Goal: Check status: Check status

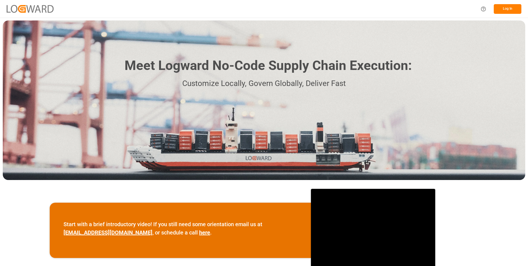
click at [511, 6] on button "Log In" at bounding box center [508, 9] width 28 height 10
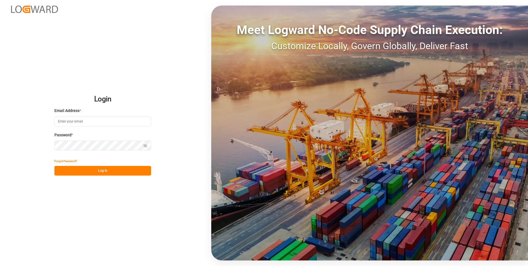
type input "julissa.then@leschaco.com"
click at [99, 170] on button "Log In" at bounding box center [102, 171] width 97 height 10
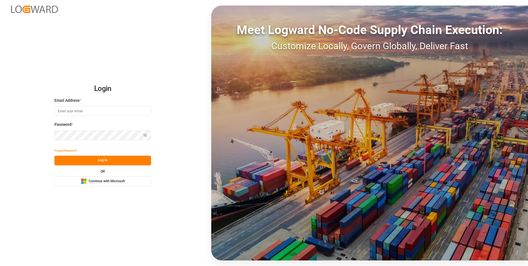
type input "julissa.then@leschaco.com"
click at [108, 162] on button "Log In" at bounding box center [102, 161] width 97 height 10
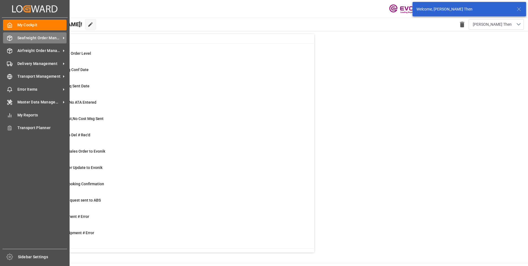
click at [35, 38] on span "Seafreight Order Management" at bounding box center [39, 38] width 44 height 6
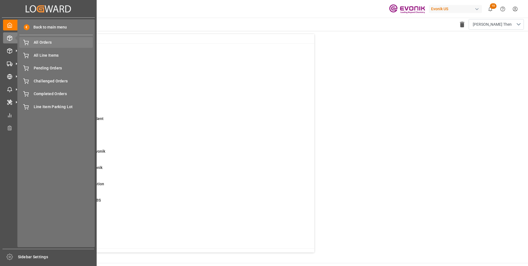
click at [39, 44] on span "All Orders" at bounding box center [63, 43] width 59 height 6
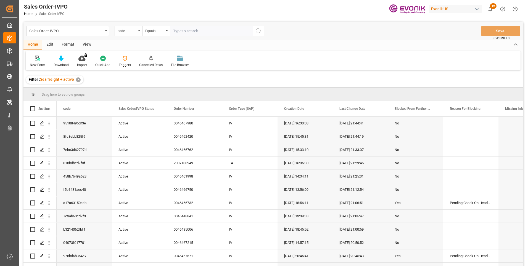
click at [135, 30] on div "code" at bounding box center [127, 30] width 19 height 6
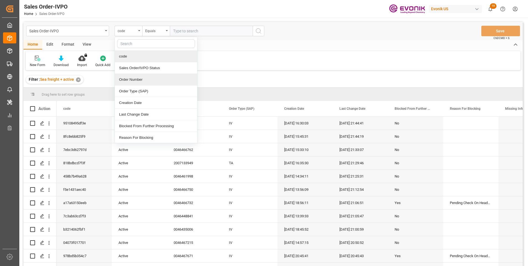
click at [128, 78] on div "Order Number" at bounding box center [156, 80] width 82 height 12
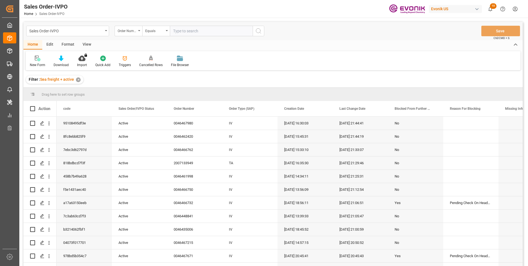
click at [199, 31] on input "text" at bounding box center [211, 31] width 83 height 10
paste input "0046461998"
type input "0046461998"
click at [258, 31] on icon "search button" at bounding box center [258, 31] width 7 height 7
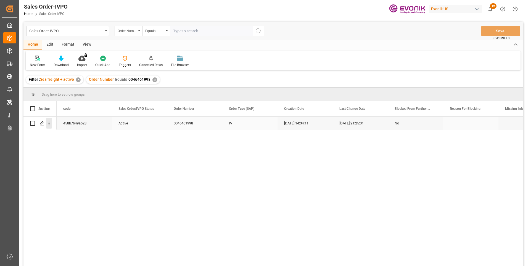
click at [50, 124] on icon "open menu" at bounding box center [49, 123] width 6 height 6
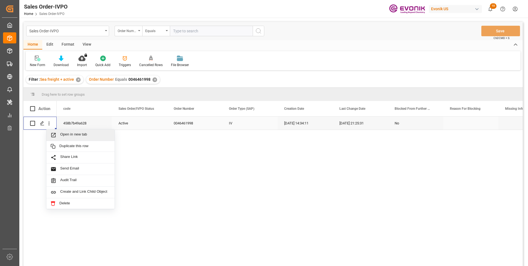
click at [85, 136] on span "Open in new tab" at bounding box center [85, 135] width 50 height 6
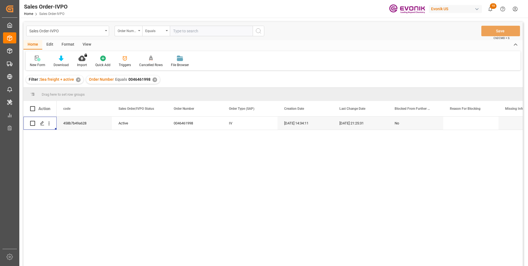
click at [184, 30] on input "text" at bounding box center [211, 31] width 83 height 10
paste input "0046464514"
type input "0046464514"
click at [260, 30] on icon "search button" at bounding box center [258, 31] width 7 height 7
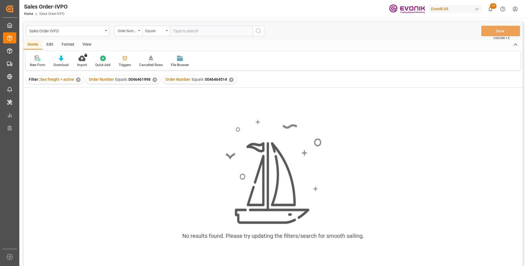
click at [154, 79] on div "✕" at bounding box center [155, 79] width 5 height 5
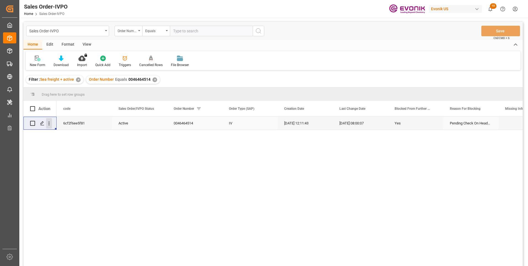
click at [48, 125] on icon "open menu" at bounding box center [49, 123] width 6 height 6
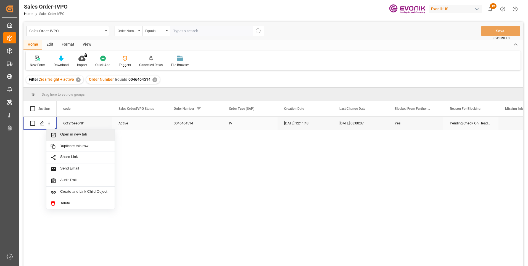
click at [70, 132] on span "Open in new tab" at bounding box center [85, 135] width 50 height 6
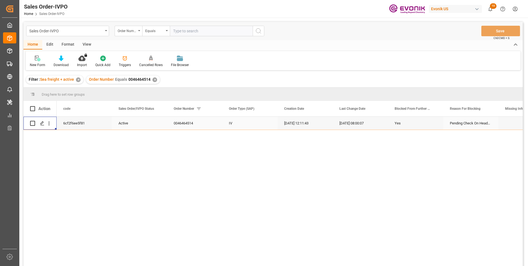
click at [185, 29] on input "text" at bounding box center [211, 31] width 83 height 10
paste input "0046467144"
type input "0046467144"
click at [258, 31] on icon "search button" at bounding box center [258, 31] width 7 height 7
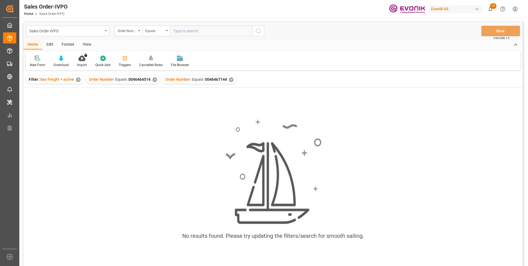
click at [153, 78] on div "✕" at bounding box center [155, 79] width 5 height 5
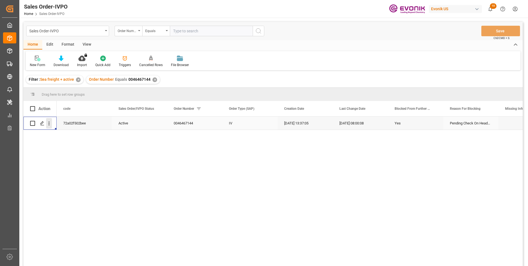
click at [49, 124] on icon "open menu" at bounding box center [49, 123] width 6 height 6
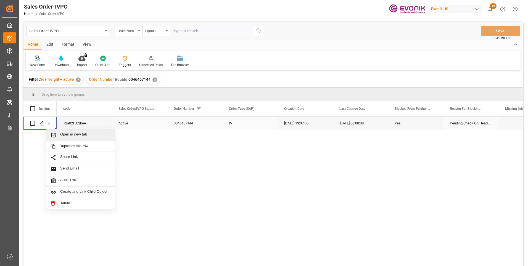
click at [68, 132] on div "Open in new tab" at bounding box center [80, 135] width 68 height 12
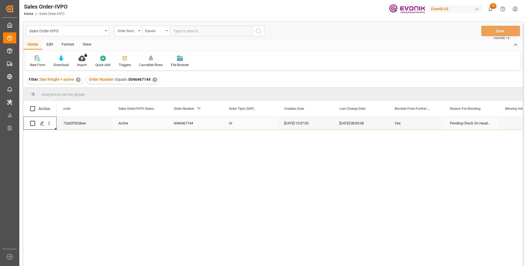
click at [203, 30] on input "text" at bounding box center [211, 31] width 83 height 10
paste input "0046466042"
type input "0046466042"
click at [260, 31] on icon "search button" at bounding box center [258, 31] width 7 height 7
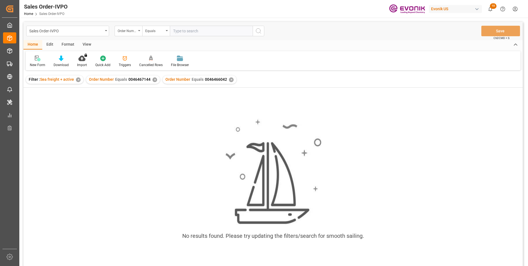
click at [155, 80] on div "✕" at bounding box center [155, 79] width 5 height 5
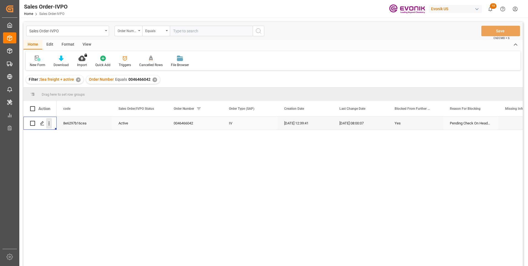
click at [49, 123] on icon "open menu" at bounding box center [49, 123] width 6 height 6
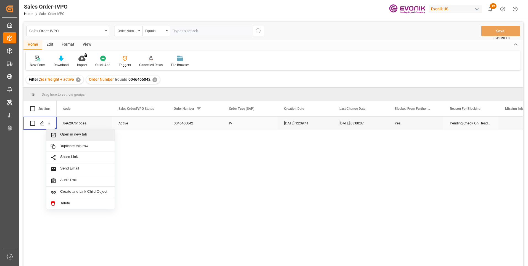
click at [62, 132] on span "Open in new tab" at bounding box center [85, 135] width 50 height 6
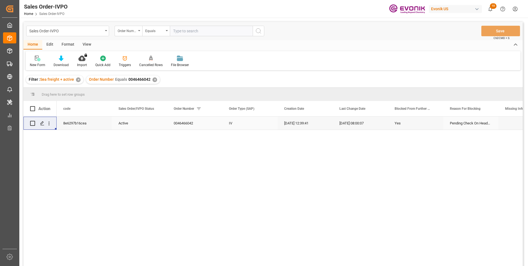
click at [190, 33] on input "text" at bounding box center [211, 31] width 83 height 10
paste input "0046459259"
type input "0046459259"
click at [261, 32] on icon "search button" at bounding box center [258, 31] width 7 height 7
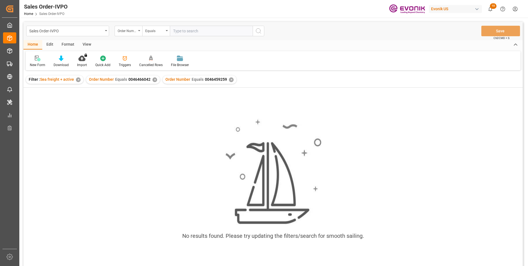
click at [155, 79] on div "✕" at bounding box center [155, 79] width 5 height 5
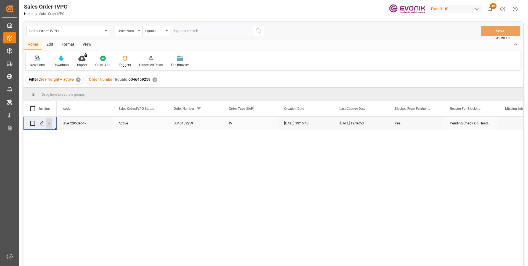
click at [49, 123] on icon "open menu" at bounding box center [49, 124] width 1 height 4
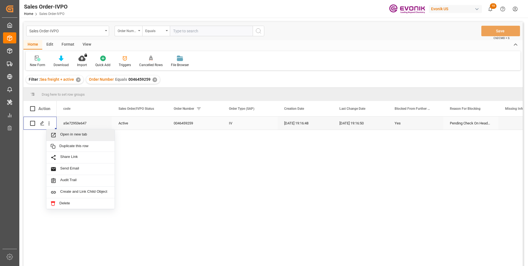
click at [62, 134] on span "Open in new tab" at bounding box center [85, 135] width 50 height 6
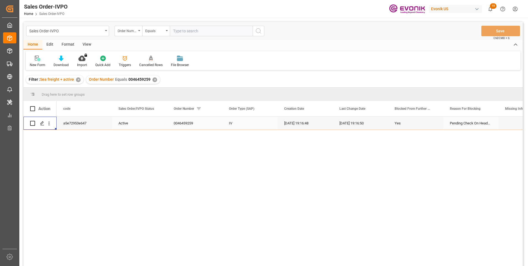
click at [190, 31] on input "text" at bounding box center [211, 31] width 83 height 10
paste input "0046466147"
type input "0046466147"
click at [259, 31] on icon "search button" at bounding box center [258, 31] width 7 height 7
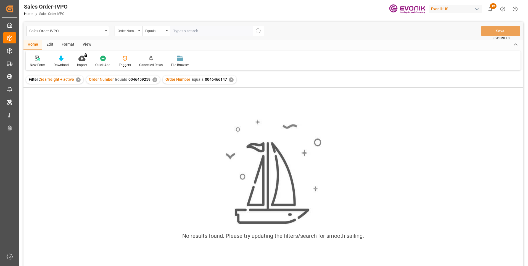
click at [154, 81] on div "✕" at bounding box center [155, 79] width 5 height 5
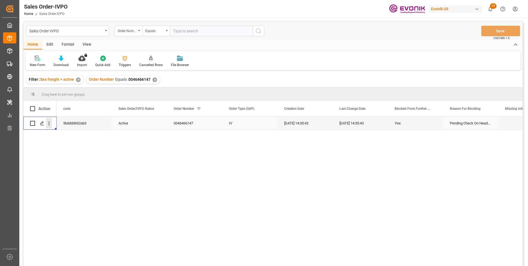
click at [50, 124] on icon "open menu" at bounding box center [49, 123] width 6 height 6
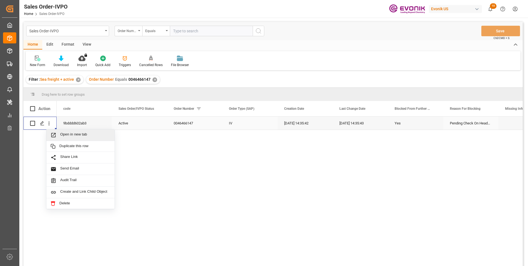
click at [71, 133] on span "Open in new tab" at bounding box center [85, 135] width 50 height 6
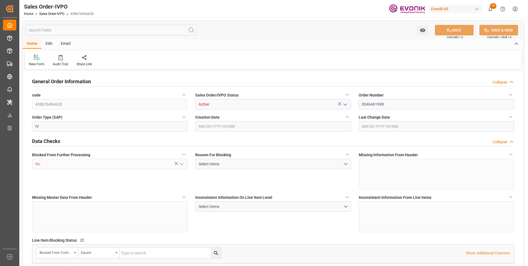
type input "BRSSZ"
type input "0"
type input "1"
type input "1601.936"
type input "08-13-2025 14:34"
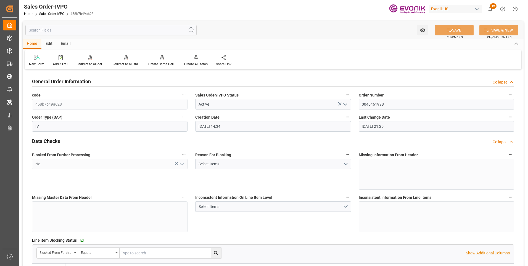
type input "[DATE] 21:25"
click at [188, 61] on div "Create All Items" at bounding box center [196, 60] width 32 height 12
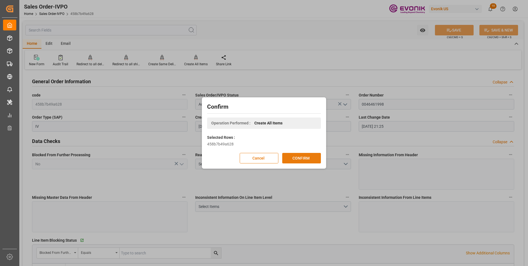
click at [309, 160] on button "CONFIRM" at bounding box center [301, 158] width 39 height 10
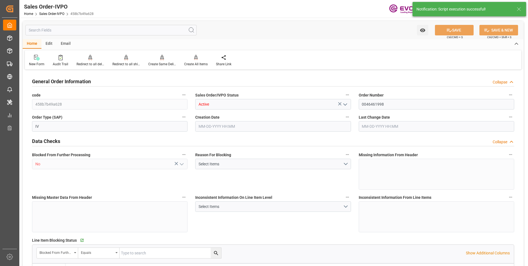
type input "BRSSZ"
type input "0"
type input "1"
type input "1601.936"
type input "08-13-2025 14:34"
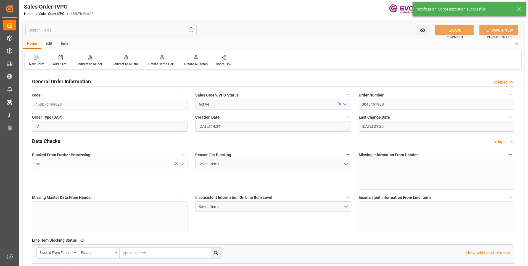
type input "[DATE] 21:25"
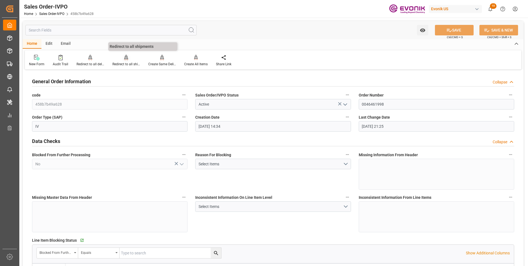
click at [126, 62] on div "Redirect to all shipments" at bounding box center [126, 64] width 28 height 5
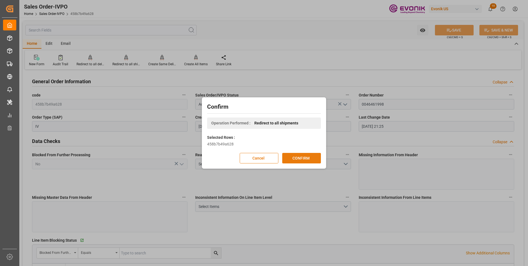
click at [299, 156] on button "CONFIRM" at bounding box center [301, 158] width 39 height 10
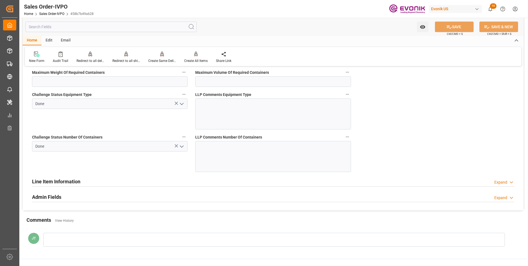
scroll to position [1133, 0]
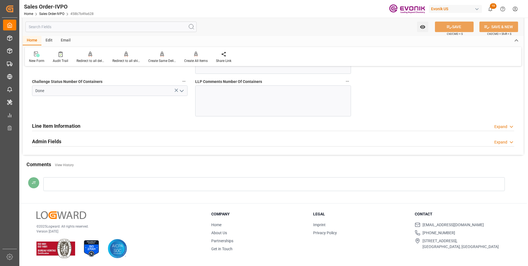
click at [54, 122] on div "Line Item Information" at bounding box center [56, 125] width 48 height 10
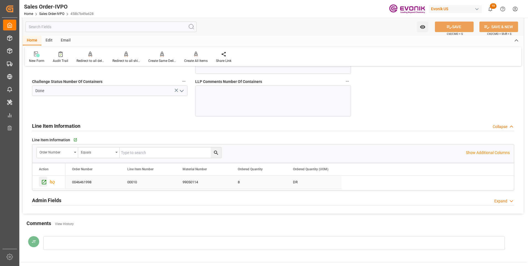
click at [44, 182] on icon "Press SPACE to select this row." at bounding box center [44, 182] width 4 height 4
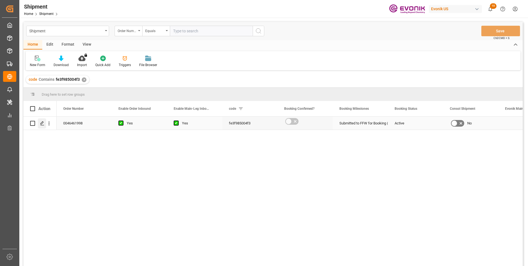
click at [43, 122] on polygon "Press SPACE to select this row." at bounding box center [42, 123] width 3 height 3
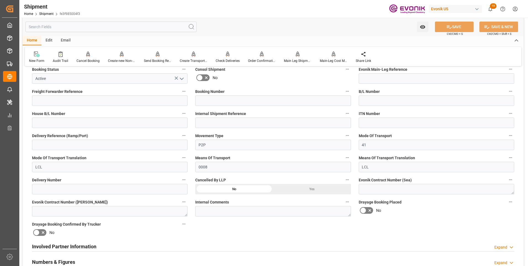
scroll to position [193, 0]
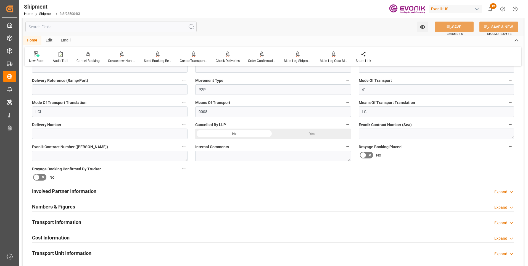
click at [118, 191] on div "Involved Partner Information Expand" at bounding box center [273, 190] width 482 height 10
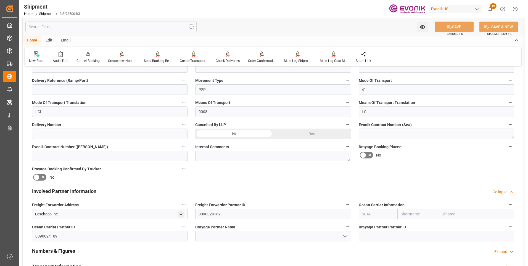
scroll to position [249, 0]
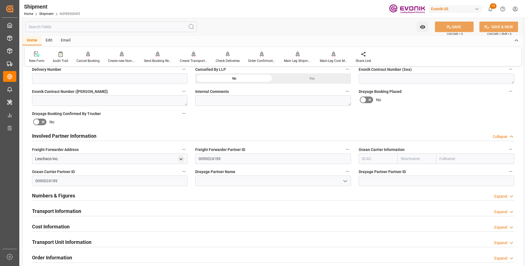
click at [371, 154] on input "text" at bounding box center [378, 158] width 39 height 10
click at [368, 175] on div "ALRB" at bounding box center [367, 171] width 16 height 12
type input "ALRB"
type input "AC Containerline"
type input "AC Containerline GmbH"
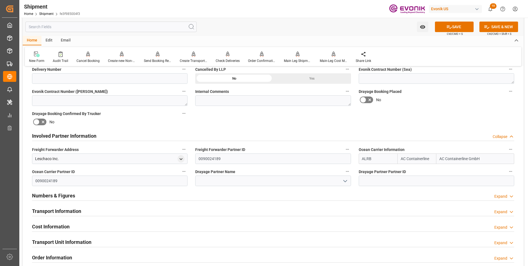
type input "ALRB"
click at [460, 28] on button "SAVE" at bounding box center [454, 27] width 39 height 10
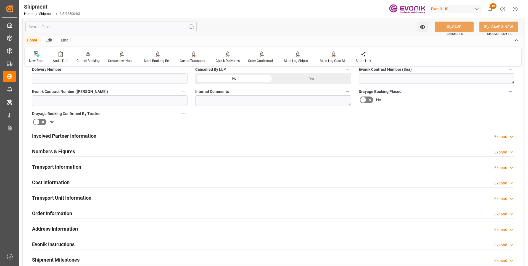
click at [149, 139] on div "Involved Partner Information Expand" at bounding box center [273, 135] width 482 height 10
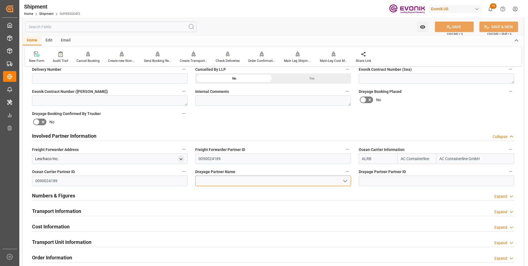
click at [217, 183] on input at bounding box center [273, 180] width 156 height 10
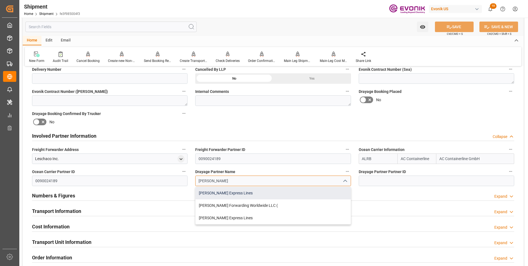
click at [217, 189] on div "[PERSON_NAME] Express Lines" at bounding box center [273, 193] width 155 height 12
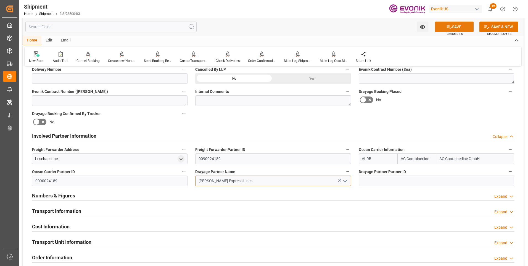
type input "[PERSON_NAME] Express Lines"
click at [457, 28] on button "SAVE" at bounding box center [454, 27] width 39 height 10
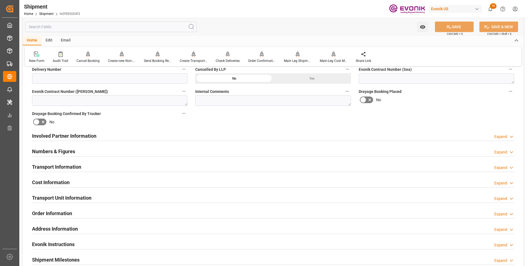
click at [116, 138] on div "Involved Partner Information Expand" at bounding box center [273, 135] width 482 height 10
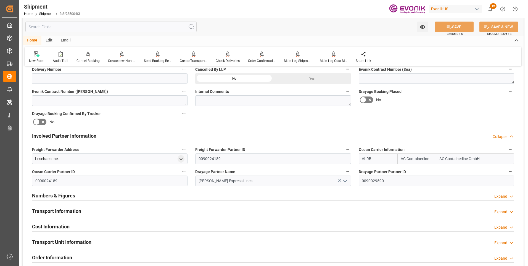
click at [99, 212] on div "Transport Information Expand" at bounding box center [273, 210] width 482 height 10
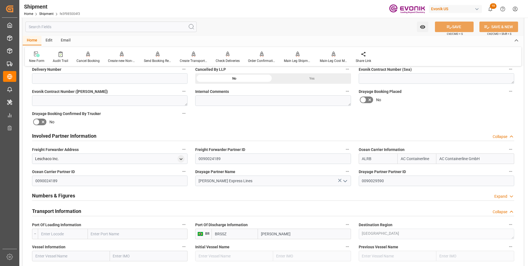
scroll to position [304, 0]
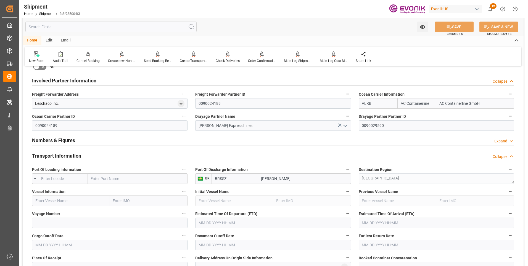
click at [58, 178] on input "text" at bounding box center [63, 178] width 50 height 10
click at [50, 191] on b "USJAX" at bounding box center [47, 190] width 12 height 4
type input "USJAX"
type input "[GEOGRAPHIC_DATA]"
type input "USJAX"
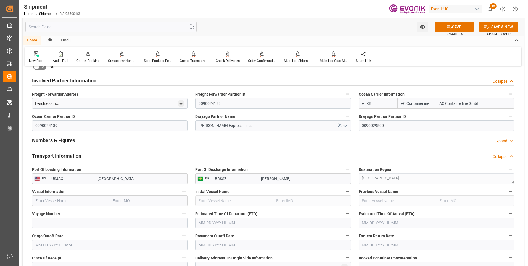
click at [48, 203] on input "text" at bounding box center [71, 200] width 78 height 10
click at [98, 200] on input "text" at bounding box center [71, 200] width 78 height 10
paste input "MONTE TAMARO"
click at [64, 214] on b "MONTE TAMARO" at bounding box center [51, 213] width 30 height 4
type input "MONTE TAMARO"
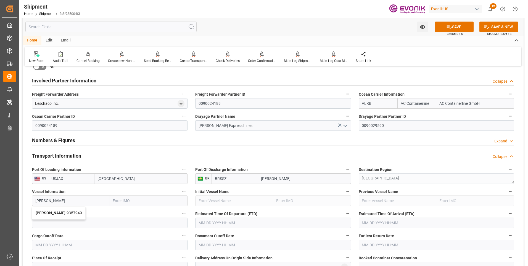
type input "9357949"
type input "MONTE TAMARO"
click at [86, 222] on input at bounding box center [110, 222] width 156 height 10
paste input "537S"
type input "537S"
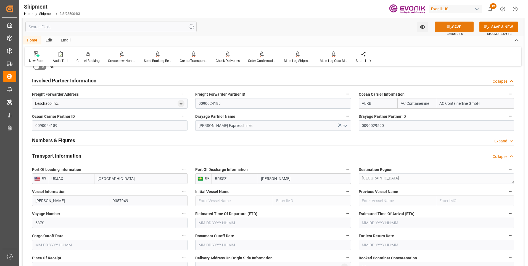
click at [451, 21] on div "Watch Option SAVE Ctrl/CMD + S SAVE & NEW Ctrl/CMD + Shift + S" at bounding box center [273, 27] width 501 height 18
click at [454, 26] on button "SAVE" at bounding box center [454, 27] width 39 height 10
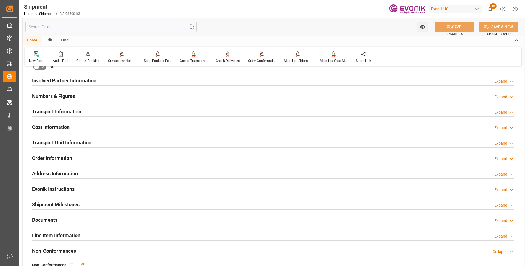
click at [87, 143] on h2 "Transport Unit Information" at bounding box center [61, 142] width 59 height 7
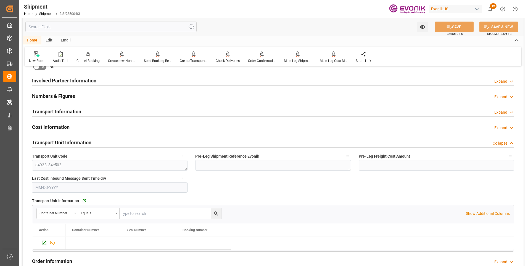
click at [84, 113] on div "Transport Information Expand" at bounding box center [273, 111] width 482 height 10
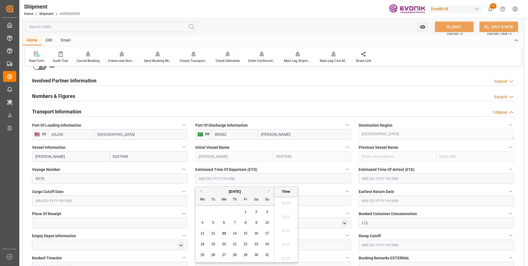
click at [218, 177] on input "text" at bounding box center [273, 178] width 156 height 10
click at [224, 177] on input "text" at bounding box center [273, 178] width 156 height 10
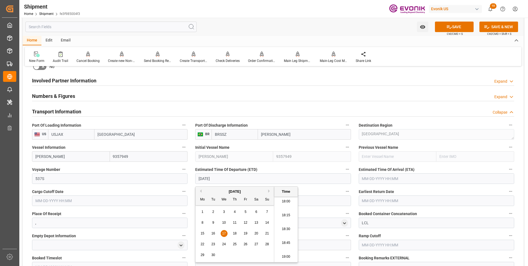
click at [286, 214] on li "18:15" at bounding box center [285, 215] width 23 height 14
type input "09-17-2025 18:15"
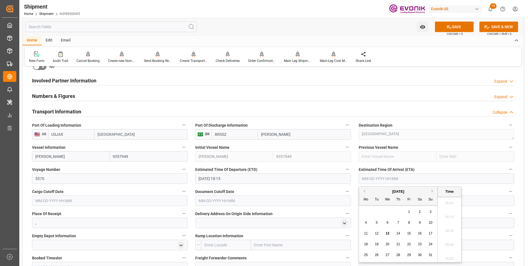
click at [369, 176] on input "text" at bounding box center [437, 178] width 156 height 10
click at [448, 216] on li "18:15" at bounding box center [449, 215] width 23 height 14
type input "10-01-2025 18:15"
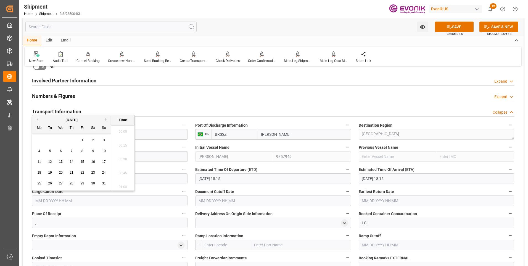
click at [60, 197] on input "text" at bounding box center [110, 200] width 156 height 10
click at [122, 171] on li "18:45" at bounding box center [122, 171] width 23 height 14
type input "09-02-2025 18:45"
drag, startPoint x: 72, startPoint y: 202, endPoint x: 22, endPoint y: 199, distance: 50.1
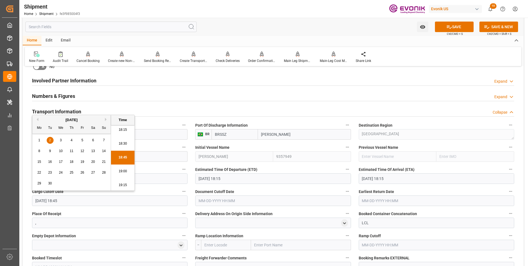
click at [22, 199] on div "Watch Option SAVE Ctrl/CMD + S SAVE & NEW Ctrl/CMD + Shift + S Home Edit Email …" at bounding box center [273, 189] width 508 height 951
click at [208, 205] on input "text" at bounding box center [273, 200] width 156 height 10
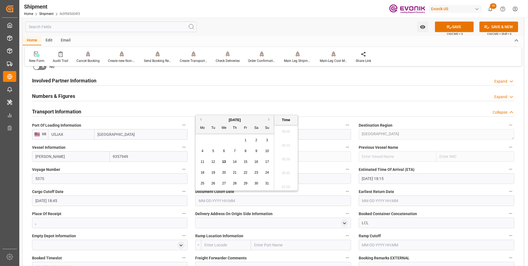
click at [208, 201] on input "text" at bounding box center [273, 200] width 156 height 10
paste input "09-02-2025 18:45"
type input "09-02-2025 18:45"
click at [372, 202] on input "text" at bounding box center [437, 200] width 156 height 10
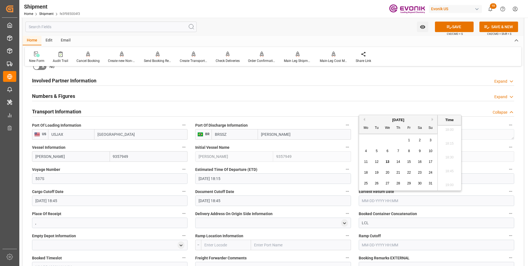
paste input "09-02-2025 18:45"
type input "09-02-2025 18:45"
click at [451, 168] on li "18:45" at bounding box center [449, 171] width 23 height 14
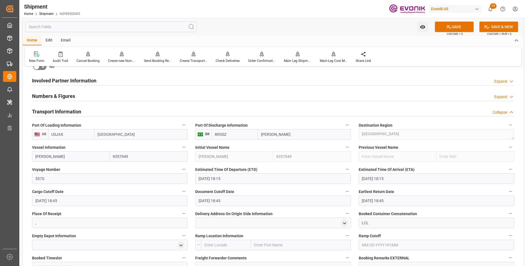
click at [212, 245] on input "text" at bounding box center [226, 245] width 50 height 10
click at [216, 259] on b "USCHI" at bounding box center [210, 257] width 11 height 4
type input "USCHI"
type input "[GEOGRAPHIC_DATA]"
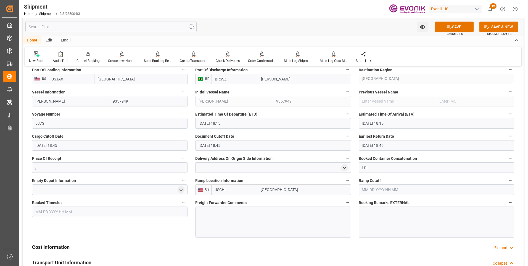
scroll to position [387, 0]
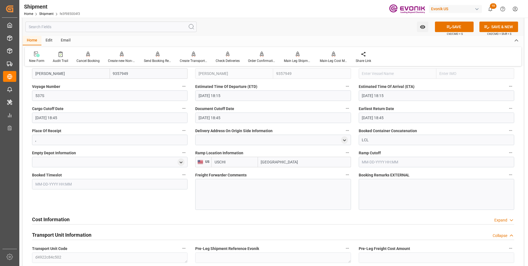
type input "USCHI"
click at [222, 197] on div at bounding box center [273, 194] width 156 height 31
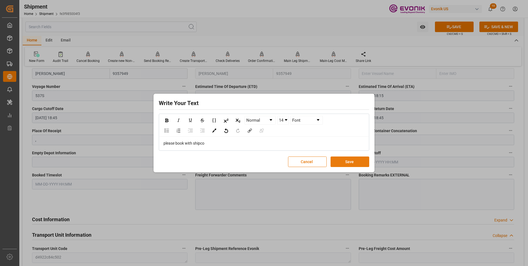
click at [352, 162] on button "Save" at bounding box center [350, 161] width 39 height 10
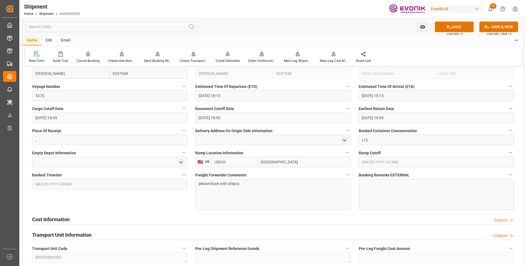
click at [272, 221] on div "Cost Information Expand" at bounding box center [273, 219] width 482 height 10
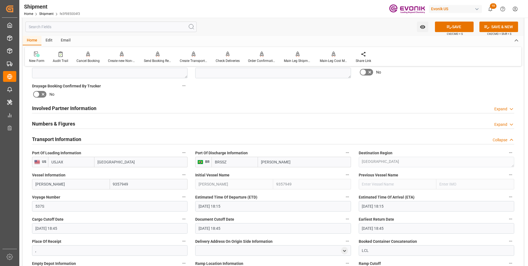
scroll to position [249, 0]
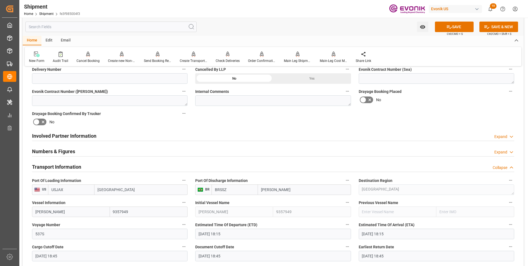
click at [165, 153] on div "Numbers & Figures Expand" at bounding box center [273, 151] width 482 height 10
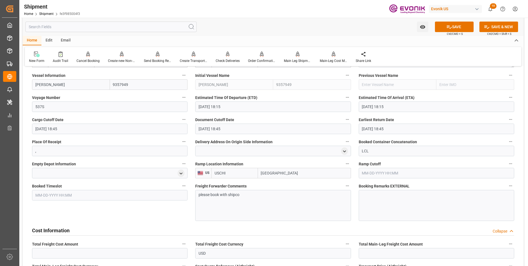
scroll to position [470, 0]
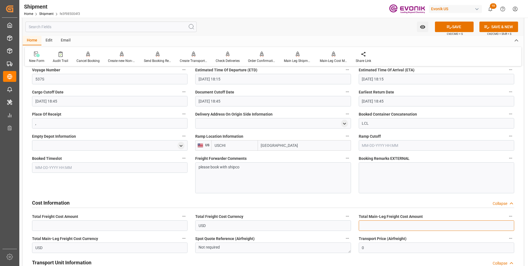
click at [377, 224] on input "text" at bounding box center [437, 225] width 156 height 10
type input "484"
click at [458, 25] on button "SAVE" at bounding box center [454, 27] width 39 height 10
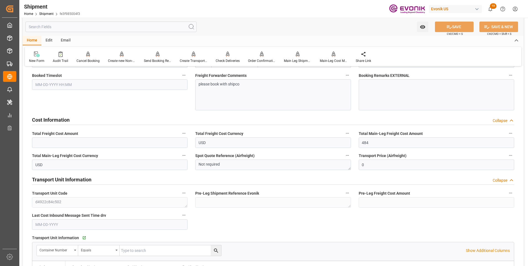
scroll to position [580, 0]
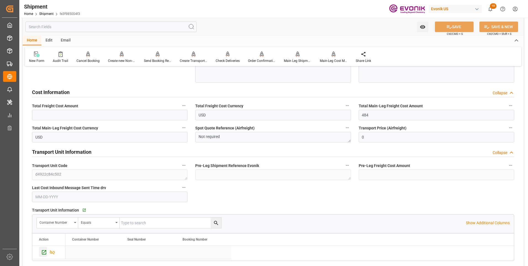
click at [43, 252] on icon "Press SPACE to select this row." at bounding box center [44, 252] width 6 height 6
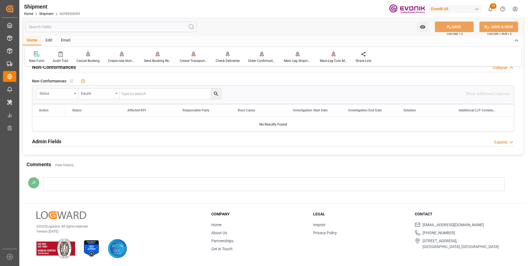
scroll to position [339, 0]
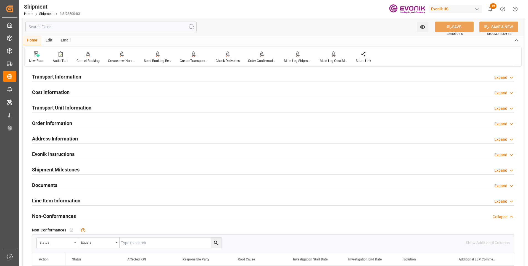
click at [68, 92] on h2 "Cost Information" at bounding box center [51, 91] width 38 height 7
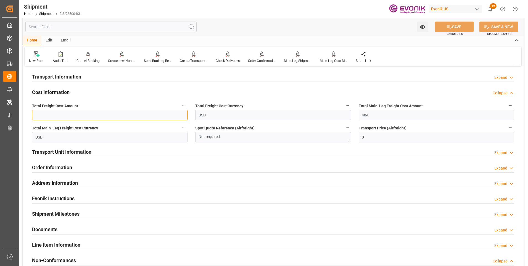
click at [63, 114] on input "text" at bounding box center [110, 115] width 156 height 10
click at [98, 113] on input "686" at bounding box center [110, 115] width 156 height 10
type input "686"
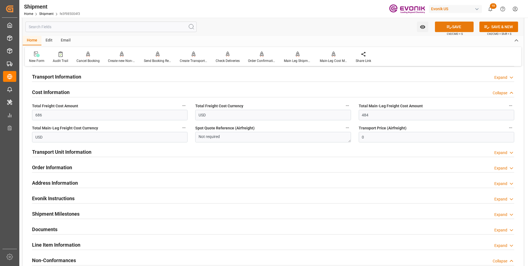
click at [448, 25] on icon at bounding box center [449, 26] width 5 height 3
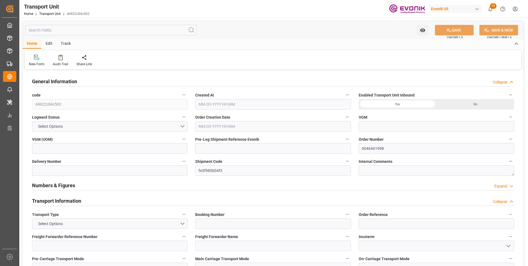
type input "AC Containerline"
type input "Leschaco Inc."
type input "USJAX"
type input "BRSSZ"
type input "1601.936"
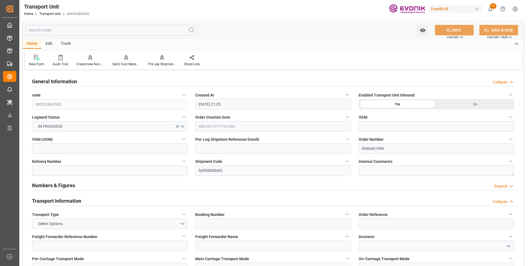
type input "[DATE] 21:25"
type input "[DATE]"
type input "[DATE] 18:15"
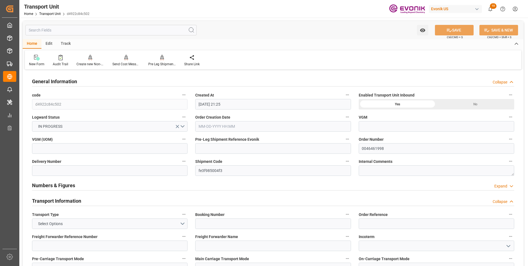
type input "[DATE] 18:15"
type input "[DATE] 18:45"
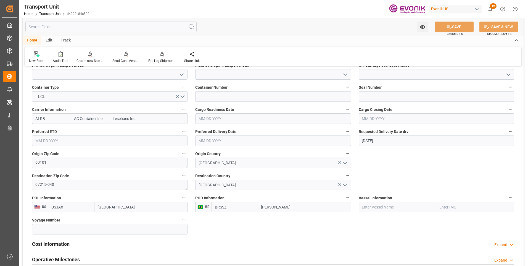
scroll to position [249, 0]
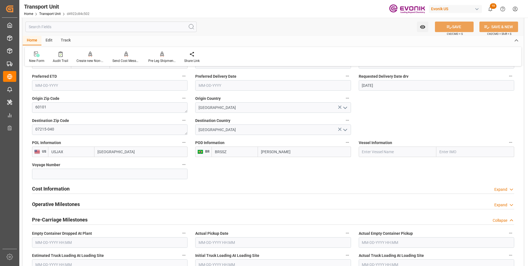
click at [50, 187] on h2 "Cost Information" at bounding box center [51, 188] width 38 height 7
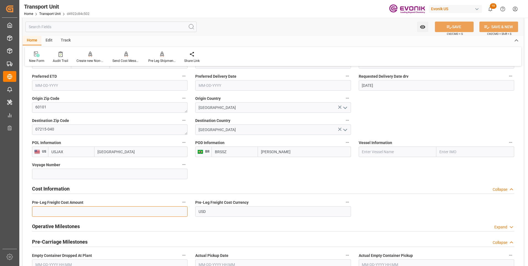
click at [55, 208] on input "text" at bounding box center [110, 211] width 156 height 10
click at [76, 211] on input "text" at bounding box center [110, 211] width 156 height 10
type input "2"
type input "0"
type input "202"
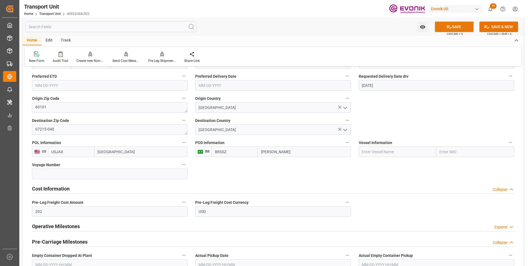
click at [450, 27] on icon at bounding box center [450, 27] width 6 height 6
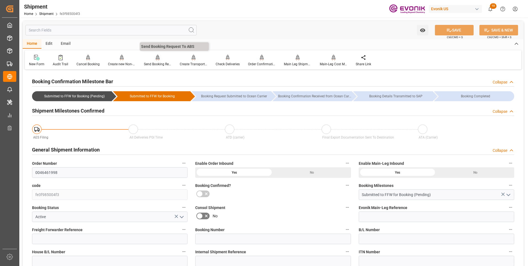
click at [155, 62] on div "Send Booking Request To ABS" at bounding box center [158, 64] width 28 height 5
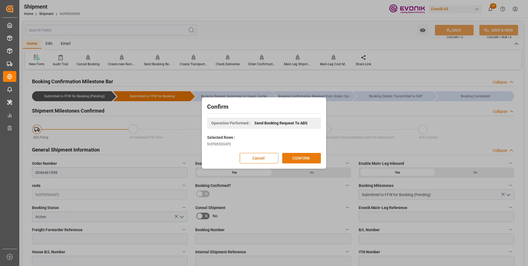
click at [306, 157] on button "CONFIRM" at bounding box center [301, 158] width 39 height 10
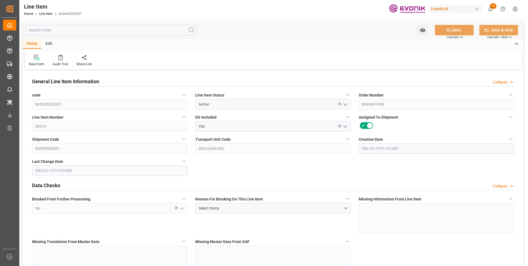
type input "2"
type input "1551.936"
type input "1416"
type input "2.3123"
type input "8"
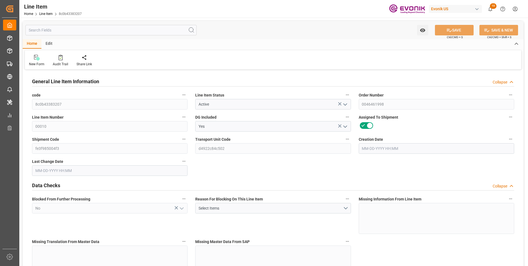
type input "18124.8"
type input "8"
type input "1416"
type input "1551.936"
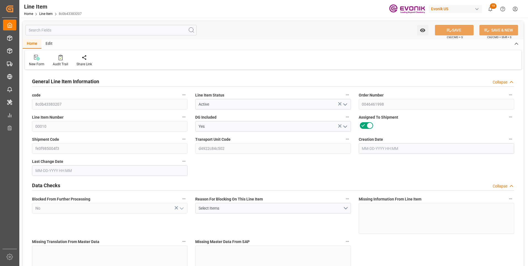
type input "1601.936"
type input "1416"
type input "2.3123"
type input "2312.328"
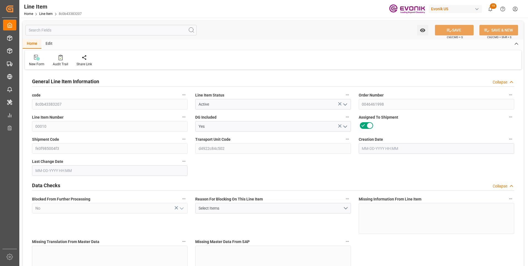
type input "0"
type input "08-13-2025 14:34"
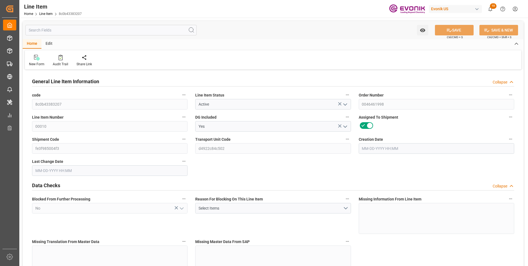
type input "08-13-2025 21:25"
type input "10-01-2025"
type input "08-27-2025"
type input "08-20-2025"
click at [54, 31] on input "text" at bounding box center [110, 30] width 171 height 10
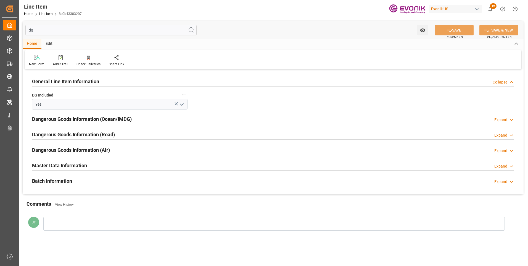
type input "dg"
click at [92, 117] on h2 "Dangerous Goods Information (Ocean/IMDG)" at bounding box center [82, 118] width 100 height 7
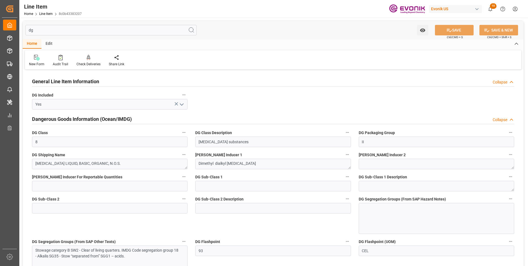
click at [377, 217] on div at bounding box center [437, 218] width 156 height 31
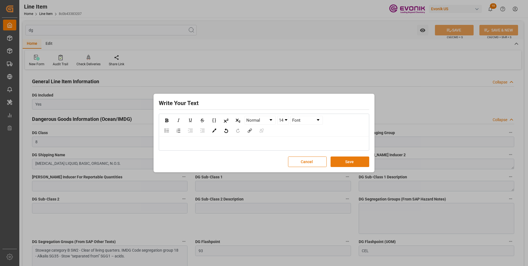
click at [351, 162] on button "Save" at bounding box center [350, 161] width 39 height 10
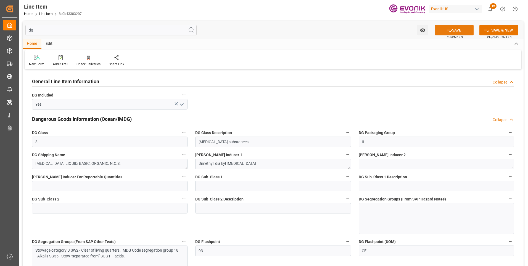
click at [452, 30] on button "SAVE" at bounding box center [454, 30] width 39 height 10
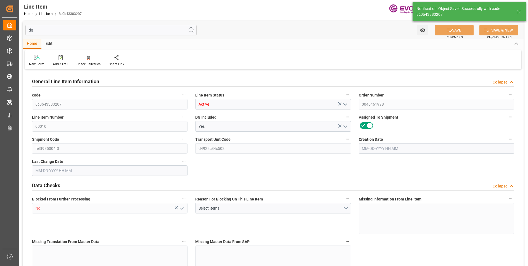
type input "2"
type input "1551.936"
type input "1416"
type input "2.3123"
type input "8"
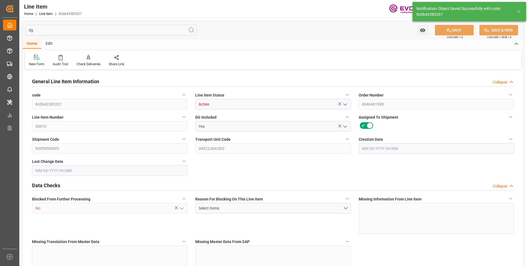
type input "18124.8"
type input "8"
type input "1416"
type input "1551.936"
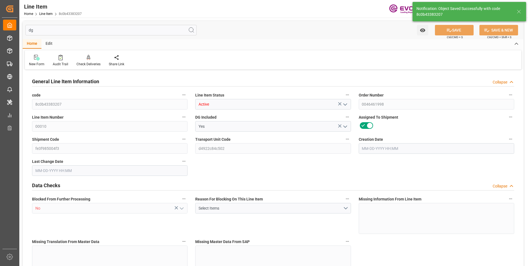
type input "1601.936"
type input "1416"
type input "2.3123"
type input "2312.328"
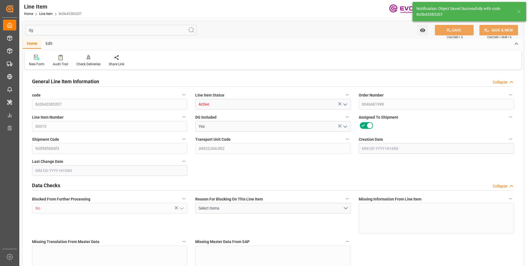
type input "0"
type input "08-13-2025 14:34"
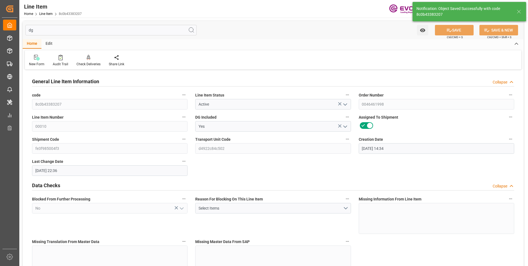
type input "08-13-2025 22:36"
type input "10-01-2025"
type input "08-27-2025"
type input "08-20-2025"
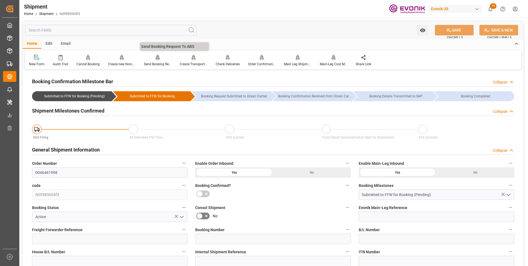
click at [148, 61] on div "Send Booking Request To ABS" at bounding box center [158, 60] width 36 height 12
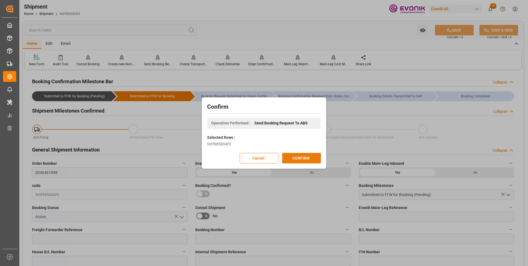
click at [302, 157] on button "CONFIRM" at bounding box center [301, 158] width 39 height 10
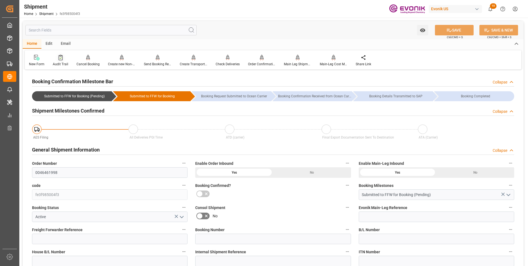
click at [57, 64] on div "Audit Trail" at bounding box center [60, 64] width 15 height 5
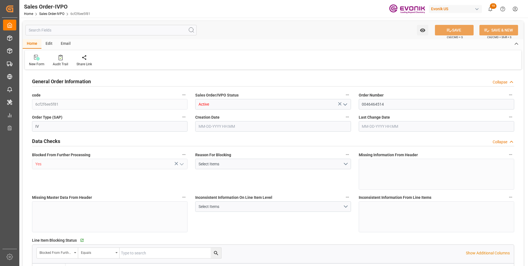
type input "JPYOK"
type input "0"
type input "1"
type input "214.326"
type input "[DATE] 12:11"
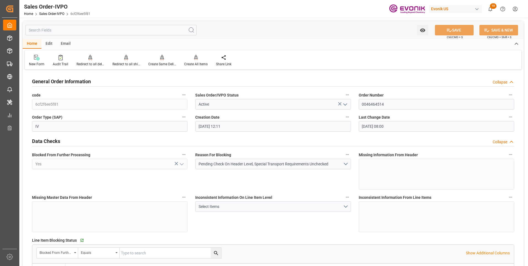
type input "[DATE] 08:00"
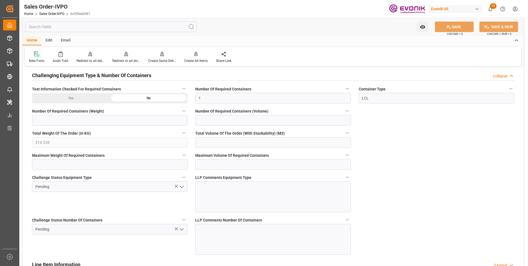
scroll to position [1022, 0]
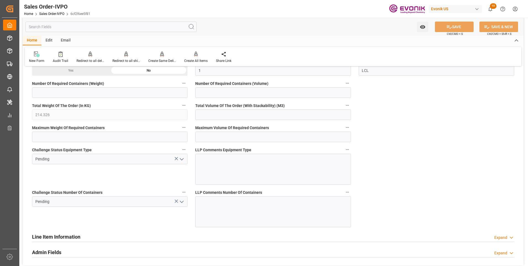
click at [184, 204] on icon "open menu" at bounding box center [181, 201] width 7 height 7
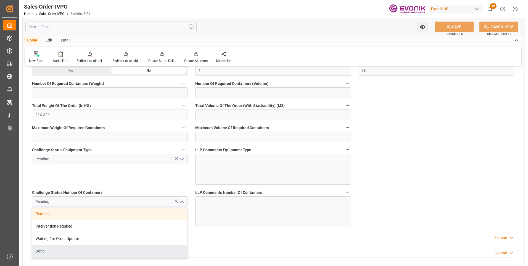
click at [62, 250] on div "Done" at bounding box center [109, 251] width 155 height 12
type input "Done"
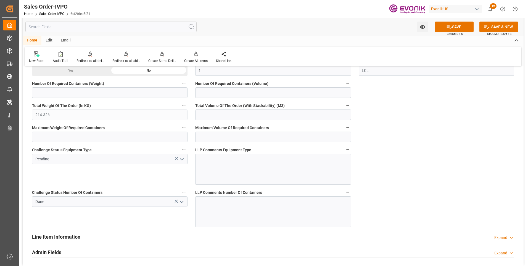
click at [182, 157] on icon "open menu" at bounding box center [181, 159] width 7 height 7
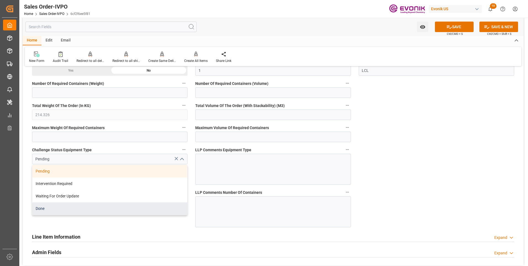
click at [49, 210] on div "Done" at bounding box center [109, 208] width 155 height 12
type input "Done"
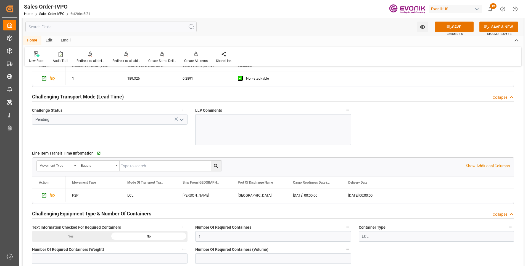
scroll to position [829, 0]
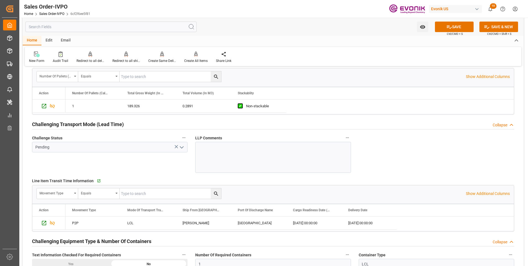
click at [180, 147] on icon "open menu" at bounding box center [181, 147] width 7 height 7
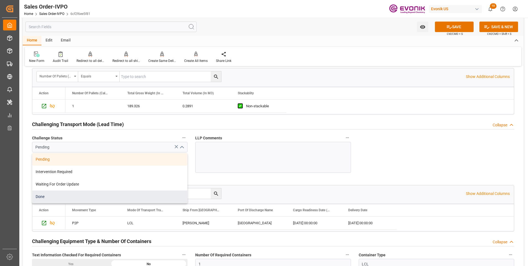
click at [56, 198] on div "Done" at bounding box center [109, 196] width 155 height 12
type input "Done"
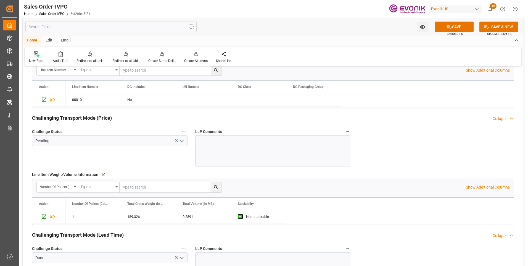
scroll to position [663, 0]
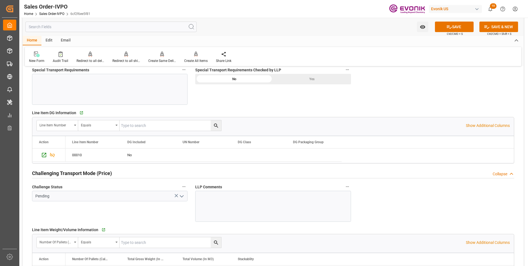
click at [180, 194] on icon "open menu" at bounding box center [181, 196] width 7 height 7
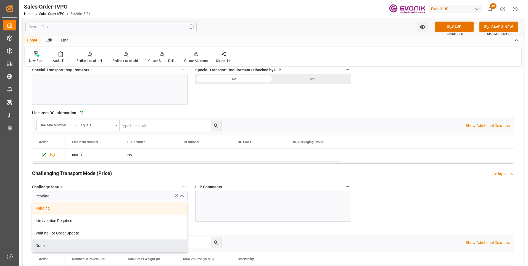
click at [62, 244] on div "Done" at bounding box center [109, 245] width 155 height 12
type input "Done"
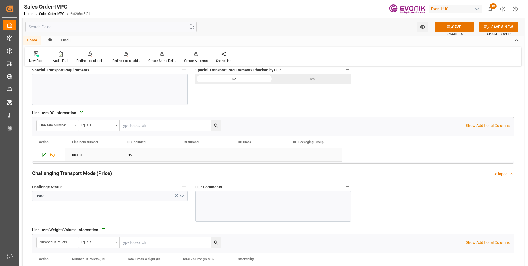
scroll to position [580, 0]
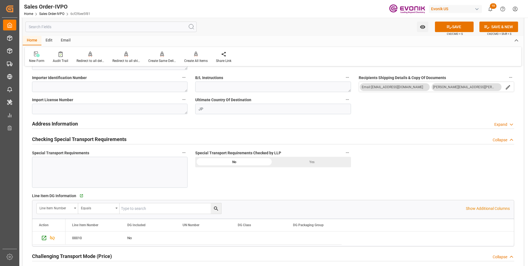
click at [310, 161] on div "Yes" at bounding box center [312, 162] width 78 height 10
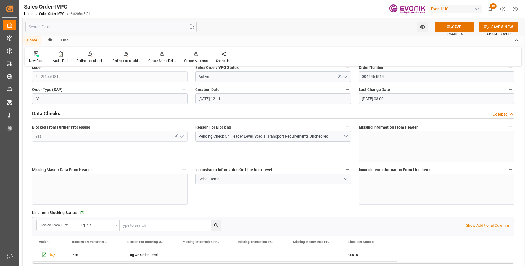
scroll to position [0, 0]
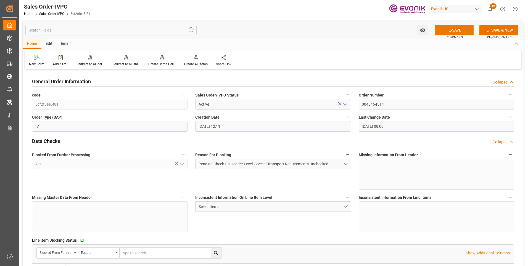
click at [457, 30] on button "SAVE" at bounding box center [454, 30] width 39 height 10
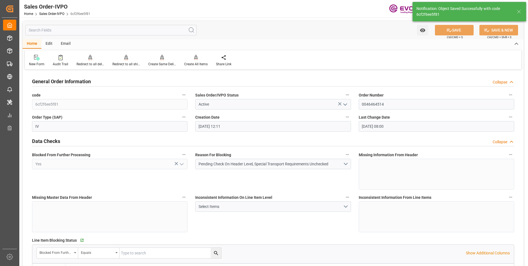
type input "08-13-2025 22:40"
type input "No"
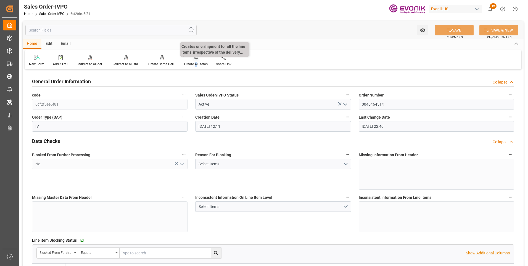
click at [195, 62] on div "Create All Items" at bounding box center [195, 64] width 23 height 5
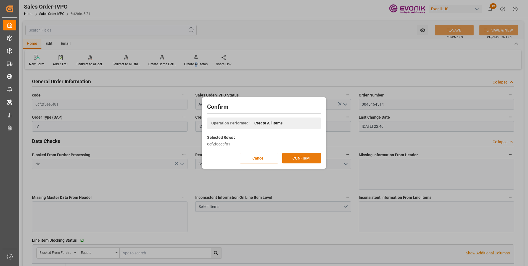
click at [298, 157] on button "CONFIRM" at bounding box center [301, 158] width 39 height 10
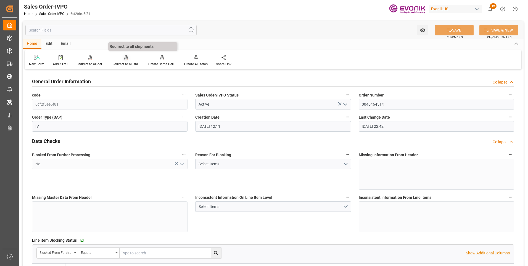
click at [132, 60] on div at bounding box center [126, 57] width 28 height 6
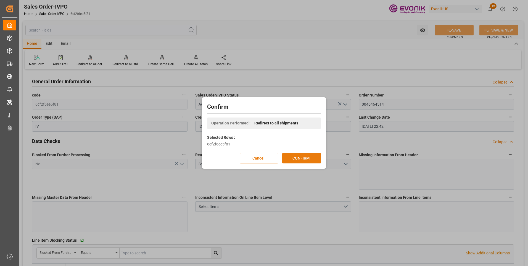
click at [307, 158] on button "CONFIRM" at bounding box center [301, 158] width 39 height 10
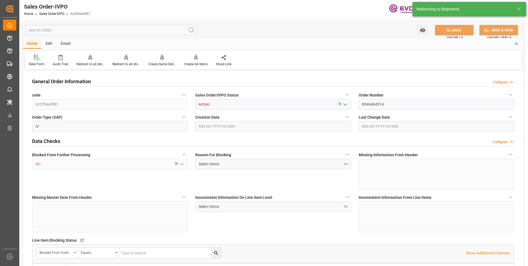
type input "JPYOK"
type input "0"
type input "1"
type input "214.326"
type input "07-18-2025 12:11"
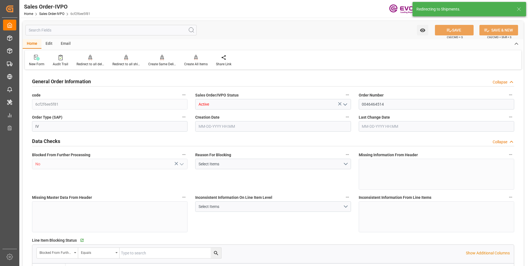
type input "[DATE] 22:42"
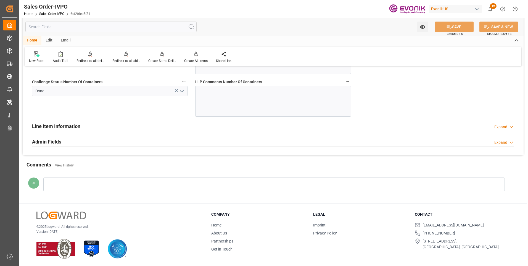
scroll to position [1133, 0]
click at [48, 119] on div "Line Item Information Expand" at bounding box center [273, 125] width 490 height 15
click at [52, 124] on h2 "Line Item Information" at bounding box center [56, 125] width 48 height 7
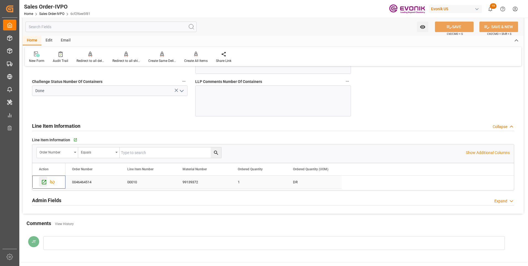
click at [41, 181] on icon "Press SPACE to select this row." at bounding box center [44, 182] width 6 height 6
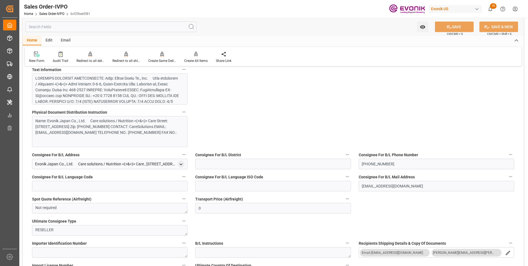
scroll to position [359, 0]
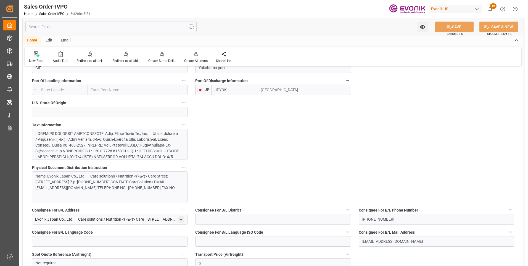
click at [103, 138] on div at bounding box center [107, 189] width 145 height 116
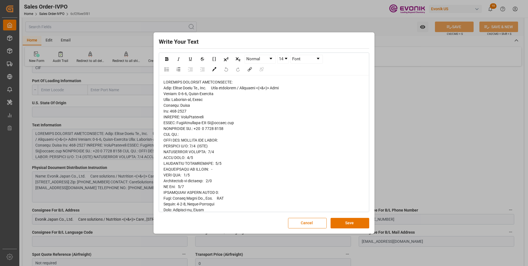
click at [180, 127] on span "rdw-editor" at bounding box center [223, 247] width 119 height 335
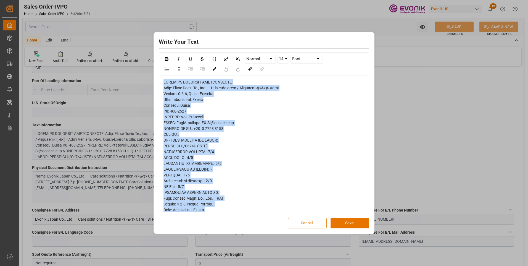
copy span "PHYSICAL DOCUMENT DISTRIBUTION: Name: Evonik Japan Co., Ltd. 　Care solutions / …"
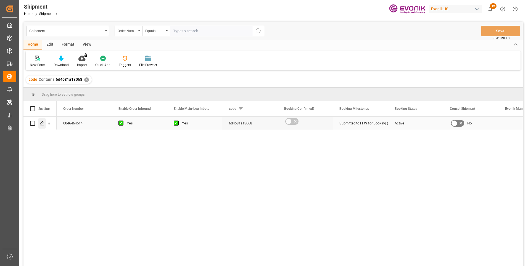
click at [43, 122] on polygon "Press SPACE to select this row." at bounding box center [42, 123] width 3 height 3
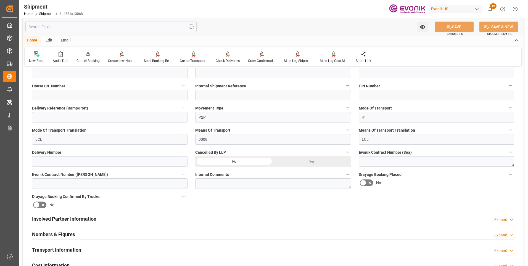
scroll to position [193, 0]
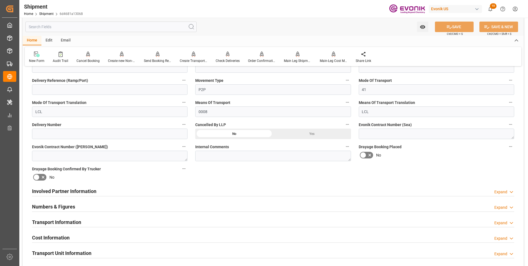
click at [122, 194] on div "Involved Partner Information Expand" at bounding box center [273, 190] width 482 height 10
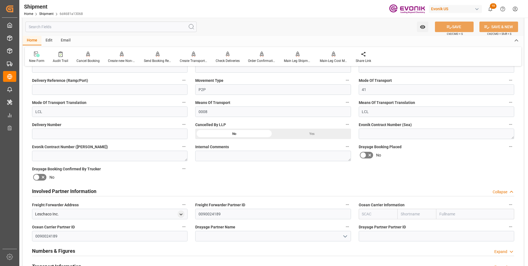
click at [382, 216] on input "text" at bounding box center [378, 214] width 39 height 10
click at [367, 227] on b "ALRB" at bounding box center [368, 226] width 10 height 4
type input "ALRB"
type input "AC Containerline"
type input "AC Containerline GmbH"
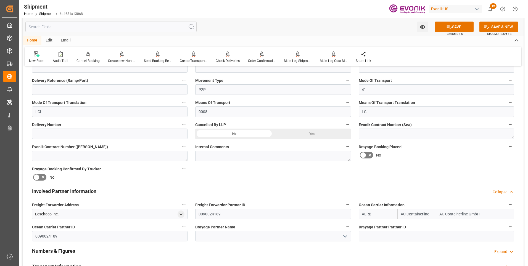
type input "ALRB"
click at [237, 238] on input at bounding box center [273, 236] width 156 height 10
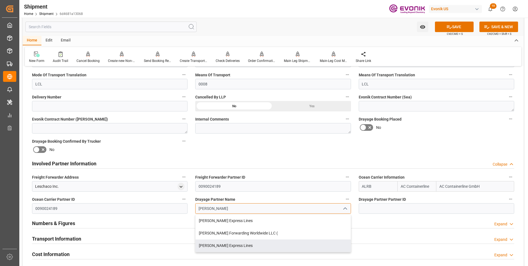
scroll to position [249, 0]
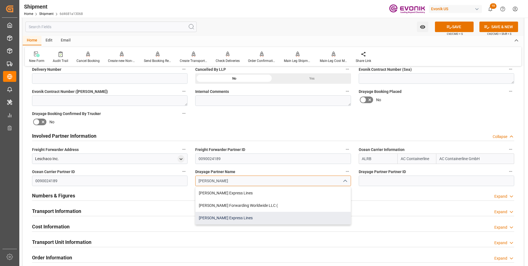
click at [231, 218] on div "[PERSON_NAME] Express Lines" at bounding box center [273, 218] width 155 height 12
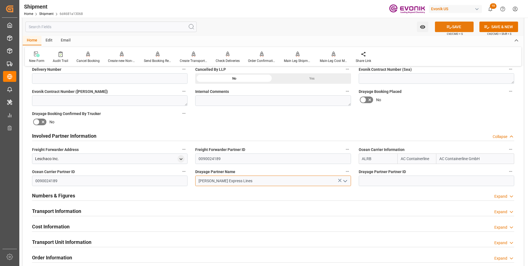
type input "[PERSON_NAME] Express Lines"
click at [456, 25] on button "SAVE" at bounding box center [454, 27] width 39 height 10
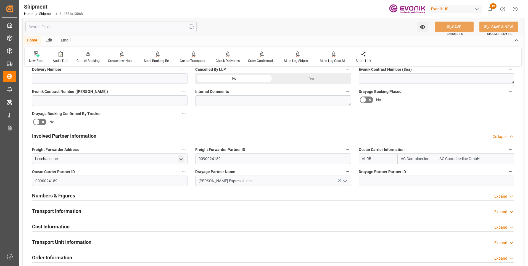
click at [73, 210] on h2 "Transport Information" at bounding box center [56, 210] width 49 height 7
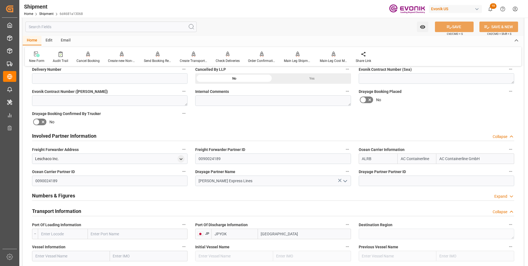
click at [62, 233] on input "text" at bounding box center [63, 234] width 50 height 10
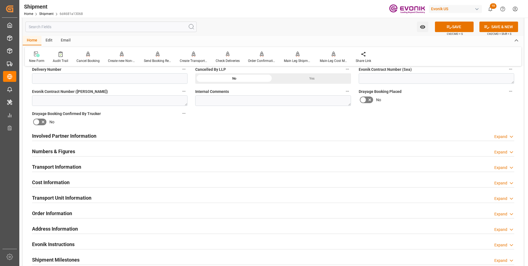
click at [150, 139] on div "Involved Partner Information Expand" at bounding box center [273, 135] width 482 height 10
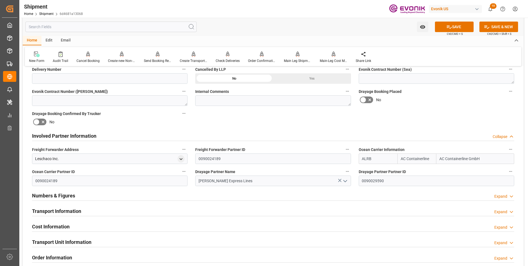
click at [144, 210] on div "Transport Information Expand" at bounding box center [273, 210] width 482 height 10
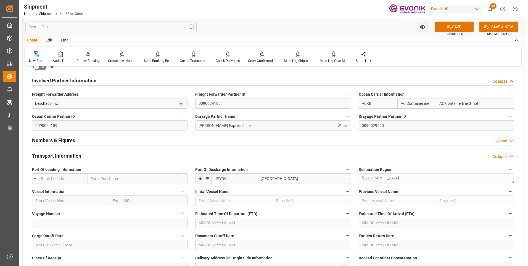
scroll to position [359, 0]
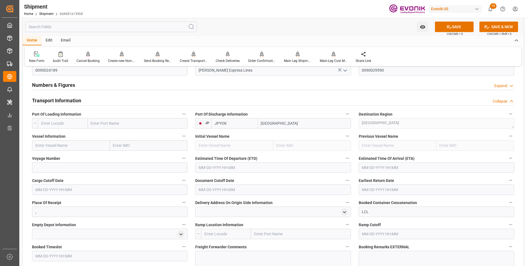
click at [46, 123] on input "text" at bounding box center [63, 123] width 50 height 10
click at [57, 145] on input "text" at bounding box center [71, 145] width 78 height 10
paste input "NYK VEGA"
click at [53, 159] on b "NYK [PERSON_NAME]" at bounding box center [55, 157] width 38 height 4
type input "NYK [PERSON_NAME]"
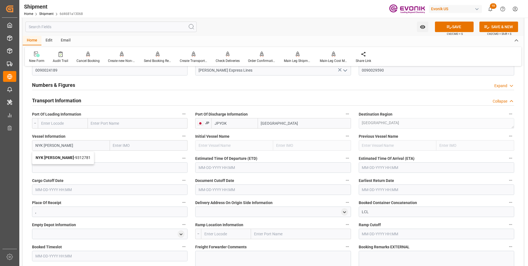
type input "9312781"
type input "NYK [PERSON_NAME]"
click at [61, 122] on input "text" at bounding box center [63, 123] width 50 height 10
click at [51, 151] on b "USLAX" at bounding box center [47, 153] width 12 height 4
type input "USLAX"
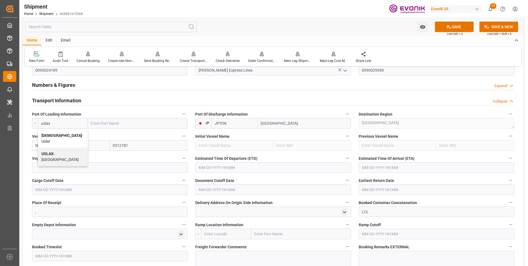
type input "[GEOGRAPHIC_DATA]"
type input "USLAX"
click at [56, 167] on input at bounding box center [110, 167] width 156 height 10
type input "084W"
click at [209, 165] on input "text" at bounding box center [273, 167] width 156 height 10
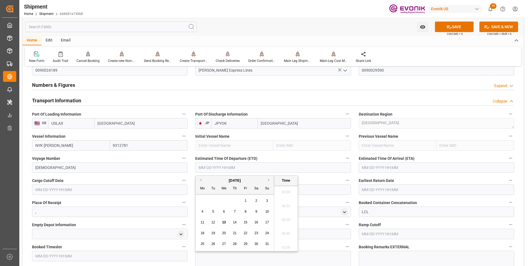
scroll to position [1010, 0]
click at [286, 206] on li "18:30" at bounding box center [285, 204] width 23 height 14
type input "[DATE] 18:30"
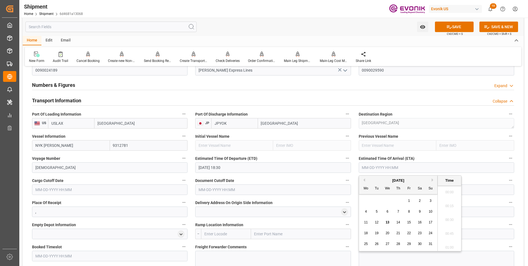
click at [368, 168] on input "text" at bounding box center [437, 167] width 156 height 10
click at [449, 204] on li "18:30" at bounding box center [449, 204] width 23 height 14
type input "[DATE] 18:30"
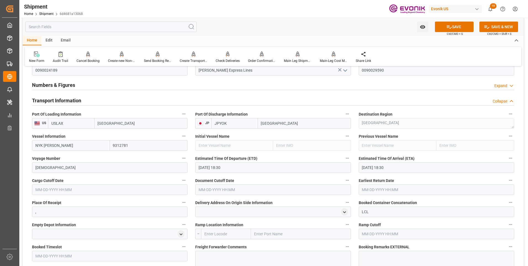
click at [96, 188] on input "text" at bounding box center [110, 189] width 156 height 10
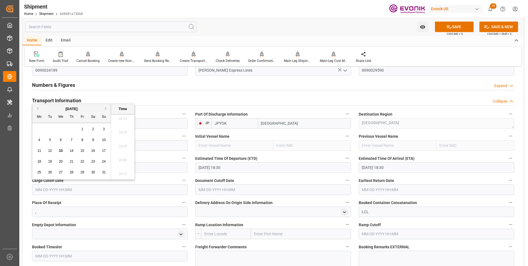
click at [96, 188] on input "text" at bounding box center [110, 189] width 156 height 10
click at [124, 157] on li "19:00" at bounding box center [122, 160] width 23 height 14
type input "[DATE] 19:00"
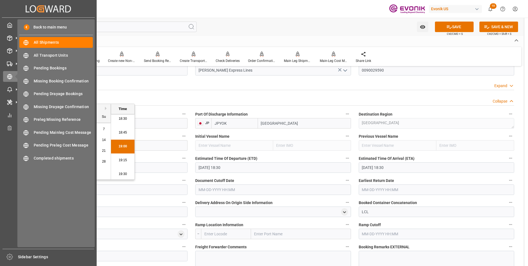
drag, startPoint x: 68, startPoint y: 190, endPoint x: 17, endPoint y: 190, distance: 50.3
click at [17, 190] on div "Created by potrace 1.15, written by Peter Selinger 2001-2017 Created by potrace…" at bounding box center [264, 133] width 528 height 266
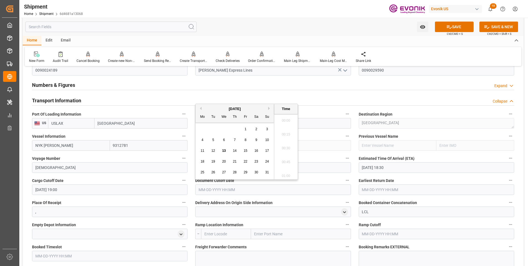
click at [208, 188] on input "text" at bounding box center [273, 189] width 156 height 10
paste input "[DATE] 19:00"
type input "[DATE] 19:00"
click at [367, 189] on input "text" at bounding box center [437, 189] width 156 height 10
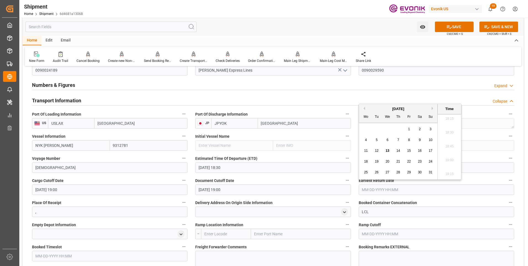
paste input "[DATE] 19:00"
type input "[DATE] 19:00"
click at [449, 159] on li "19:00" at bounding box center [449, 160] width 23 height 14
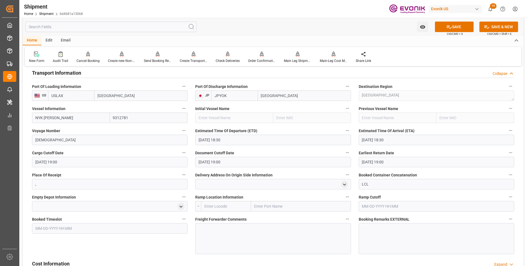
scroll to position [414, 0]
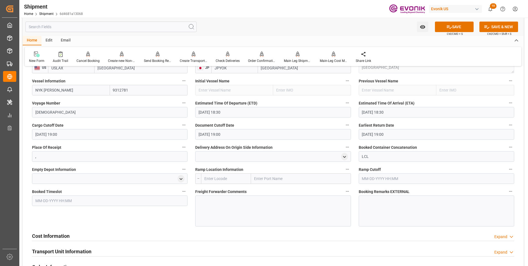
click at [218, 178] on input "text" at bounding box center [226, 178] width 50 height 10
click at [218, 187] on div "USCHI - Chicago" at bounding box center [225, 194] width 49 height 18
type input "USCHI"
type input "[GEOGRAPHIC_DATA]"
type input "USCHI"
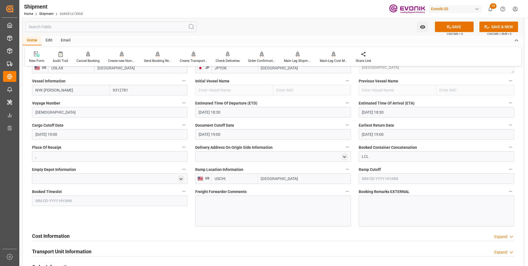
click at [217, 191] on span "Freight Forwarder Comments" at bounding box center [220, 192] width 51 height 6
click at [344, 191] on button "Freight Forwarder Comments" at bounding box center [347, 191] width 7 height 7
click at [217, 202] on div at bounding box center [264, 133] width 528 height 266
click at [223, 206] on div at bounding box center [273, 210] width 156 height 31
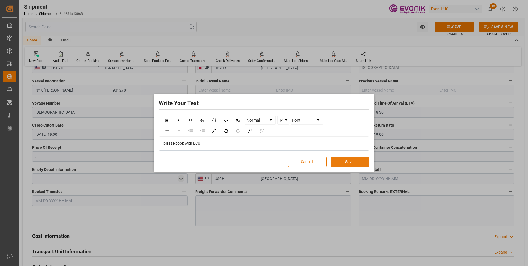
click at [353, 162] on button "Save" at bounding box center [350, 161] width 39 height 10
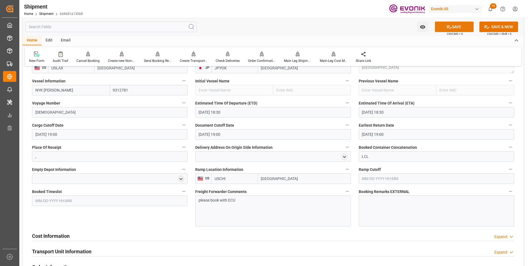
click at [454, 27] on button "SAVE" at bounding box center [454, 27] width 39 height 10
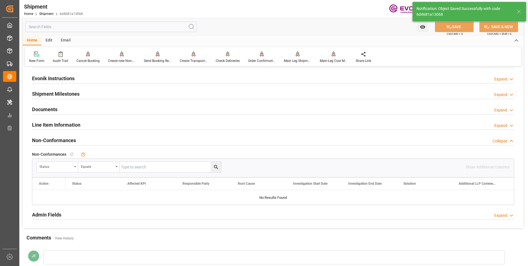
scroll to position [370, 0]
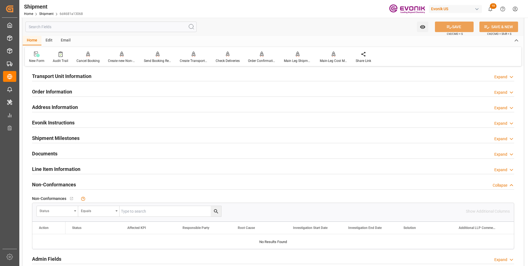
click at [148, 76] on div "Transport Unit Information Expand" at bounding box center [273, 75] width 482 height 10
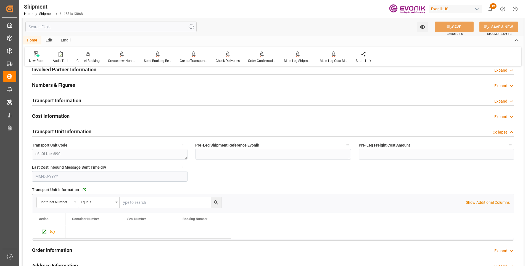
scroll to position [287, 0]
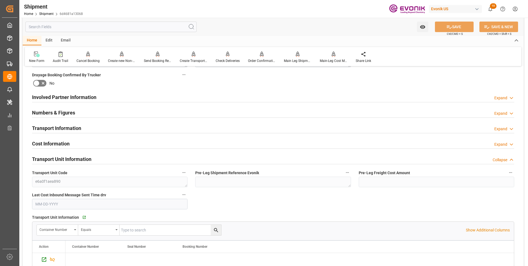
click at [115, 100] on div "Involved Partner Information Expand" at bounding box center [273, 96] width 482 height 10
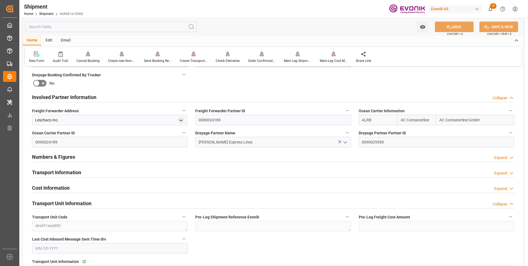
click at [116, 97] on div "Involved Partner Information Collapse" at bounding box center [273, 96] width 482 height 10
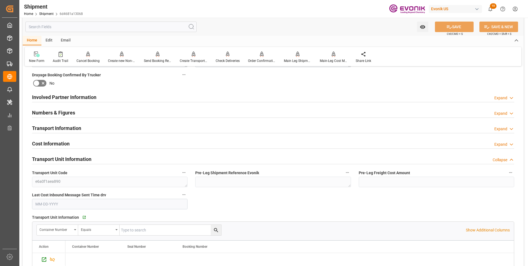
click at [100, 130] on div "Transport Information Expand" at bounding box center [273, 127] width 482 height 10
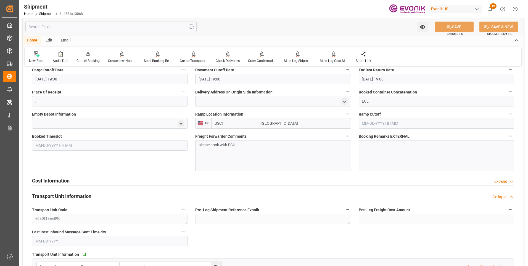
scroll to position [453, 0]
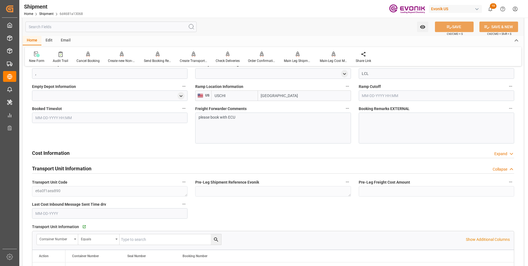
click at [89, 151] on div "Cost Information Expand" at bounding box center [273, 152] width 482 height 10
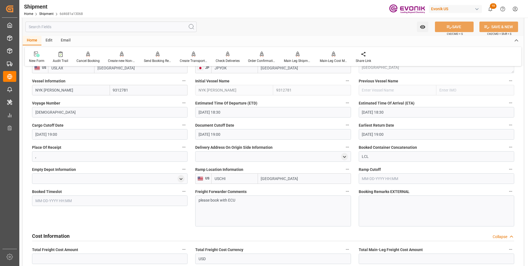
scroll to position [343, 0]
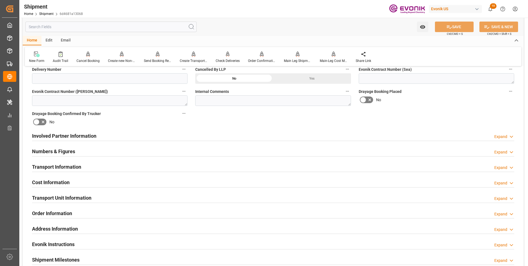
scroll to position [304, 0]
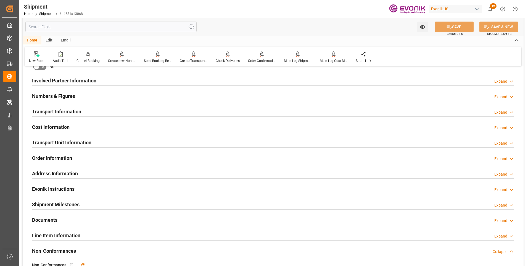
click at [282, 96] on div "Numbers & Figures Expand" at bounding box center [273, 95] width 482 height 10
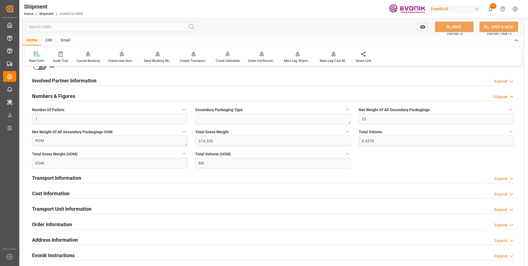
scroll to position [332, 0]
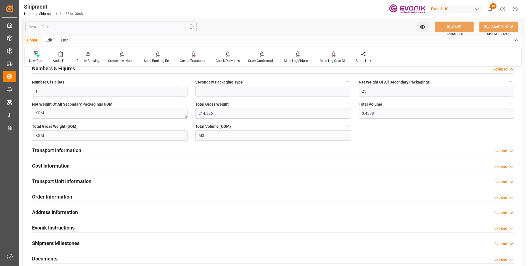
click at [179, 165] on div "Cost Information Expand" at bounding box center [273, 165] width 482 height 10
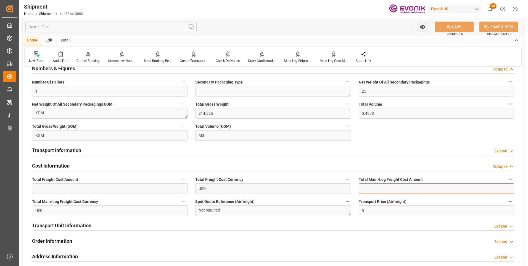
click at [376, 188] on input "text" at bounding box center [437, 188] width 156 height 10
type input "319"
click at [461, 27] on button "SAVE" at bounding box center [454, 27] width 39 height 10
click at [75, 224] on h2 "Transport Unit Information" at bounding box center [61, 225] width 59 height 7
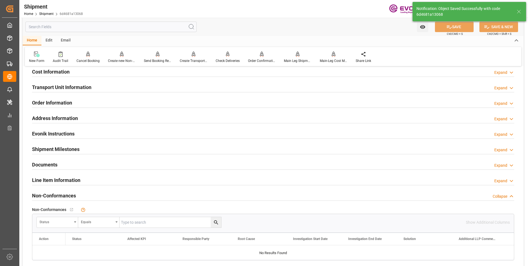
scroll to position [304, 0]
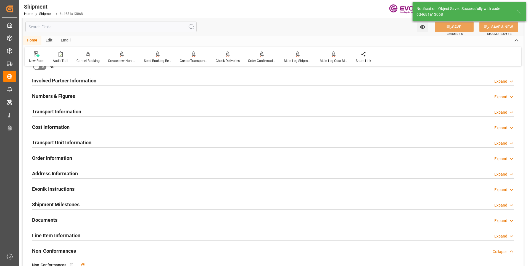
click at [48, 125] on h2 "Cost Information" at bounding box center [51, 126] width 38 height 7
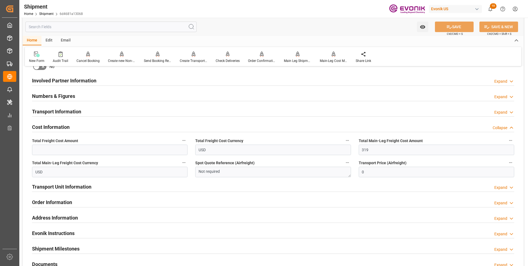
click at [51, 187] on h2 "Transport Unit Information" at bounding box center [61, 186] width 59 height 7
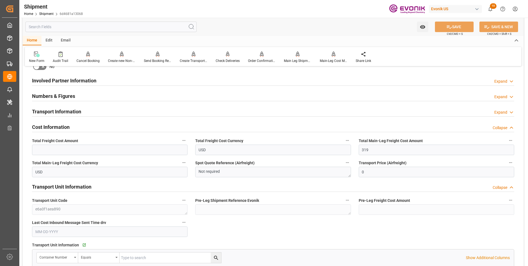
scroll to position [359, 0]
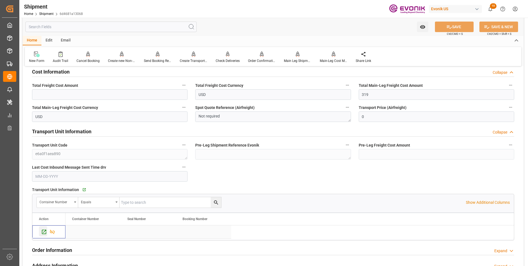
click at [44, 233] on icon "Press SPACE to select this row." at bounding box center [44, 232] width 4 height 4
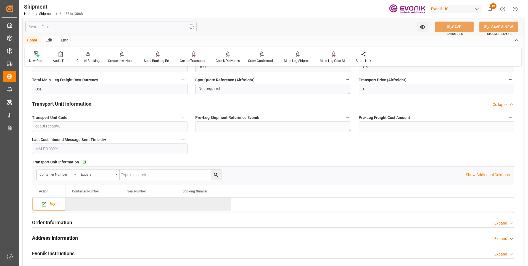
scroll to position [332, 0]
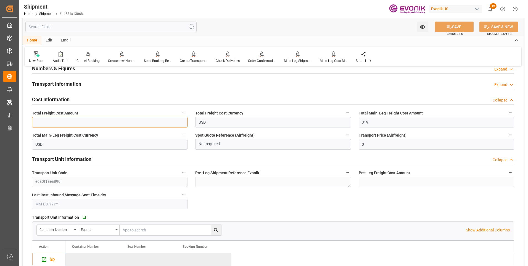
click at [49, 123] on input "text" at bounding box center [110, 122] width 156 height 10
type input "444"
click at [453, 25] on button "SAVE" at bounding box center [454, 27] width 39 height 10
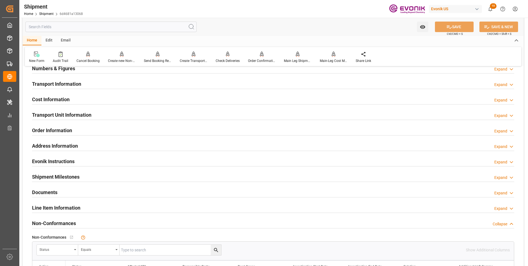
click at [95, 117] on div "Transport Unit Information Expand" at bounding box center [273, 114] width 482 height 10
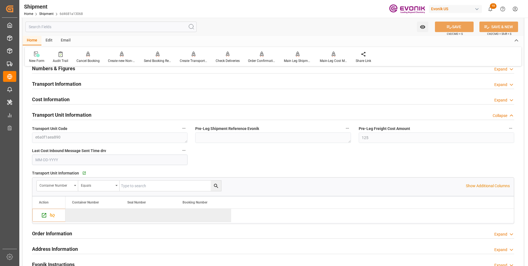
click at [95, 117] on div "Transport Unit Information Collapse" at bounding box center [273, 114] width 482 height 10
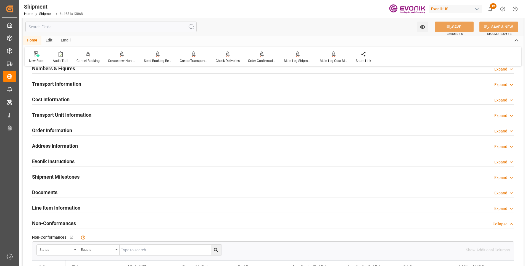
click at [95, 101] on div "Cost Information Expand" at bounding box center [273, 99] width 482 height 10
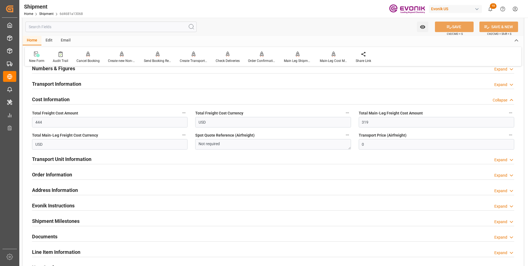
click at [115, 85] on div "Transport Information Expand" at bounding box center [273, 83] width 482 height 10
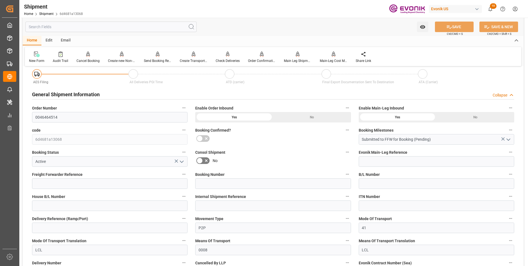
scroll to position [0, 0]
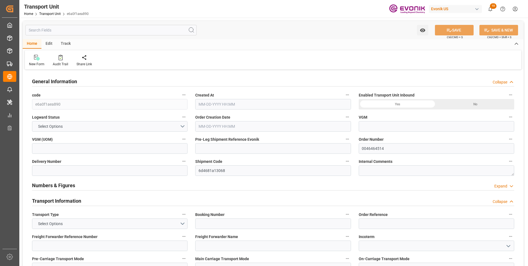
type input "AC Containerline"
type input "Leschaco Inc."
type input "USLAX"
type input "JPYOK"
type input "214.326"
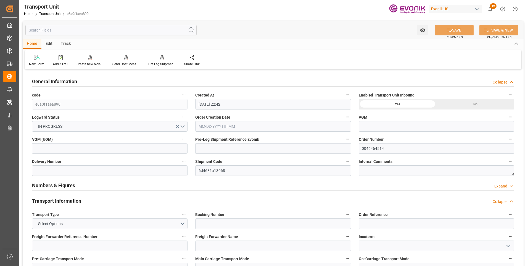
type input "[DATE] 22:42"
type input "[DATE]"
type input "[DATE] 18:30"
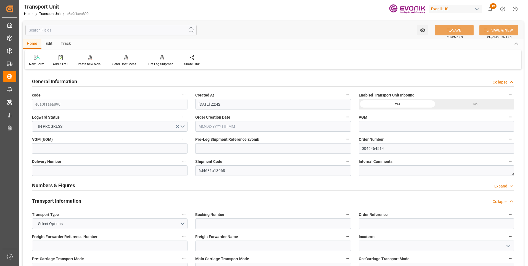
type input "[DATE] 18:30"
type input "[DATE] 19:00"
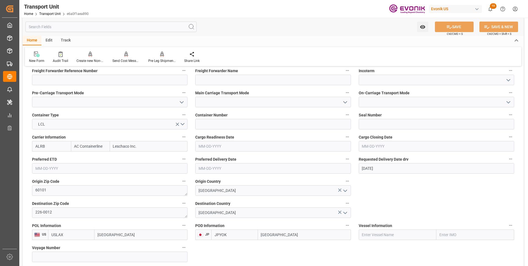
scroll to position [221, 0]
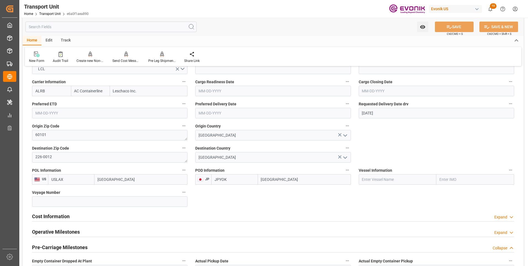
click at [76, 214] on div "Cost Information Expand" at bounding box center [273, 216] width 482 height 10
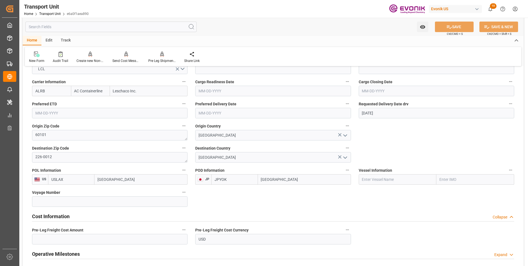
scroll to position [276, 0]
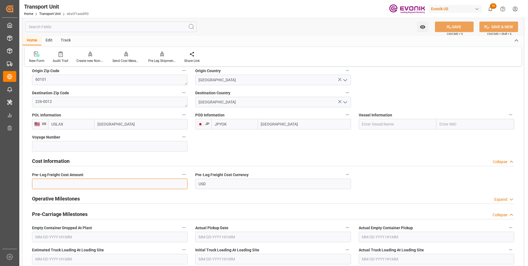
click at [87, 183] on input "text" at bounding box center [110, 183] width 156 height 10
type input "125"
click at [452, 28] on button "SAVE" at bounding box center [454, 27] width 39 height 10
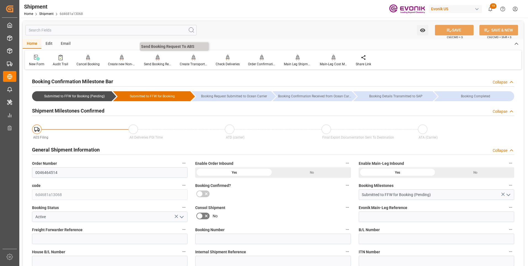
click at [153, 64] on div "Send Booking Request To ABS" at bounding box center [158, 64] width 28 height 5
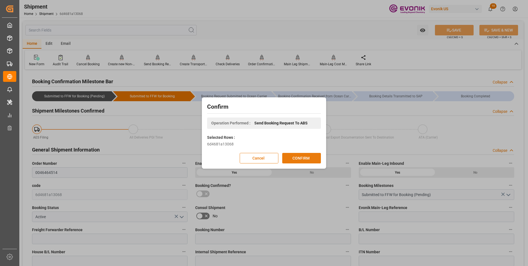
click at [297, 157] on button "CONFIRM" at bounding box center [301, 158] width 39 height 10
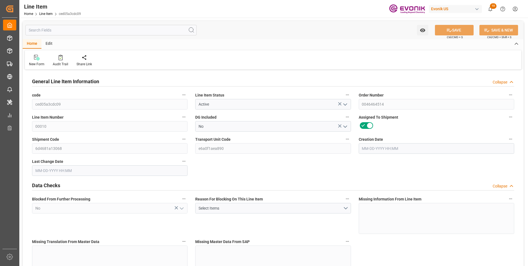
type input "1"
type input "189.326"
type input "181"
type input "0.2891"
type input "1"
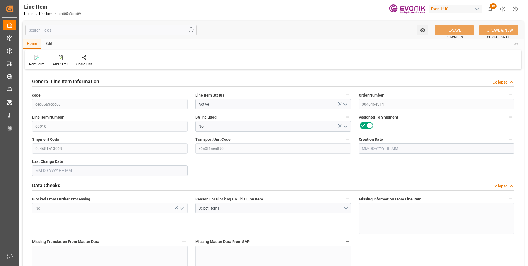
type input "335936"
type input "1"
type input "181"
type input "189.326"
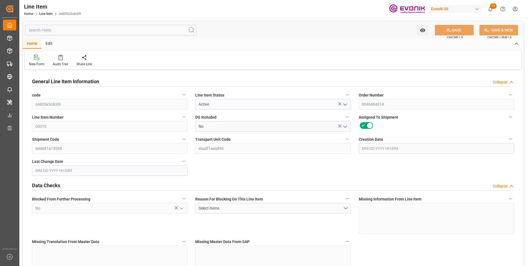
type input "214.326"
type input "181"
type input "0.2891"
type input "289.057"
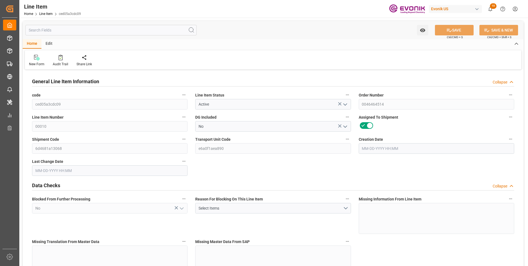
type input "0"
type input "180"
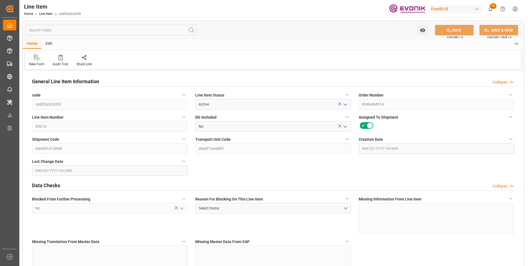
type input "180"
type input "JPYOK"
type input "0"
type input "189.25"
type input "4"
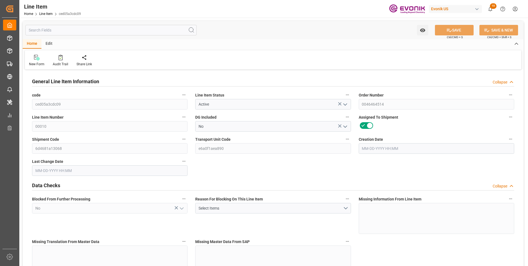
type input "25"
type input "0.1487"
type input "121.9"
type input "106.7"
type input "11.5"
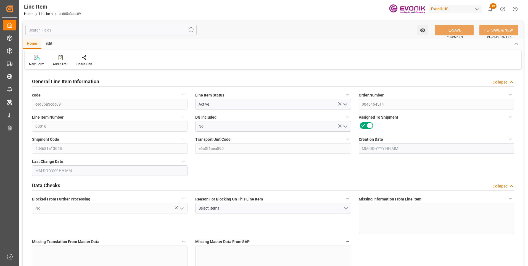
type input "189.25"
type input "276.803"
type input "25"
type input "148.663"
type input "558"
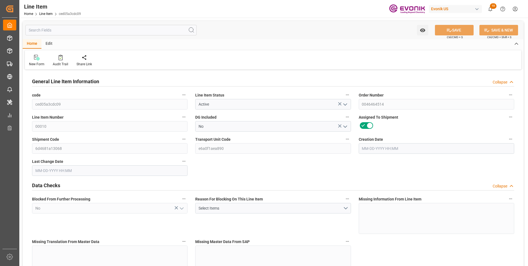
type input "558"
type input "889"
type input "1219"
type input "1067"
type input "115"
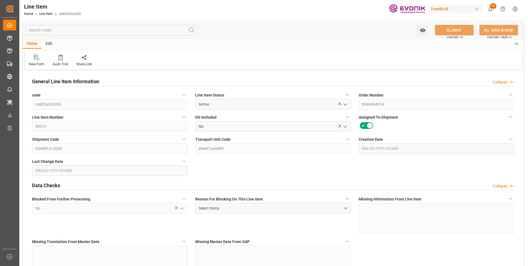
type input "100.4"
type input "1"
type input "07-18-2025 12:11"
type input "08-13-2025 22:42"
type input "11-01-2025"
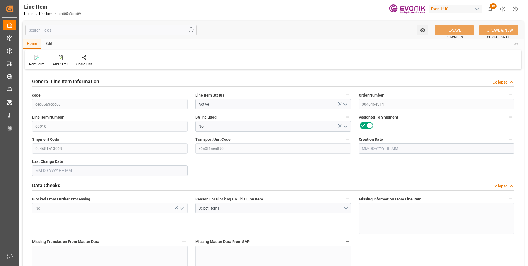
type input "09-17-2025"
type input "09-10-2025"
click at [84, 30] on input "text" at bounding box center [110, 30] width 171 height 10
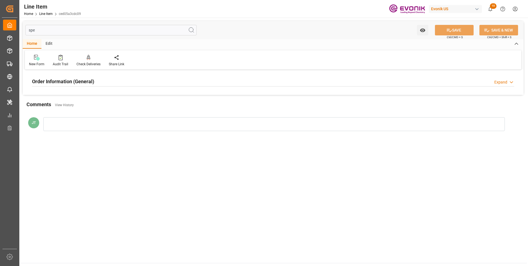
type input "spe"
click at [64, 84] on h2 "Order Information (General)" at bounding box center [63, 81] width 62 height 7
click at [73, 106] on div at bounding box center [110, 114] width 156 height 31
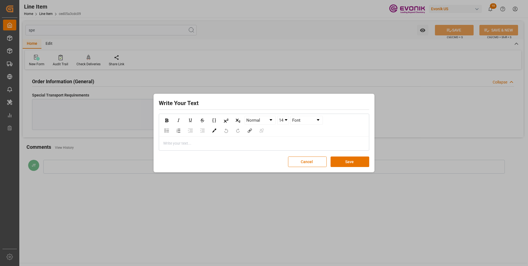
click at [167, 144] on div "rdw-editor" at bounding box center [264, 143] width 201 height 6
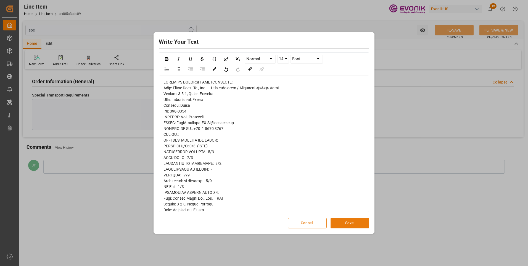
click at [353, 225] on button "Save" at bounding box center [350, 223] width 39 height 10
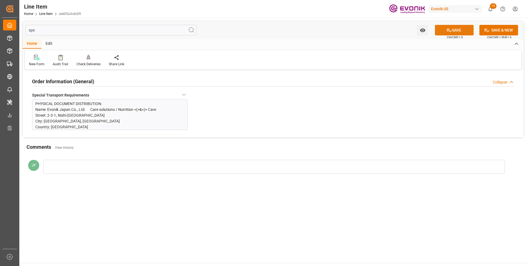
click at [454, 31] on button "SAVE" at bounding box center [454, 30] width 39 height 10
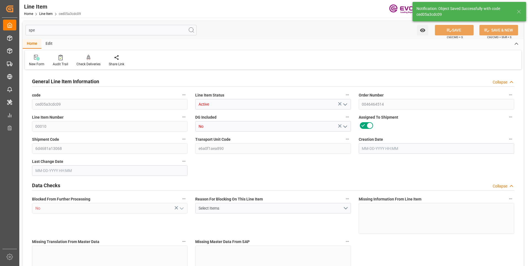
type input "ced05a3cdc09"
type input "Active"
type input "0046464514"
type input "00010"
type input "No"
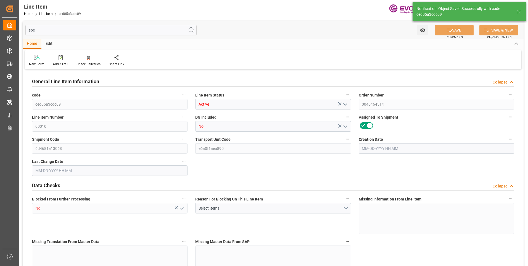
type input "6d4681a13068"
type input "e6a0f1aea890"
type input "No"
type input "DR"
type input "No"
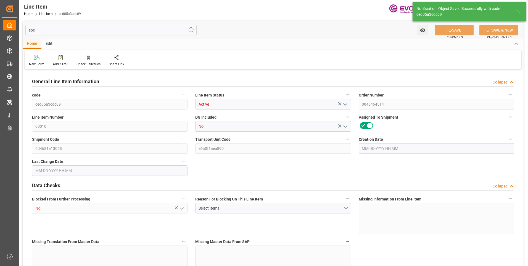
type input "99139372"
type textarea "TEGOSOFT APM BF:1906:181:PP:P"
type input "JPY"
type input "PACK"
type input "382499"
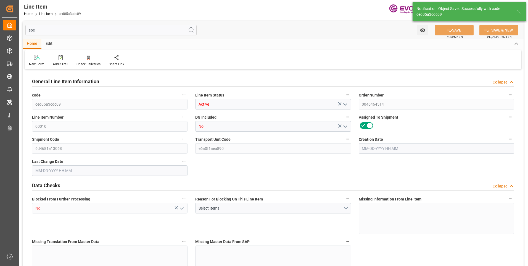
type input "EAR99"
type input "US"
type input "DR"
type input "KGM"
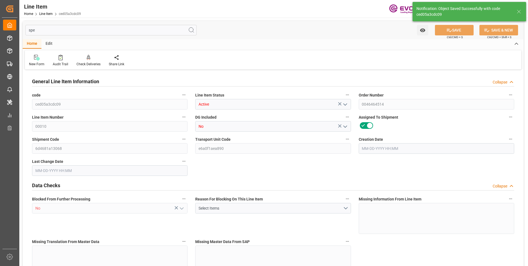
type textarea "KGM"
type input "KGM"
type textarea "KGM"
type input "M3"
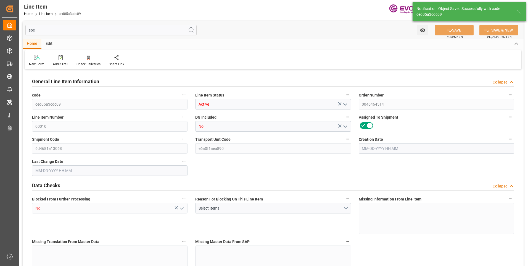
type textarea "DMQ"
type input "M3"
type input "1"
type input "189.326"
type input "181"
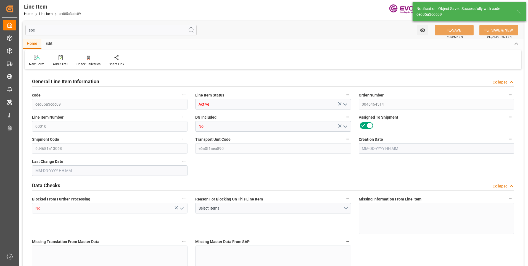
type input "0.2891"
type input "1"
type input "335936"
type input "1"
type input "181"
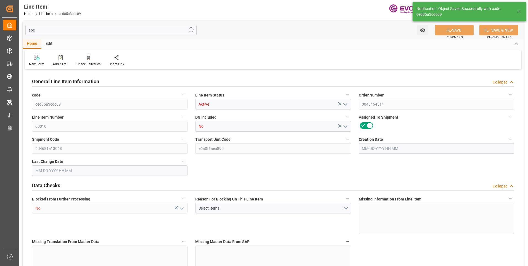
type input "189.326"
type input "214.326"
type input "181"
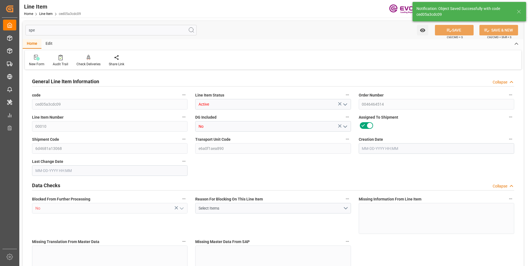
type input "0.2891"
type input "289.057"
type input "0"
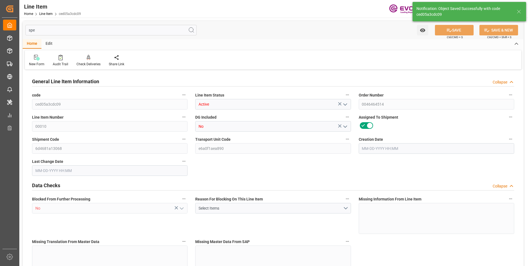
type input "0"
type input "07-18-2025 12:11"
type input "08-13-2025 22:50"
type input "11-01-2025"
type input "09-17-2025"
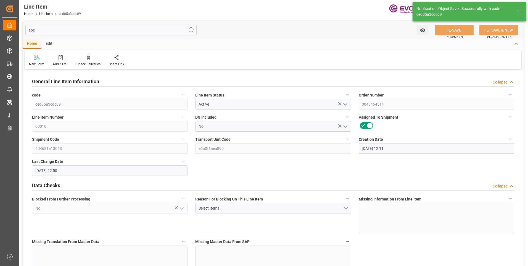
type input "09-10-2025"
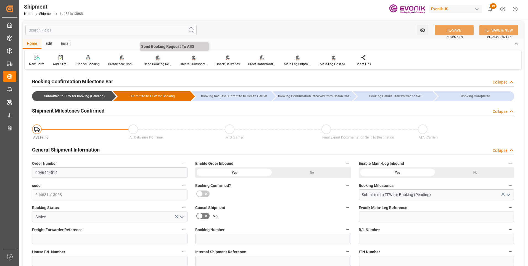
click at [156, 63] on div "Send Booking Request To ABS" at bounding box center [158, 64] width 28 height 5
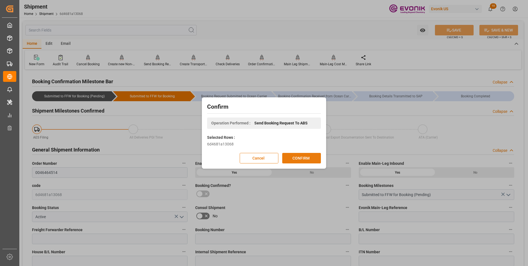
click at [295, 158] on button "CONFIRM" at bounding box center [301, 158] width 39 height 10
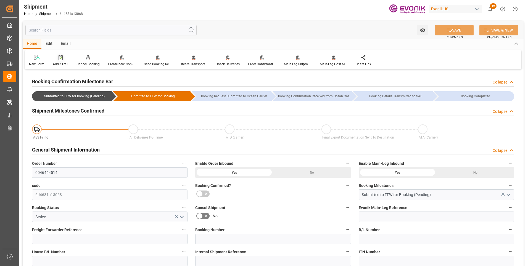
click at [55, 61] on div "Audit Trail" at bounding box center [61, 60] width 24 height 12
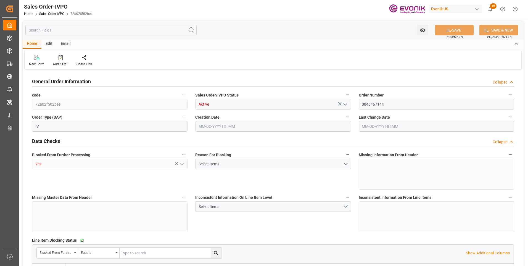
type input "CNSHA"
type input "0"
type input "1"
type input "908.64"
type input "[DATE] 13:37"
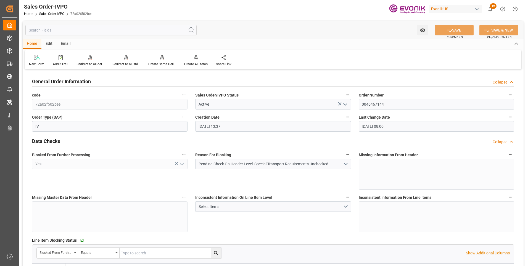
type input "[DATE] 08:00"
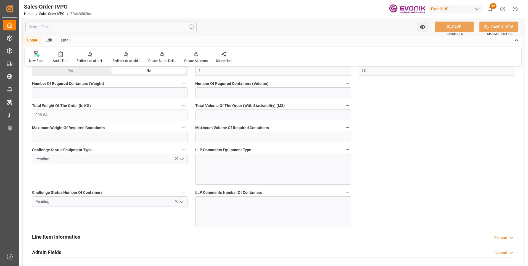
scroll to position [1050, 0]
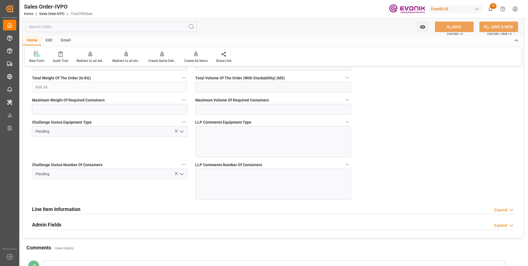
click at [181, 174] on polyline "open menu" at bounding box center [181, 174] width 3 height 2
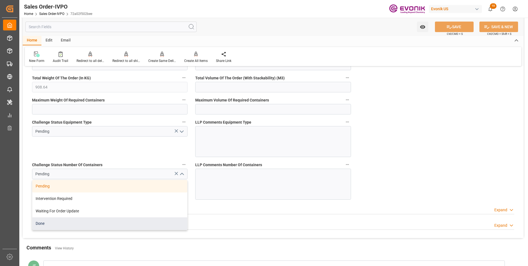
click at [75, 227] on div "Done" at bounding box center [109, 223] width 155 height 12
type input "Done"
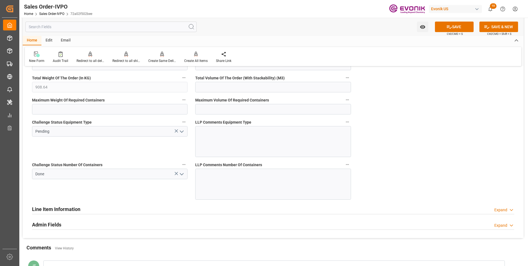
click at [180, 132] on icon "open menu" at bounding box center [181, 131] width 7 height 7
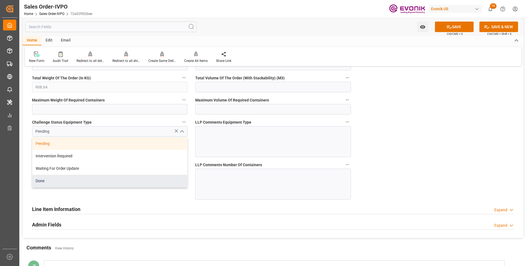
click at [54, 182] on div "Done" at bounding box center [109, 181] width 155 height 12
type input "Done"
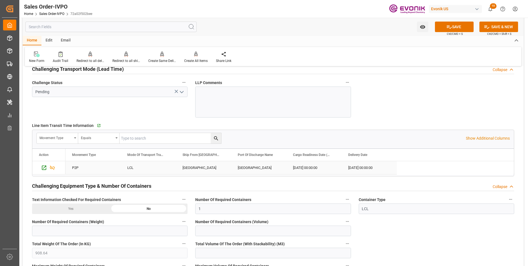
scroll to position [801, 0]
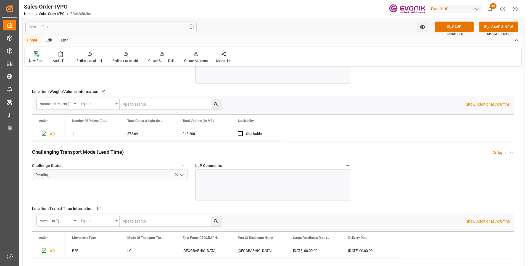
click at [182, 176] on icon "open menu" at bounding box center [181, 175] width 7 height 7
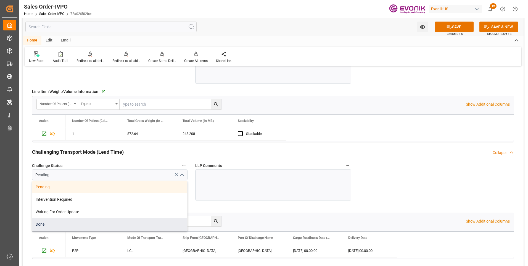
click at [40, 225] on div "Done" at bounding box center [109, 224] width 155 height 12
type input "Done"
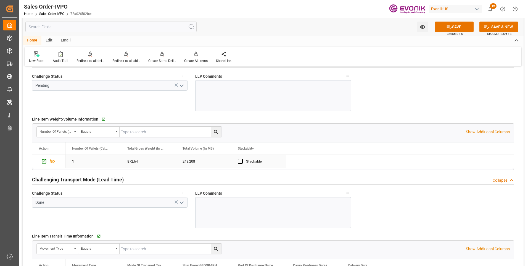
scroll to position [718, 0]
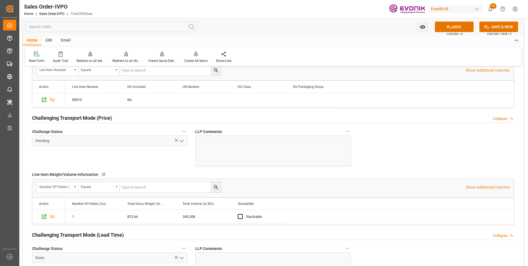
click at [182, 140] on icon "open menu" at bounding box center [181, 141] width 7 height 7
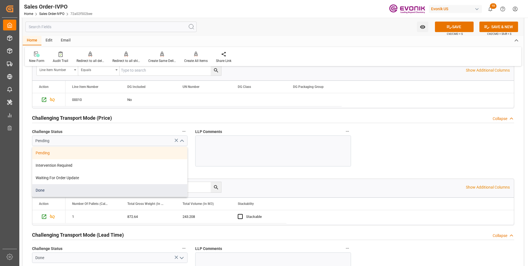
click at [41, 190] on div "Done" at bounding box center [109, 190] width 155 height 12
type input "Done"
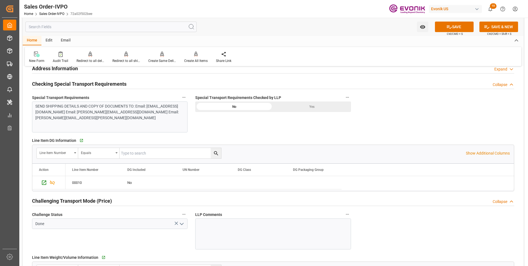
scroll to position [608, 0]
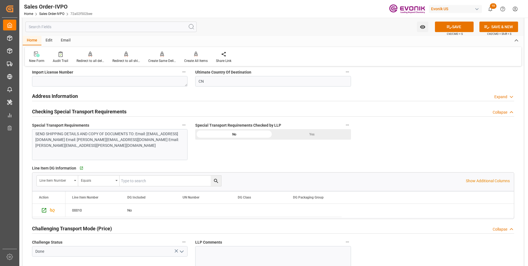
click at [311, 133] on div "Yes" at bounding box center [312, 134] width 78 height 10
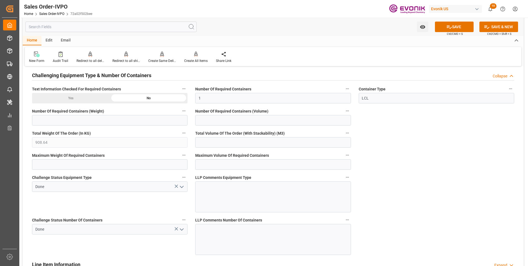
scroll to position [912, 0]
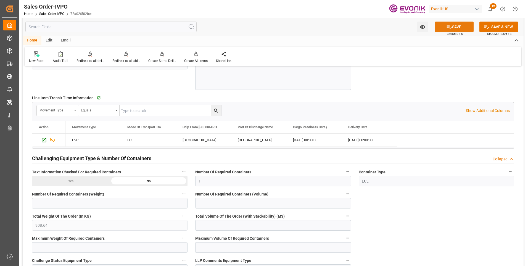
click at [453, 27] on button "SAVE" at bounding box center [454, 27] width 39 height 10
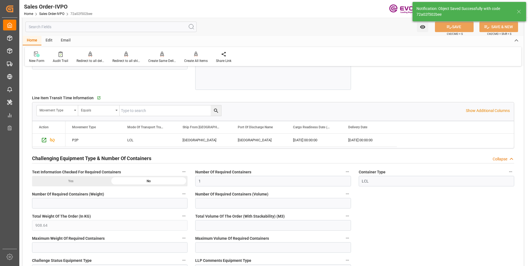
type input "08-13-2025 22:52"
type input "No"
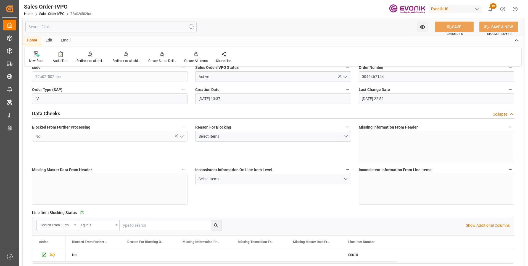
scroll to position [0, 0]
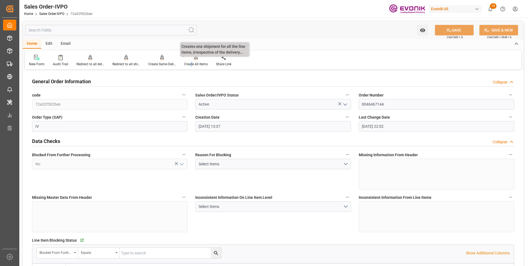
click at [191, 62] on div "Create All Items" at bounding box center [195, 64] width 23 height 5
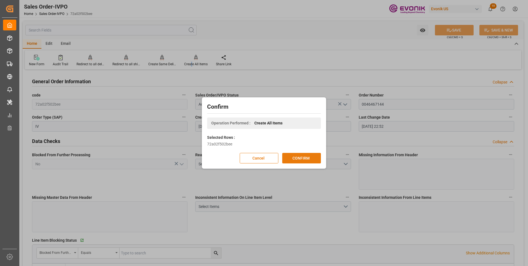
click at [296, 158] on button "CONFIRM" at bounding box center [301, 158] width 39 height 10
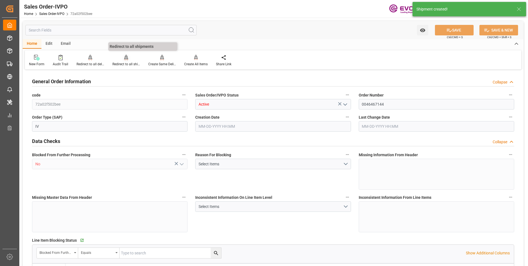
type input "CNSHA"
type input "0"
type input "1"
type input "908.64"
type input "08-06-2025 13:37"
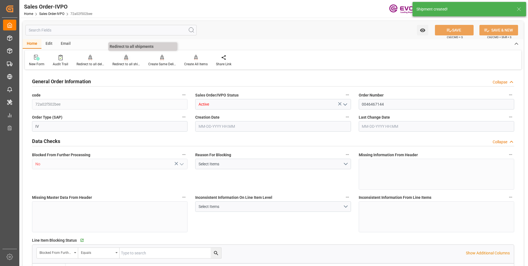
type input "[DATE] 22:53"
click at [124, 62] on div "Redirect to all shipments" at bounding box center [126, 64] width 28 height 5
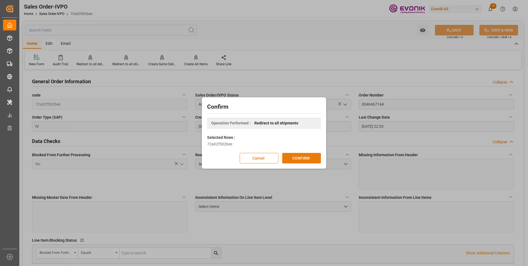
click at [299, 159] on button "CONFIRM" at bounding box center [301, 158] width 39 height 10
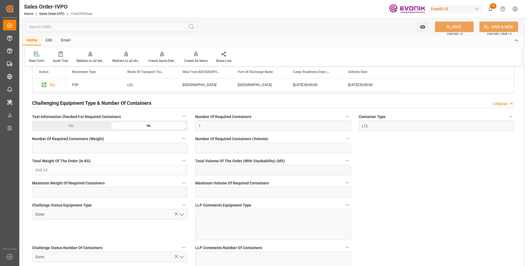
scroll to position [939, 0]
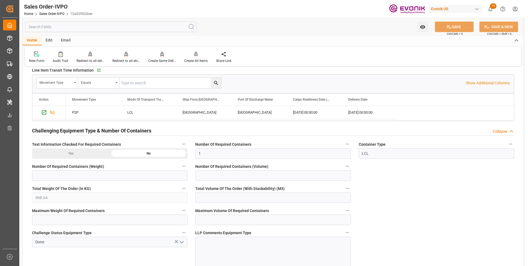
click at [76, 25] on input "text" at bounding box center [110, 27] width 171 height 10
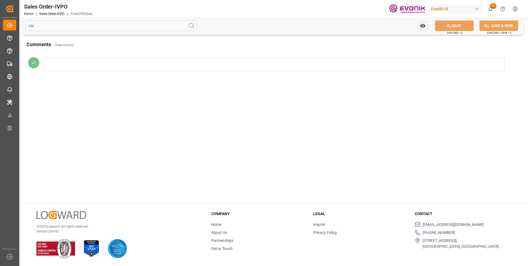
scroll to position [0, 0]
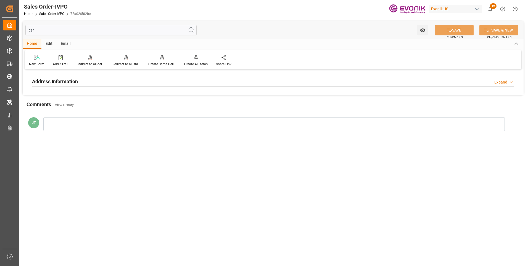
click at [104, 87] on div "Address Information Expand" at bounding box center [273, 81] width 490 height 15
click at [103, 84] on div "Address Information Expand" at bounding box center [273, 81] width 482 height 10
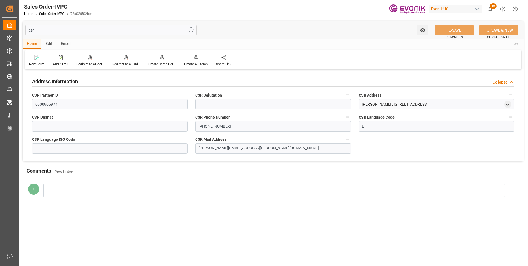
click at [40, 28] on input "csr" at bounding box center [110, 30] width 171 height 10
type input "c"
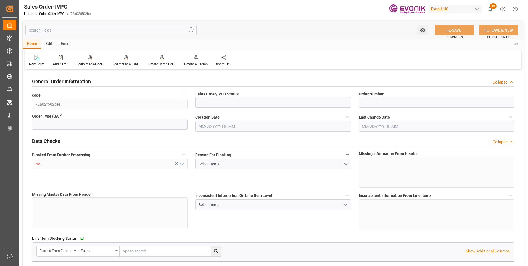
type input "Active"
type input "0046467144"
type input "IV"
type input "P2P"
type input "41"
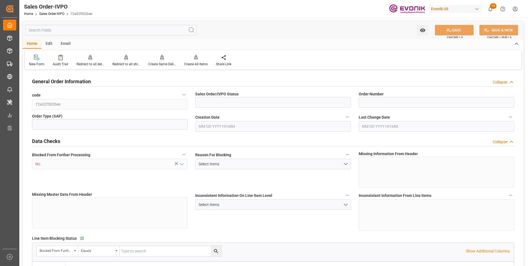
type input "LCL"
type input "0008"
type input "LCL"
type input "NC Care Solutions"
type input "Nutrition & Care"
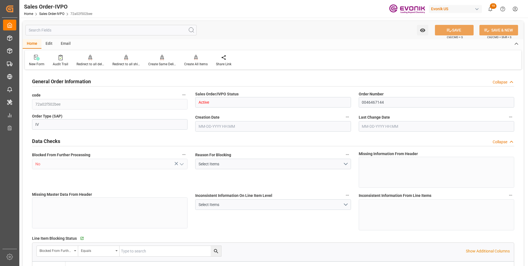
type input "0"
type input "1"
type input "08-06-2025 13:37"
type input "[DATE] 22:53"
type input "908.64"
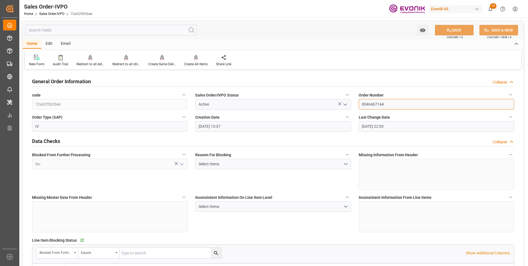
click at [378, 105] on input "0046467144" at bounding box center [437, 104] width 156 height 10
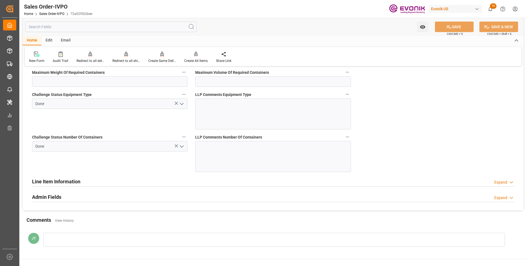
scroll to position [1133, 0]
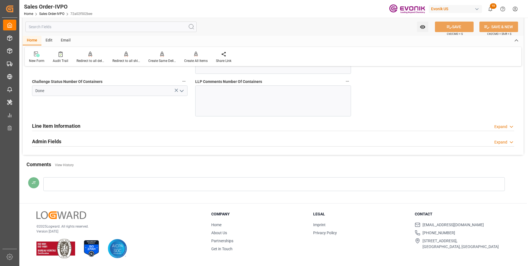
drag, startPoint x: 47, startPoint y: 125, endPoint x: 61, endPoint y: 125, distance: 13.8
click at [47, 125] on h2 "Line Item Information" at bounding box center [56, 125] width 48 height 7
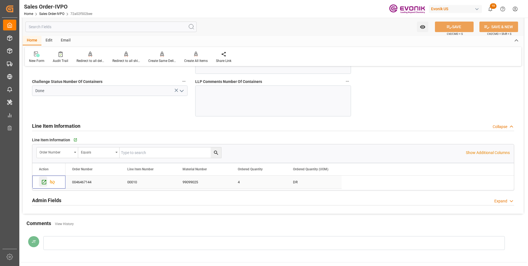
click at [44, 182] on icon "Press SPACE to select this row." at bounding box center [44, 182] width 4 height 4
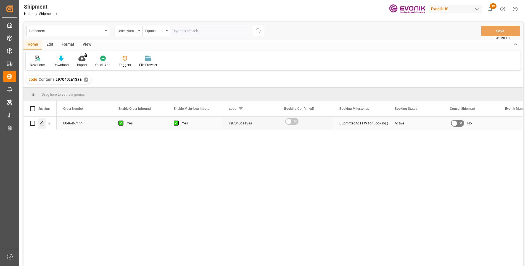
click at [42, 124] on polygon "Press SPACE to select this row." at bounding box center [42, 123] width 3 height 3
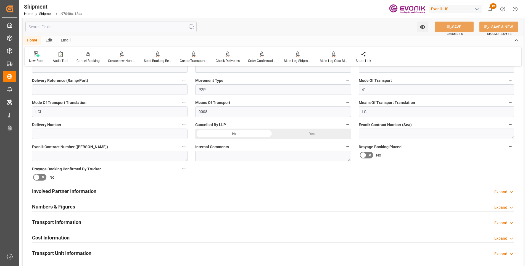
scroll to position [221, 0]
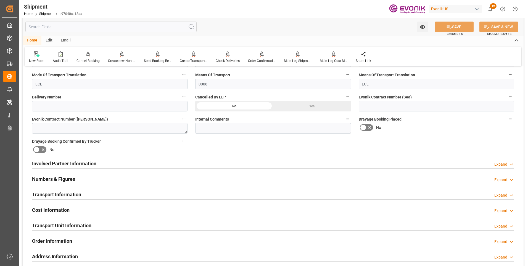
click at [104, 164] on div "Involved Partner Information Expand" at bounding box center [273, 163] width 482 height 10
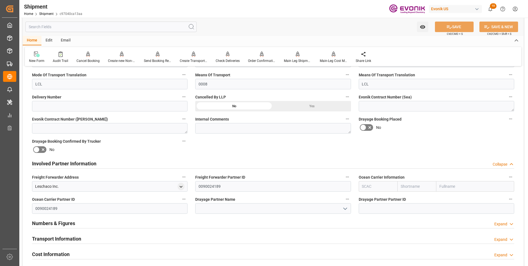
click at [372, 190] on input "text" at bounding box center [378, 186] width 39 height 10
click at [371, 201] on div "ALRB" at bounding box center [367, 198] width 16 height 12
type input "ALRB"
type input "AC Containerline"
type input "AC Containerline GmbH"
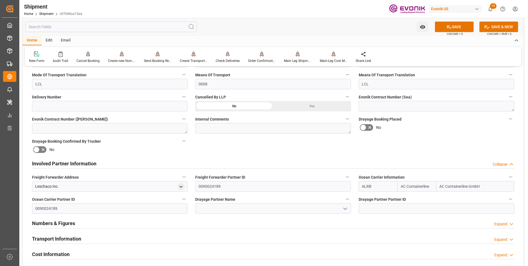
type input "ALRB"
click at [265, 209] on input at bounding box center [273, 208] width 156 height 10
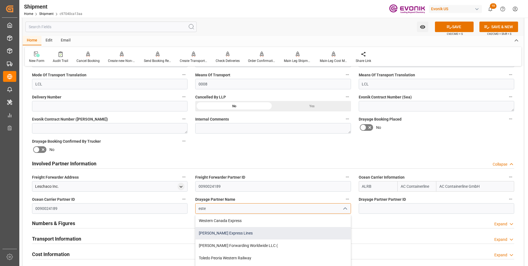
click at [209, 232] on div "Estes Express Lines" at bounding box center [273, 233] width 155 height 12
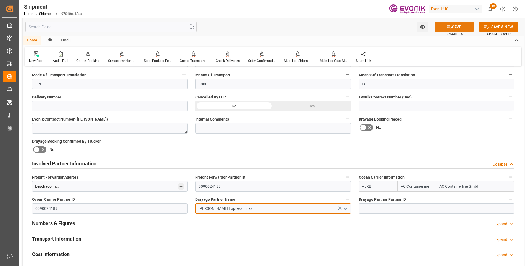
type input "Estes Express Lines"
click at [452, 27] on button "SAVE" at bounding box center [454, 27] width 39 height 10
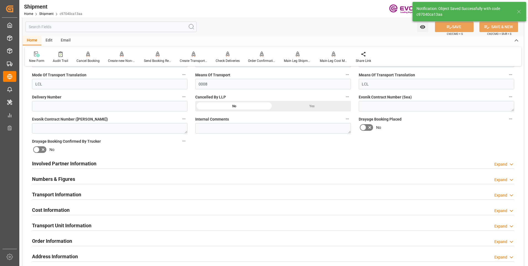
click at [126, 192] on div "Transport Information Expand" at bounding box center [273, 194] width 482 height 10
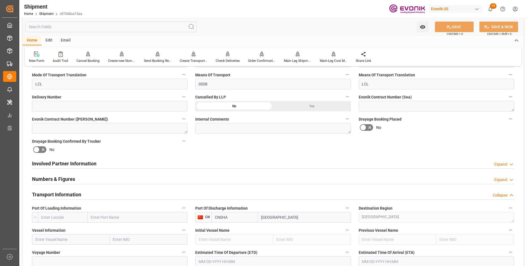
click at [224, 166] on div "Involved Partner Information Expand" at bounding box center [273, 163] width 482 height 10
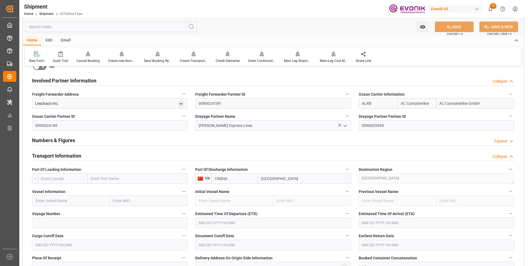
scroll to position [332, 0]
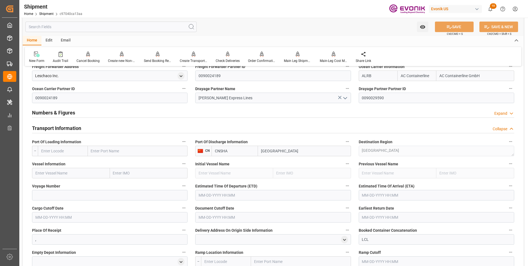
click at [53, 149] on input "text" at bounding box center [63, 151] width 50 height 10
click at [63, 174] on input "text" at bounding box center [71, 173] width 78 height 10
paste input "YM WISDOM"
click at [61, 182] on div "YM WISDOM - 9757216" at bounding box center [54, 185] width 45 height 12
type input "YM WISDOM"
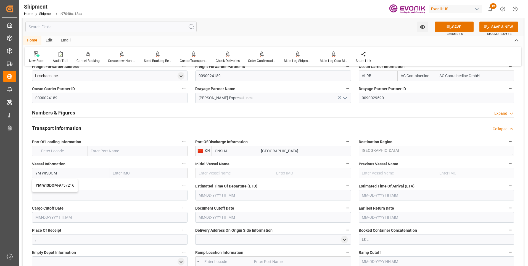
type input "9757216"
type input "YM WISDOM"
click at [55, 150] on input "text" at bounding box center [63, 151] width 50 height 10
click at [57, 165] on span "USLGB - Long Beach" at bounding box center [59, 166] width 37 height 10
type input "USLGB"
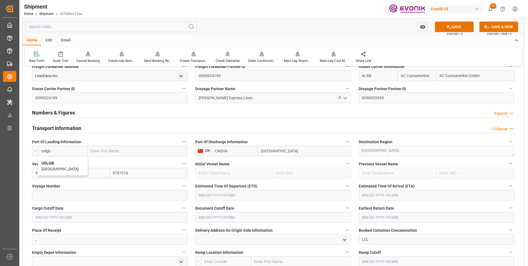
type input "Long Beach"
type input "USLGB"
click at [63, 195] on input at bounding box center [110, 195] width 156 height 10
type input "2"
type input "0028W"
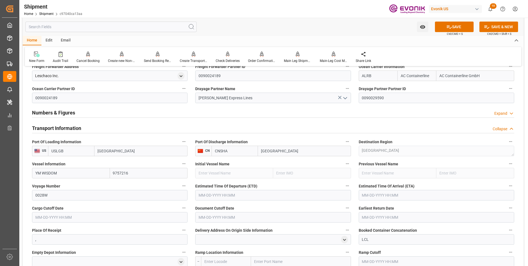
click at [225, 197] on input "text" at bounding box center [273, 195] width 156 height 10
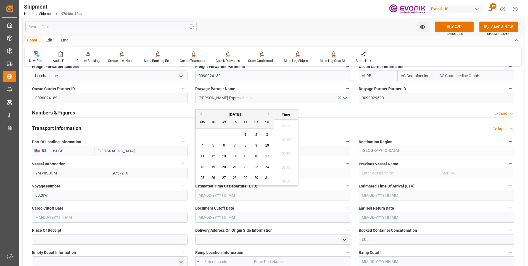
scroll to position [1010, 0]
click at [284, 151] on li "18:45" at bounding box center [285, 152] width 23 height 14
type input "09-15-2025 18:45"
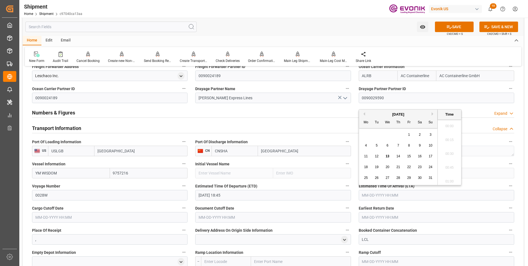
click at [368, 193] on input "text" at bounding box center [437, 195] width 156 height 10
click at [453, 151] on li "18:45" at bounding box center [449, 152] width 23 height 14
type input "11-05-2025 18:45"
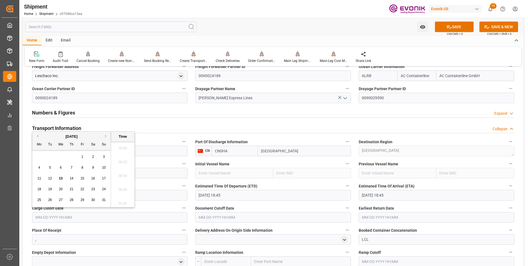
click at [93, 218] on input "text" at bounding box center [110, 217] width 156 height 10
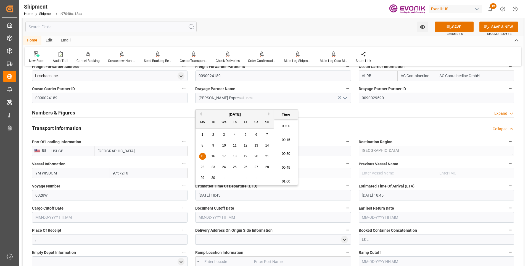
drag, startPoint x: 232, startPoint y: 195, endPoint x: 177, endPoint y: 199, distance: 55.1
click at [177, 199] on div "Booking Confirmation Milestone Bar Collapse Submitted to FFW for Booking (Pendi…" at bounding box center [273, 134] width 501 height 791
click at [119, 217] on input "text" at bounding box center [110, 217] width 156 height 10
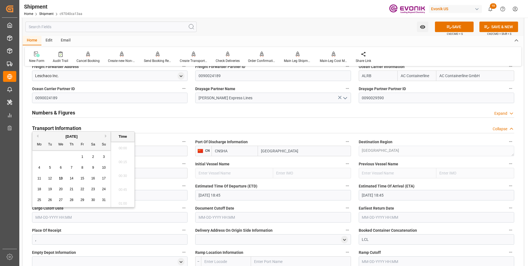
paste input "09-15-2025 18:45"
type input "09-15-2025 18:45"
click at [210, 213] on input "text" at bounding box center [273, 217] width 156 height 10
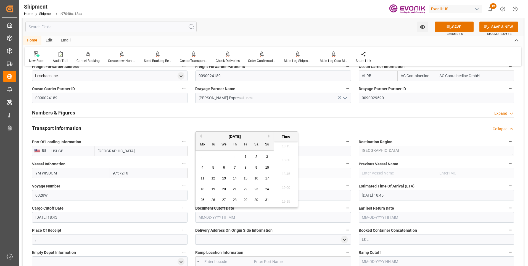
paste input "09-15-2025 18:45"
type input "09-15-2025 18:45"
click at [368, 216] on input "text" at bounding box center [437, 217] width 156 height 10
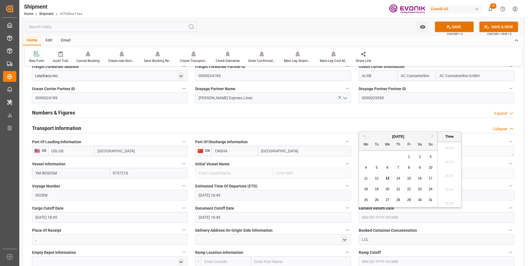
paste input "09-15-2025 18:45"
type input "09-15-2025 18:45"
click at [232, 195] on input "09-15-2025 18:45" at bounding box center [273, 195] width 156 height 10
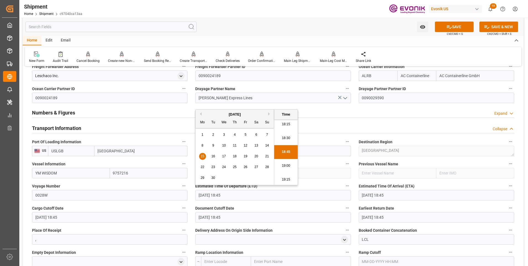
click at [269, 113] on button "Next Month" at bounding box center [269, 113] width 3 height 3
click at [266, 145] on span "12" at bounding box center [267, 145] width 4 height 4
type input "10-12-2025 18:45"
click at [280, 150] on li "18:45" at bounding box center [285, 152] width 23 height 14
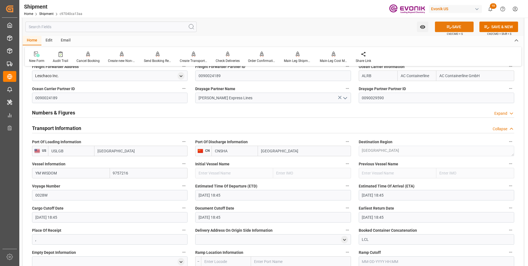
click at [448, 27] on icon at bounding box center [449, 26] width 5 height 3
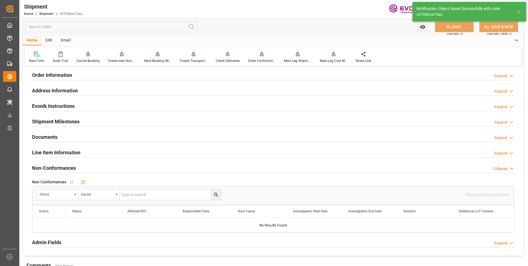
type input "YM WISDOM"
type input "9757216"
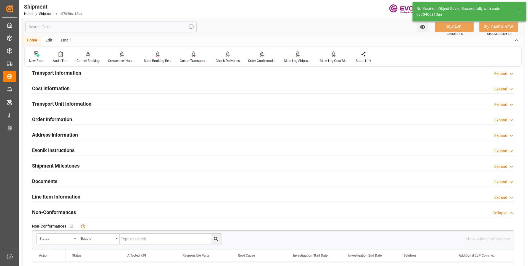
click at [127, 75] on div "Transport Information Expand" at bounding box center [273, 72] width 482 height 10
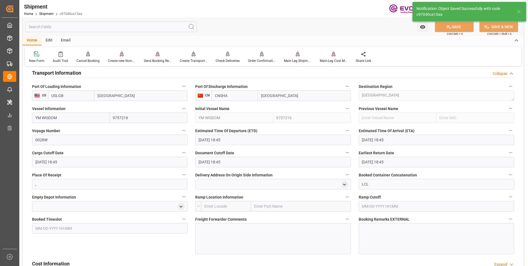
click at [221, 205] on input "text" at bounding box center [226, 206] width 50 height 10
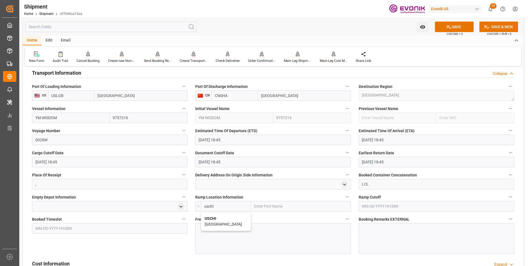
click at [215, 224] on div "USCHI - Chicago" at bounding box center [225, 221] width 49 height 18
type input "USCHI"
type input "Chicago"
type input "USCHI"
click at [213, 221] on span "Freight Forwarder Comments" at bounding box center [220, 219] width 51 height 6
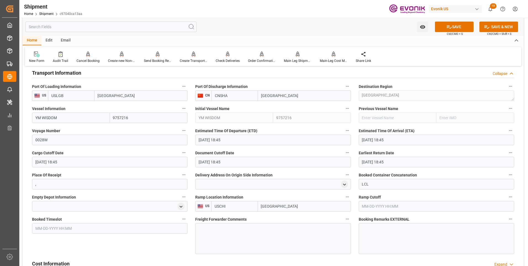
click at [344, 221] on button "Freight Forwarder Comments" at bounding box center [347, 218] width 7 height 7
click at [212, 228] on div at bounding box center [264, 133] width 528 height 266
click at [212, 235] on div at bounding box center [273, 238] width 156 height 31
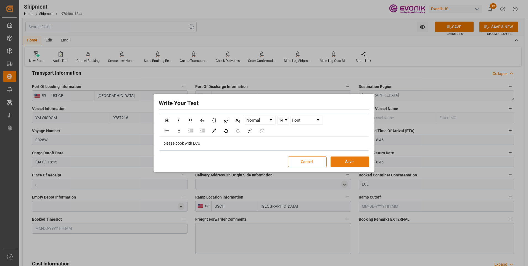
click at [356, 160] on button "Save" at bounding box center [350, 161] width 39 height 10
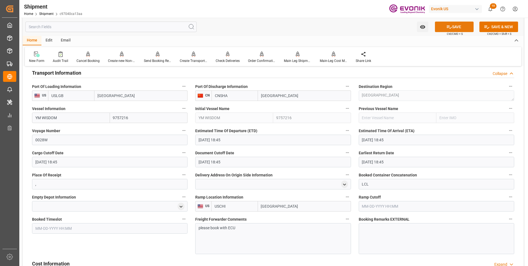
click at [455, 25] on button "SAVE" at bounding box center [454, 27] width 39 height 10
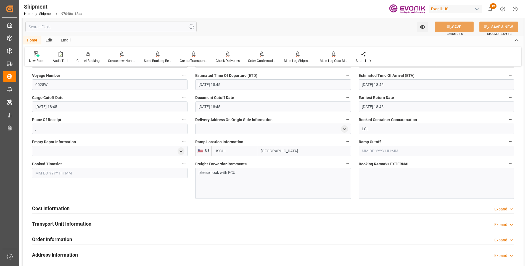
scroll to position [426, 0]
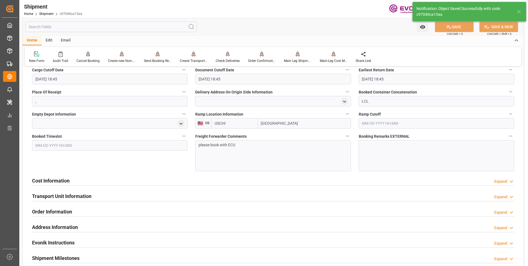
click at [92, 181] on div "Cost Information Expand" at bounding box center [273, 180] width 482 height 10
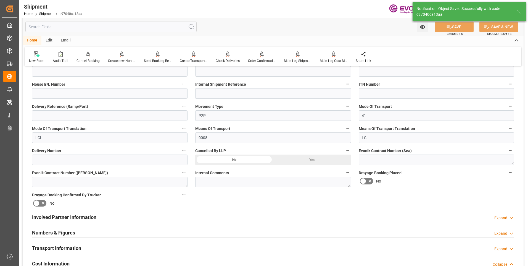
scroll to position [195, 0]
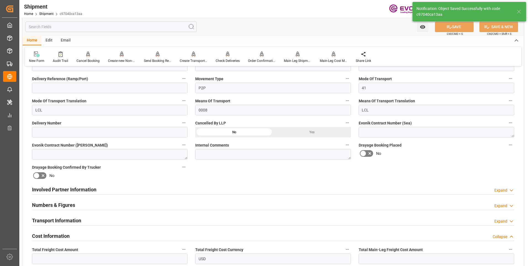
click at [101, 206] on div "Numbers & Figures Expand" at bounding box center [273, 204] width 482 height 10
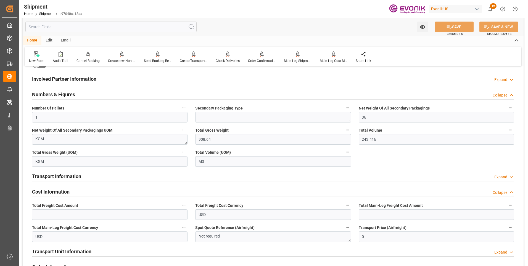
scroll to position [333, 0]
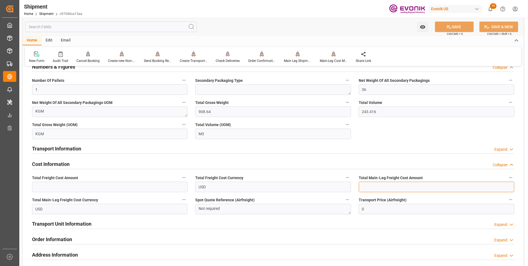
click at [376, 186] on input "text" at bounding box center [437, 187] width 156 height 10
click at [367, 185] on input "text" at bounding box center [437, 187] width 156 height 10
type input "391"
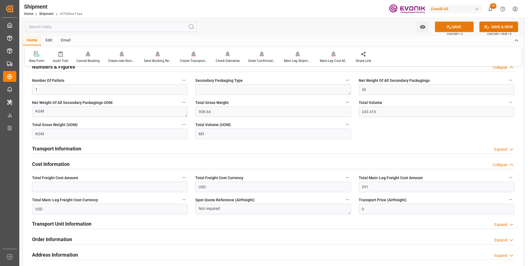
click at [442, 30] on button "SAVE" at bounding box center [454, 27] width 39 height 10
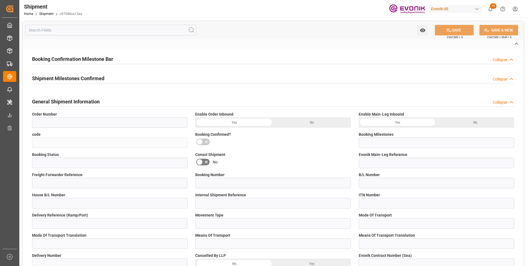
type input "0046467144"
type input "c97040ca13aa"
type input "Submitted to FFW for Booking (Pending)"
type input "Active"
type input "P2P"
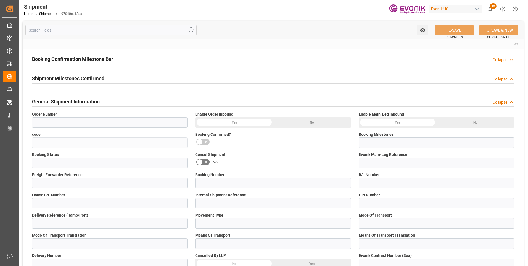
type input "41"
type input "LCL"
type input "0008"
type input "LCL"
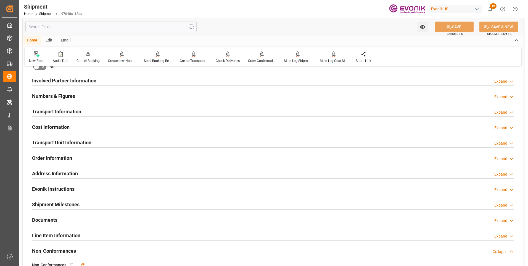
scroll to position [359, 0]
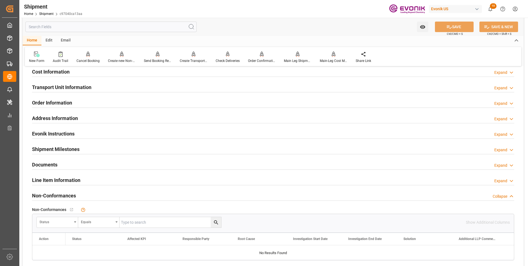
click at [162, 71] on div "Cost Information Expand" at bounding box center [273, 71] width 482 height 10
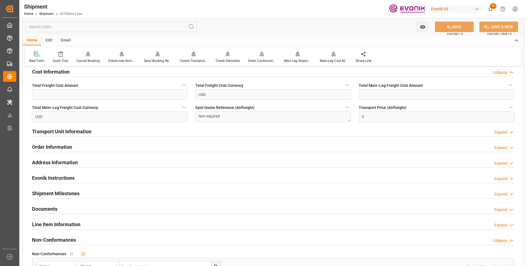
click at [358, 91] on div "Total Main-Leg Freight Cost Amount" at bounding box center [436, 91] width 163 height 22
click at [366, 93] on input "text" at bounding box center [437, 94] width 156 height 10
type input "391"
click at [455, 27] on button "SAVE" at bounding box center [454, 27] width 39 height 10
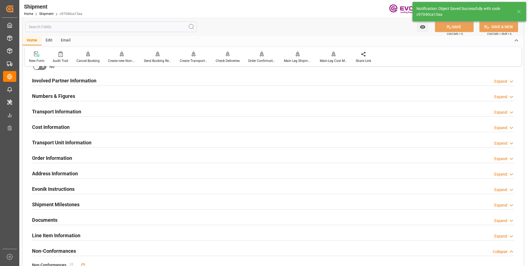
scroll to position [276, 0]
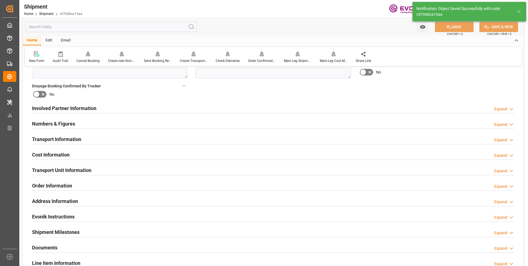
click at [65, 154] on h2 "Cost Information" at bounding box center [51, 154] width 38 height 7
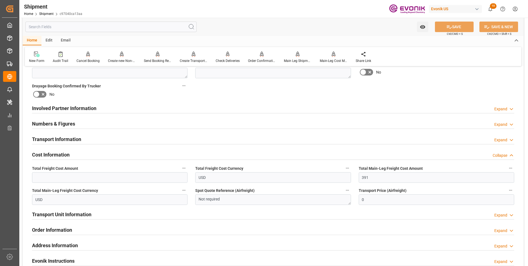
click at [62, 217] on h2 "Transport Unit Information" at bounding box center [61, 214] width 59 height 7
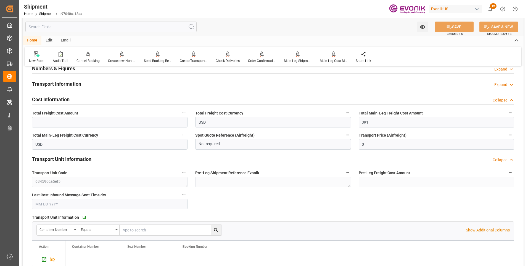
scroll to position [359, 0]
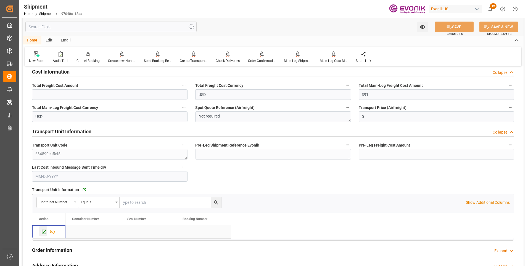
click at [43, 231] on icon "Press SPACE to select this row." at bounding box center [44, 232] width 6 height 6
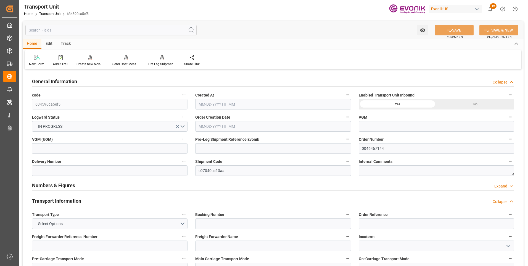
type input "AC Containerline"
type input "Leschaco Inc."
type input "USLGB"
type input "CNSHA"
type input "908.64"
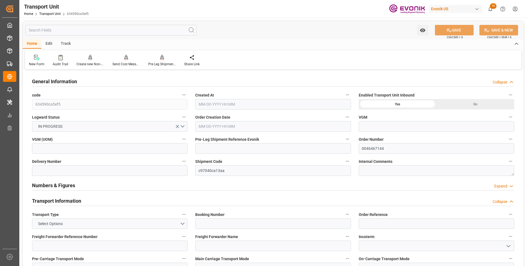
type input "[DATE] 22:53"
type input "[DATE]"
type input "10-12-2025 18:45"
type input "11-05-2025 18:45"
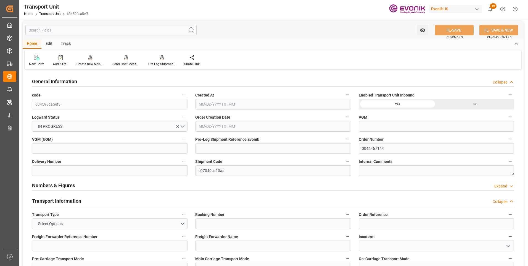
type input "11-05-2025 18:45"
type input "09-15-2025 18:45"
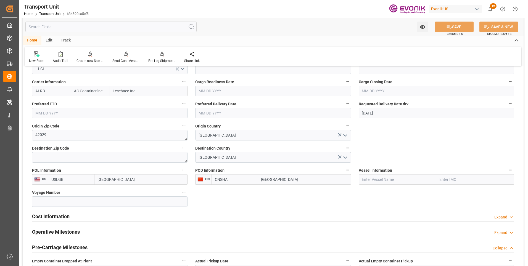
scroll to position [276, 0]
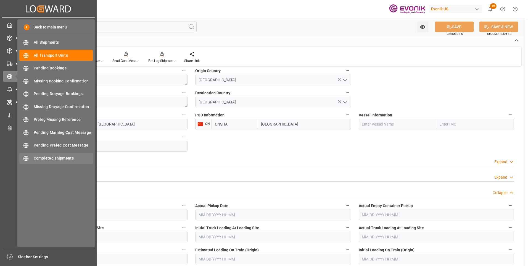
click at [46, 160] on span "Completed shipments" at bounding box center [63, 158] width 59 height 6
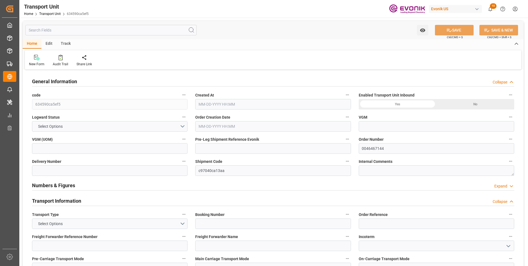
type input "AC Containerline"
type input "Leschaco Inc."
type input "USLGB"
type input "CNSHA"
type input "908.64"
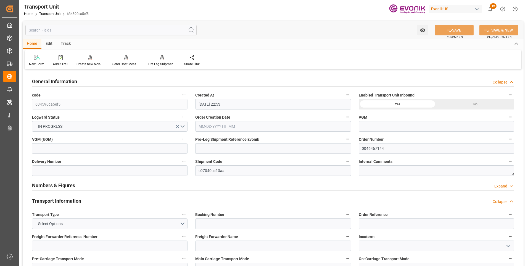
type input "08-13-2025 22:53"
type input "10-31-2025"
type input "10-12-2025 18:45"
type input "11-05-2025 18:45"
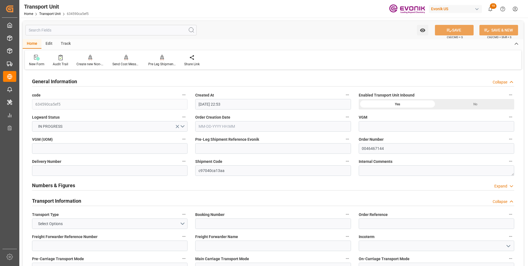
type input "11-05-2025 18:45"
type input "09-15-2025 18:45"
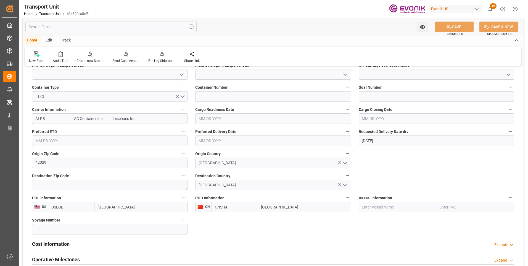
scroll to position [221, 0]
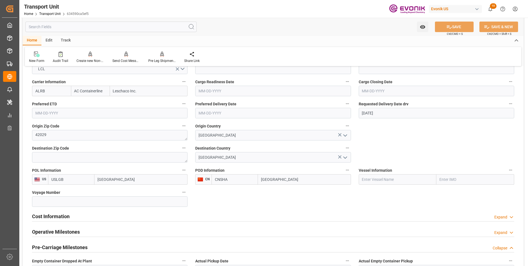
click at [38, 215] on h2 "Cost Information" at bounding box center [51, 215] width 38 height 7
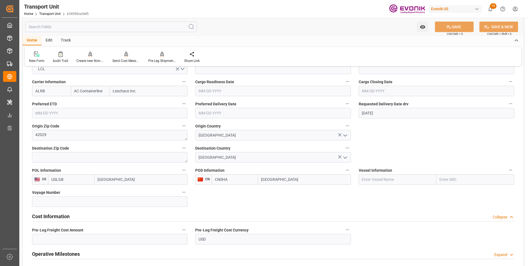
scroll to position [249, 0]
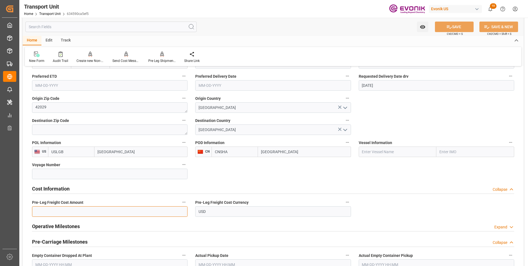
click at [68, 210] on input "text" at bounding box center [110, 211] width 156 height 10
type input "115"
click at [455, 27] on button "SAVE" at bounding box center [454, 27] width 39 height 10
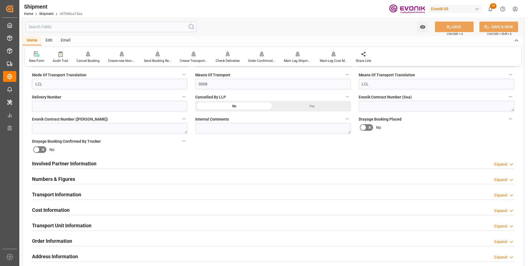
scroll to position [249, 0]
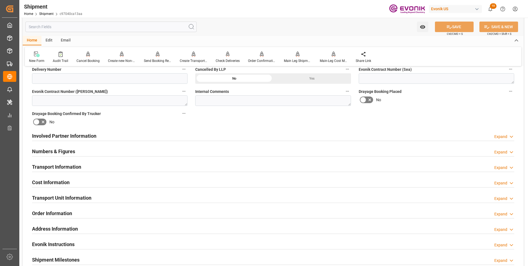
click at [92, 176] on div "Cost Information Expand" at bounding box center [273, 182] width 490 height 15
click at [104, 184] on div "Cost Information Expand" at bounding box center [273, 182] width 482 height 10
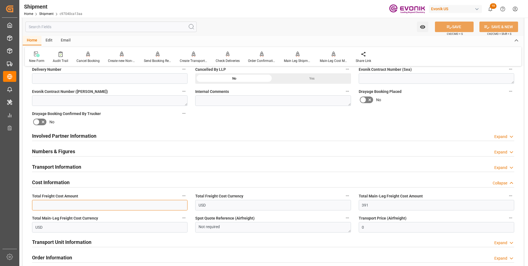
click at [44, 203] on input "text" at bounding box center [110, 205] width 156 height 10
type input "506"
click at [460, 28] on button "SAVE" at bounding box center [454, 27] width 39 height 10
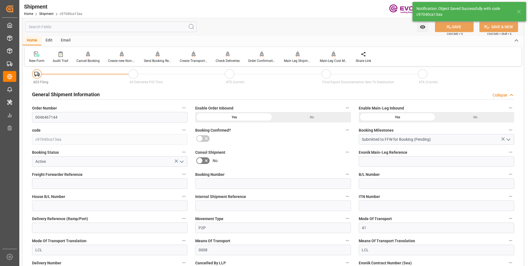
scroll to position [0, 0]
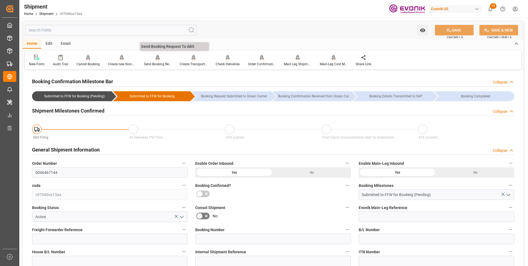
click at [158, 62] on div "Send Booking Request To ABS" at bounding box center [158, 64] width 28 height 5
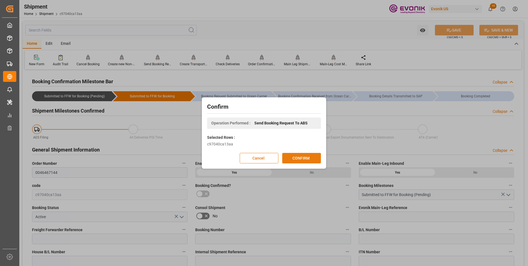
click at [304, 155] on button "CONFIRM" at bounding box center [301, 158] width 39 height 10
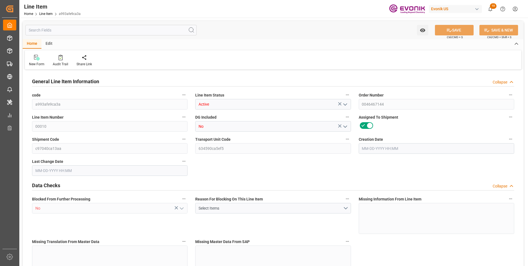
type input "1"
type input "872.64"
type input "808"
type input "243.208"
type input "4"
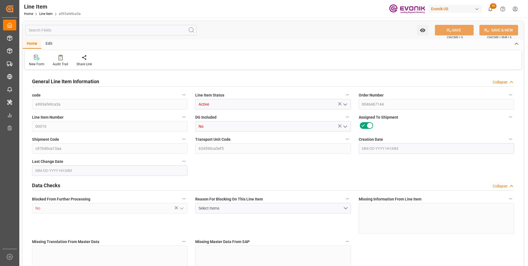
type input "2755.28"
type input "4"
type input "808"
type input "872.64"
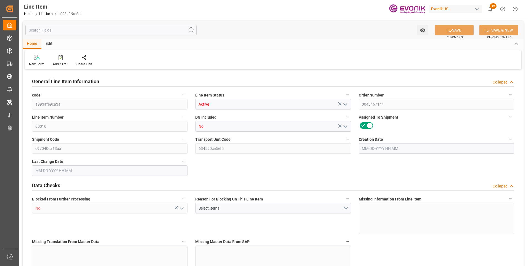
type input "908.64"
type input "808"
type input "243.208"
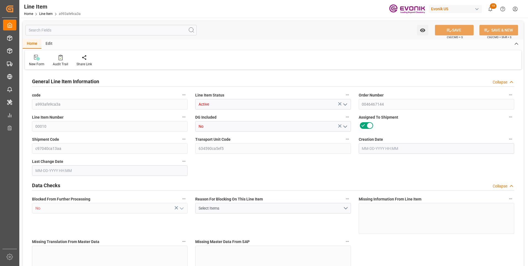
type input "0"
type input "[DATE] 13:37"
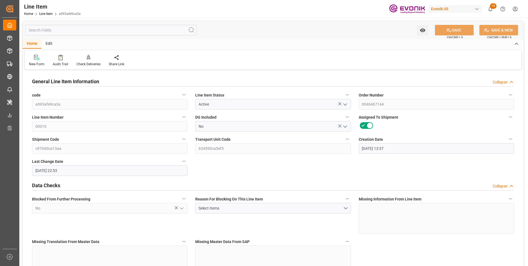
type input "[DATE] 22:53"
type input "[DATE]"
click at [117, 31] on input "text" at bounding box center [110, 30] width 171 height 10
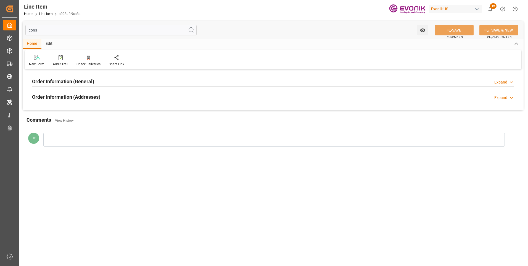
type input "cons"
click at [125, 81] on div "Order Information (General) Expand" at bounding box center [273, 81] width 482 height 10
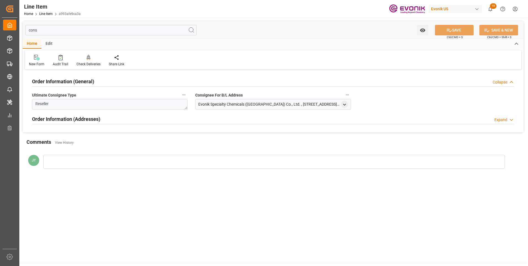
click at [103, 115] on div "Order Information (Addresses) Expand" at bounding box center [273, 118] width 482 height 10
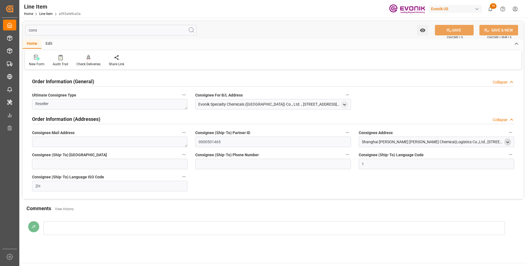
click at [506, 142] on icon "open menu" at bounding box center [508, 142] width 5 height 5
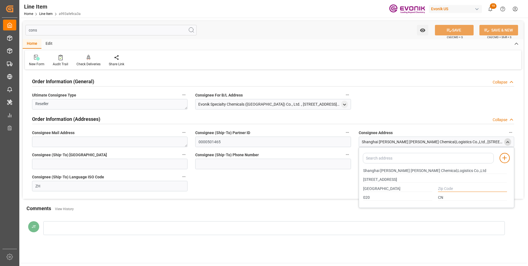
click at [446, 186] on input "text" at bounding box center [472, 189] width 69 height 6
type input "."
click at [451, 28] on button "SAVE" at bounding box center [454, 30] width 39 height 10
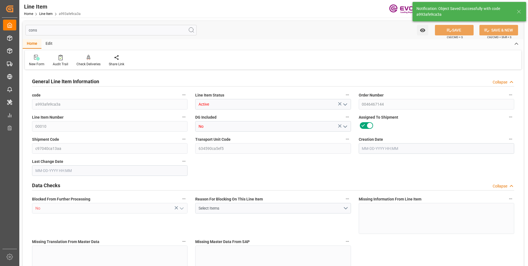
type input "1"
type input "872.64"
type input "808"
type input "243.208"
type input "4"
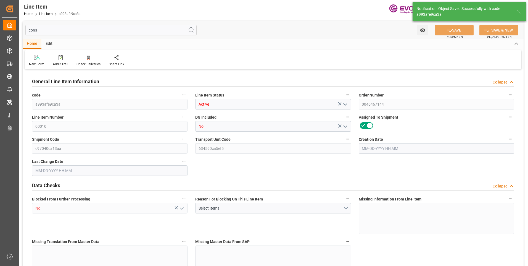
type input "2755.28"
type input "4"
type input "808"
type input "872.64"
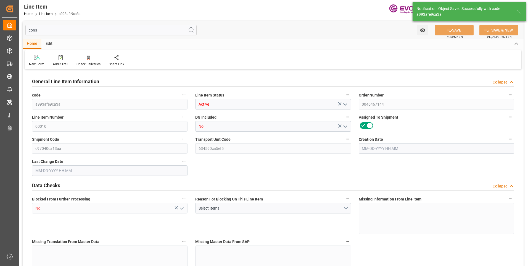
type input "908.64"
type input "808"
type input "243.208"
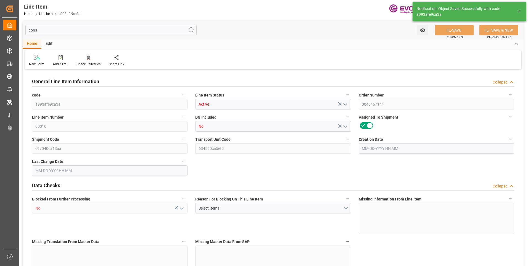
type input "0"
type input "08-06-2025 13:37"
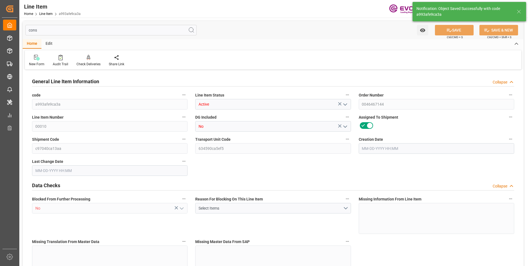
type input "08-13-2025 23:02"
type input "10-31-2025"
type input "09-16-2025"
type input "09-09-2025"
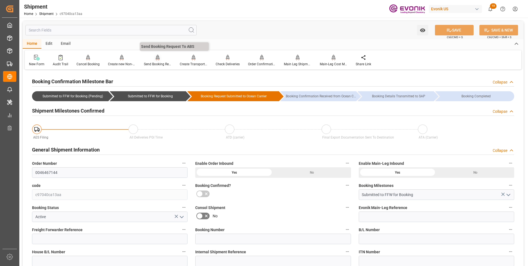
click at [161, 62] on div "Send Booking Request To ABS" at bounding box center [158, 64] width 28 height 5
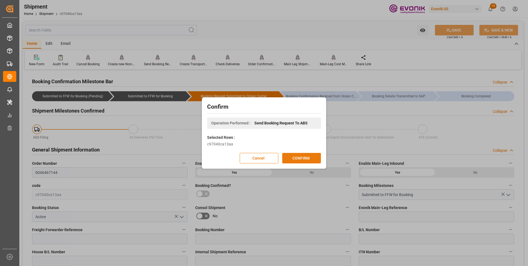
click at [295, 157] on button "CONFIRM" at bounding box center [301, 158] width 39 height 10
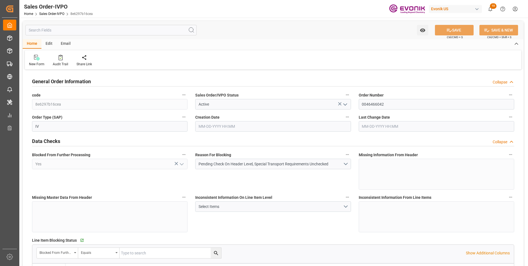
type input "JPYOK"
type input "0"
type input "1"
type input "1757.664"
type input "[DATE] 12:39"
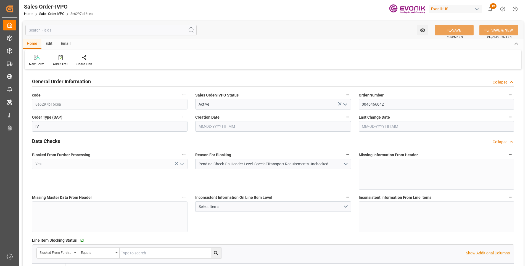
type input "[DATE] 08:00"
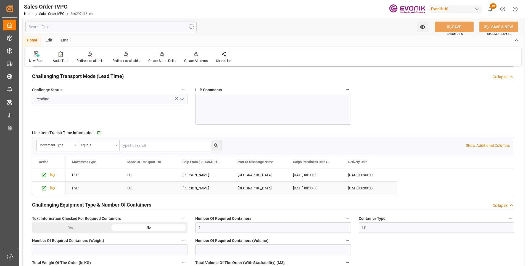
scroll to position [884, 0]
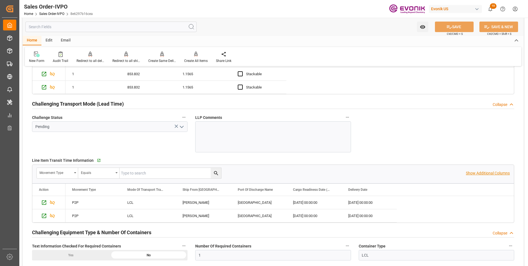
click at [474, 172] on p "Show Additional Columns" at bounding box center [488, 173] width 44 height 6
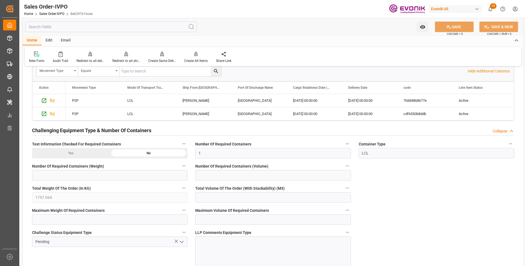
scroll to position [903, 0]
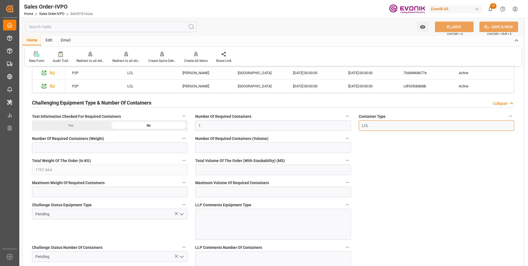
click at [401, 125] on input "LCL" at bounding box center [437, 125] width 156 height 10
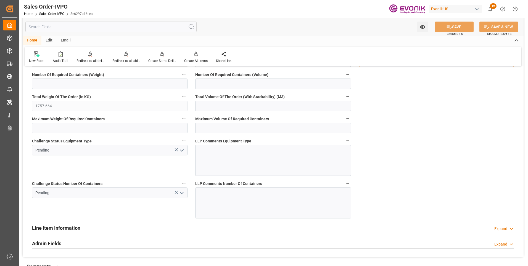
scroll to position [1105, 0]
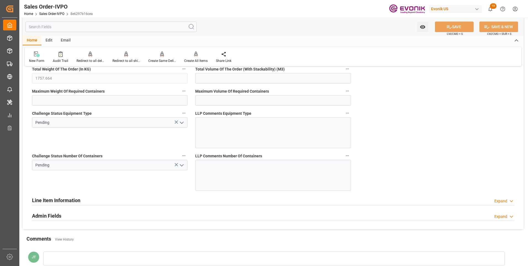
click at [183, 166] on icon "open menu" at bounding box center [181, 165] width 7 height 7
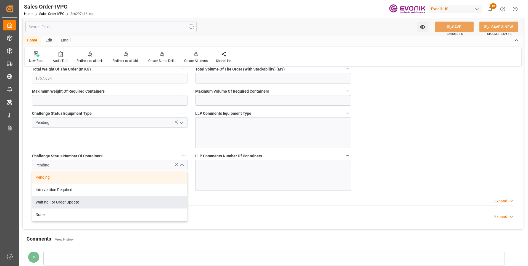
click at [55, 216] on div "Done" at bounding box center [109, 214] width 155 height 12
type input "Done"
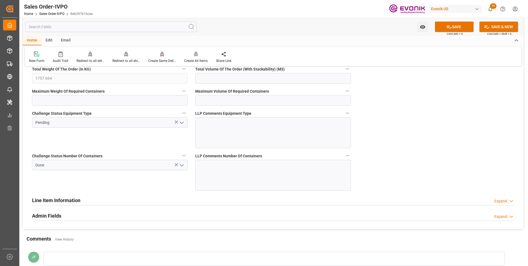
click at [183, 121] on icon "open menu" at bounding box center [181, 122] width 7 height 7
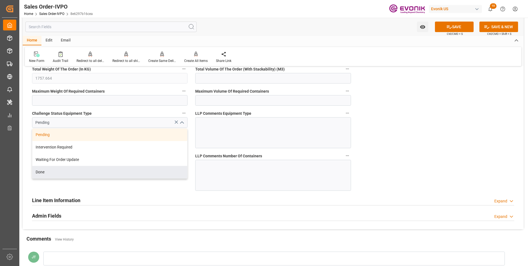
click at [80, 177] on div "Done" at bounding box center [109, 172] width 155 height 12
type input "Done"
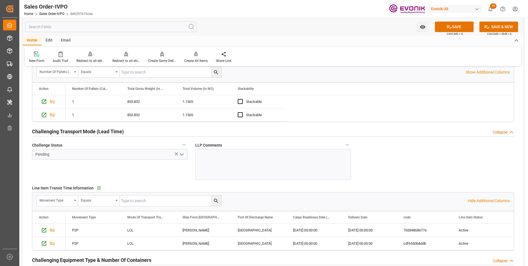
scroll to position [829, 0]
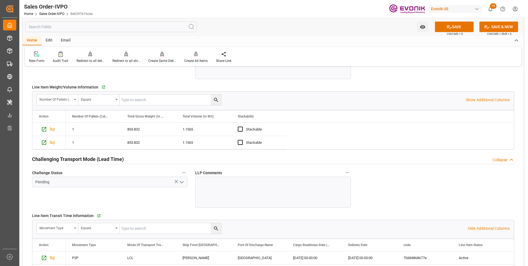
click at [182, 182] on icon "open menu" at bounding box center [181, 182] width 7 height 7
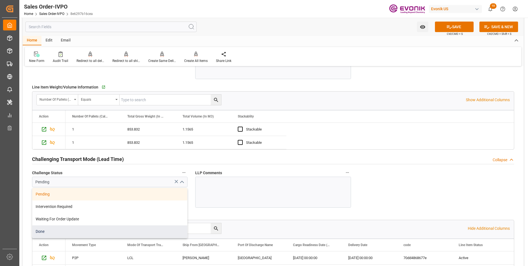
click at [79, 233] on div "Done" at bounding box center [109, 231] width 155 height 12
type input "Done"
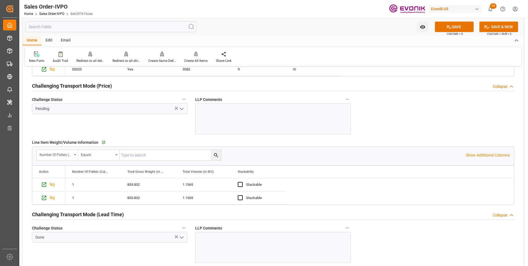
scroll to position [746, 0]
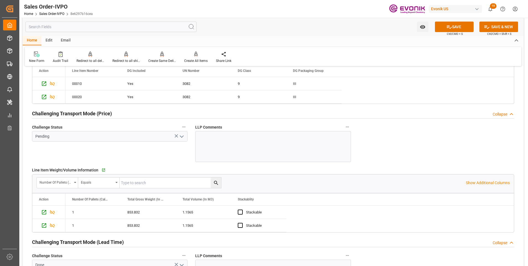
click at [181, 138] on icon "open menu" at bounding box center [181, 136] width 7 height 7
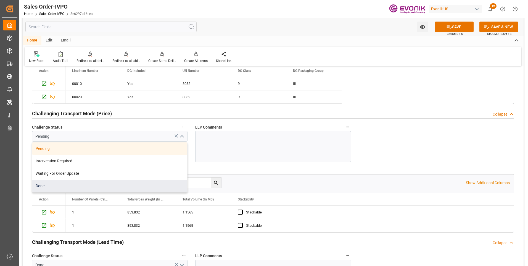
click at [61, 186] on div "Done" at bounding box center [109, 186] width 155 height 12
type input "Done"
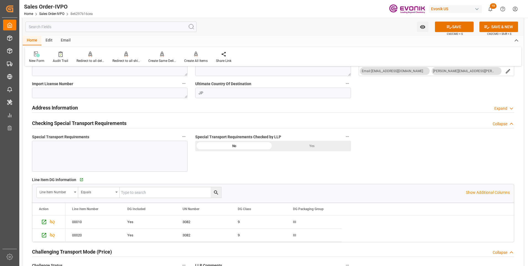
scroll to position [553, 0]
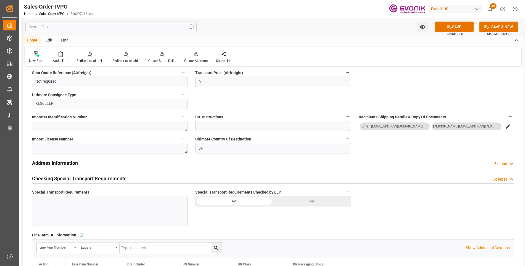
click at [319, 204] on div "Yes" at bounding box center [312, 201] width 78 height 10
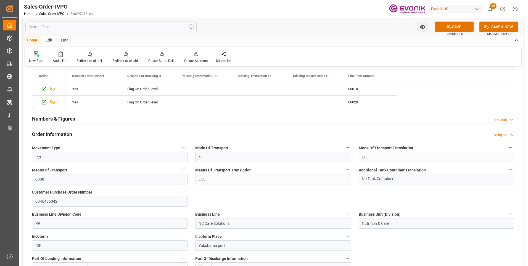
scroll to position [249, 0]
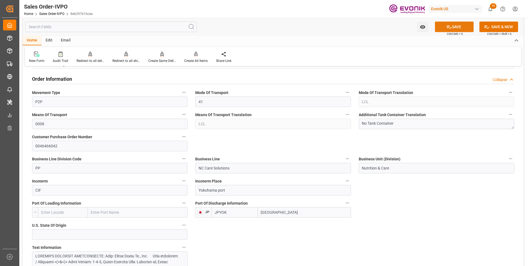
click at [461, 28] on button "SAVE" at bounding box center [454, 27] width 39 height 10
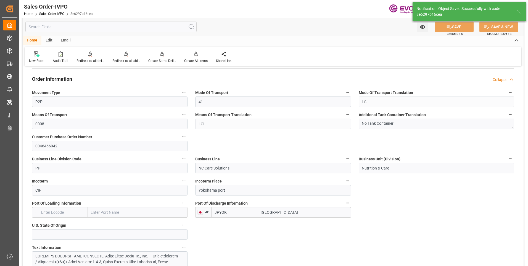
type input "No"
type input "08-13-2025 23:15"
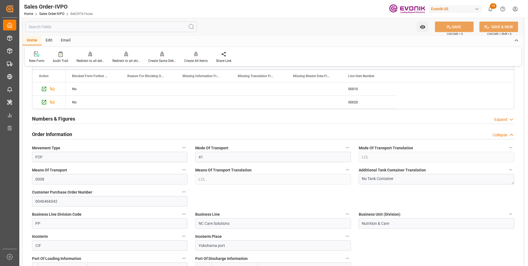
scroll to position [0, 0]
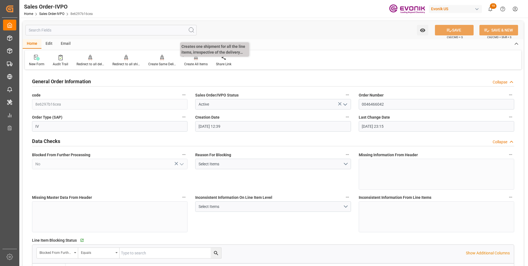
click at [196, 67] on div "Create All Items" at bounding box center [195, 64] width 23 height 5
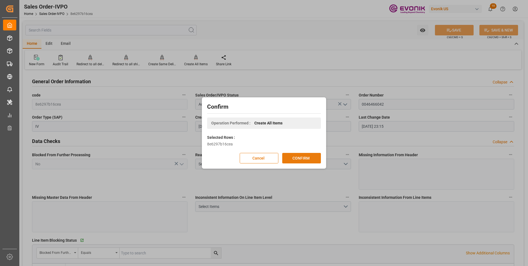
click at [299, 161] on button "CONFIRM" at bounding box center [301, 158] width 39 height 10
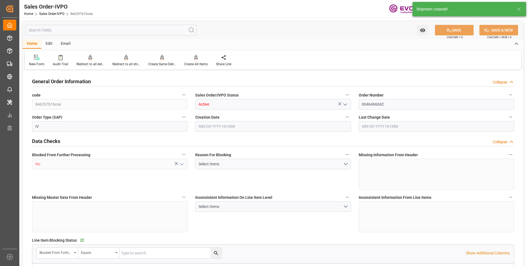
type input "JPYOK"
type input "0"
type input "1"
type input "1757.664"
type input "07-30-2025 12:39"
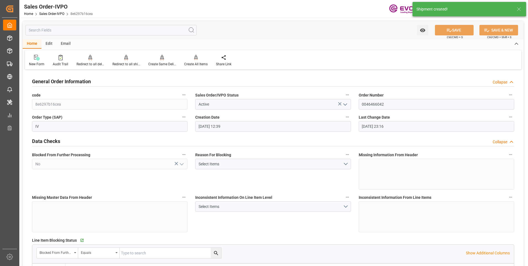
type input "08-13-2025 23:16"
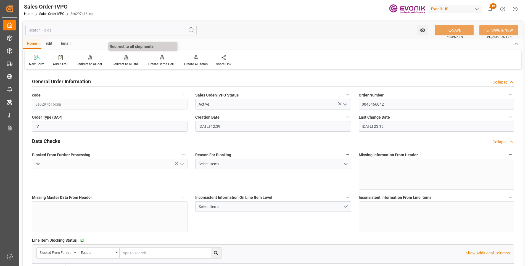
click at [131, 65] on div "Redirect to all shipments" at bounding box center [126, 64] width 28 height 5
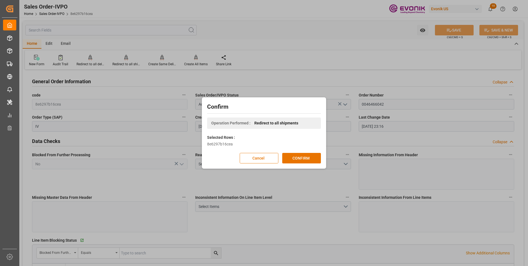
click at [292, 151] on div "Confirm Operation Performed : Redirect to all shipments Selected Rows : 8e6297b…" at bounding box center [264, 133] width 122 height 69
click at [293, 154] on button "CONFIRM" at bounding box center [301, 158] width 39 height 10
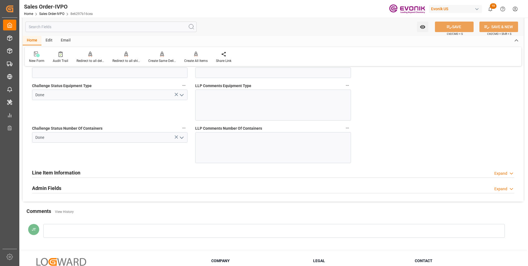
scroll to position [1180, 0]
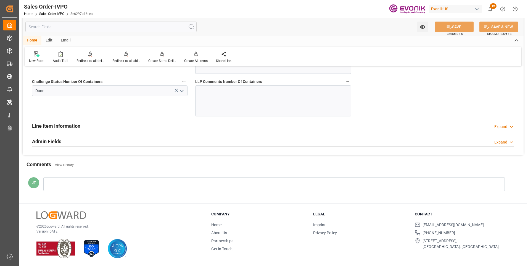
click at [62, 124] on h2 "Line Item Information" at bounding box center [56, 125] width 48 height 7
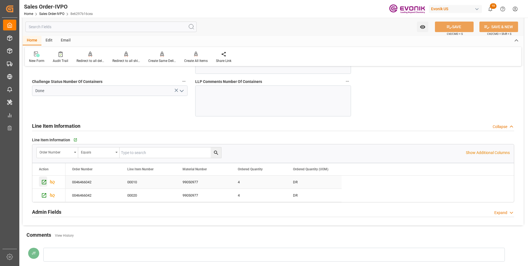
click at [42, 181] on icon "Press SPACE to select this row." at bounding box center [44, 182] width 4 height 4
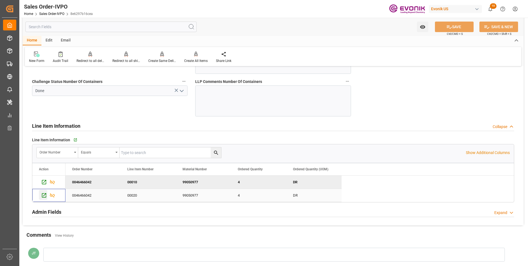
click at [45, 196] on icon "Press SPACE to select this row." at bounding box center [44, 195] width 6 height 6
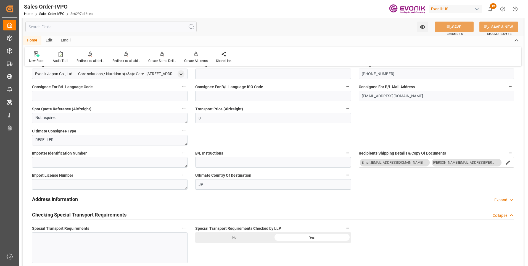
scroll to position [434, 0]
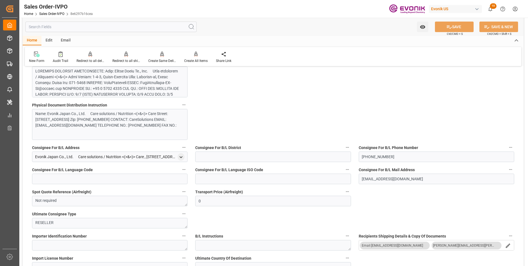
click at [114, 80] on div at bounding box center [107, 126] width 145 height 116
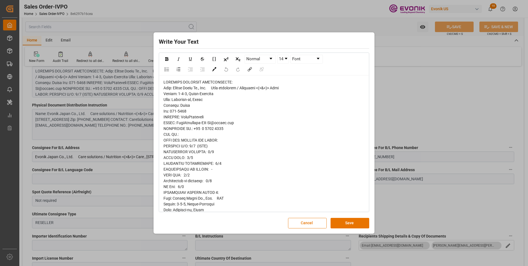
click at [195, 129] on span "rdw-editor" at bounding box center [223, 247] width 119 height 335
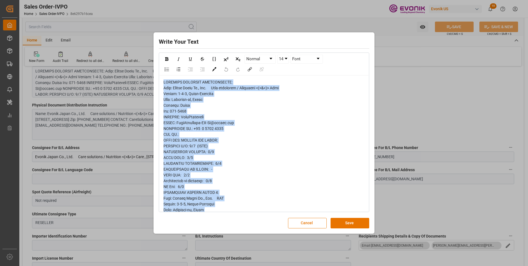
copy span "PHYSICAL DOCUMENT DISTRIBUTION: Name: Evonik Japan Co., Ltd. 　Care solutions / …"
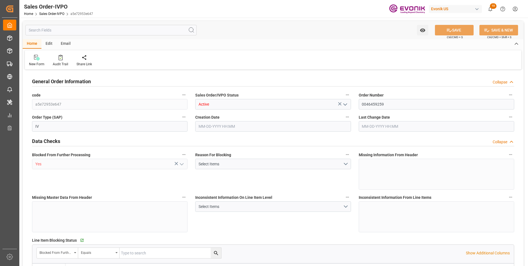
type input "CNSHA"
type input "0"
type input "1"
type input "1065"
type input "[DATE] 19:16"
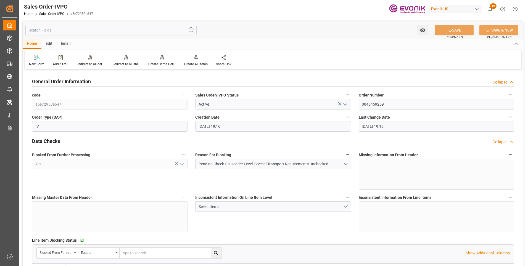
type input "[DATE] 19:16"
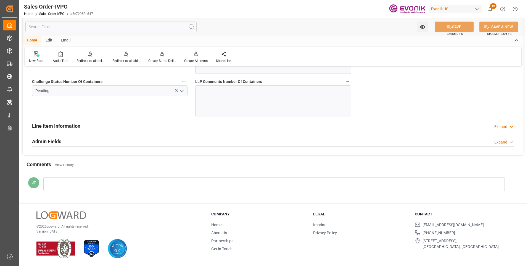
scroll to position [1050, 0]
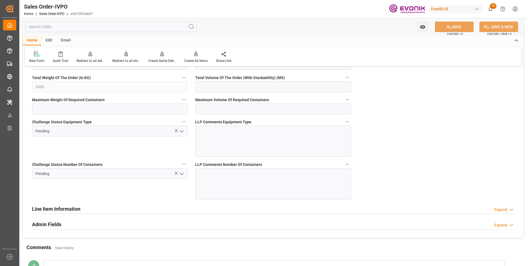
click at [182, 174] on icon "open menu" at bounding box center [181, 173] width 7 height 7
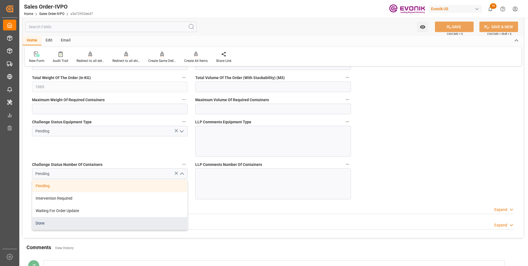
click at [60, 222] on div "Done" at bounding box center [109, 223] width 155 height 12
type input "Done"
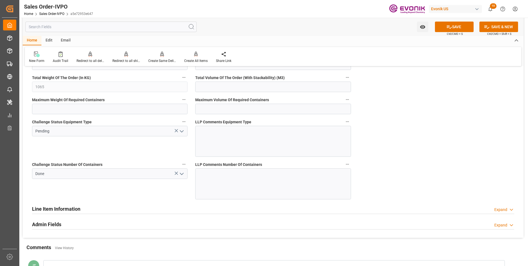
click at [183, 130] on icon "open menu" at bounding box center [181, 131] width 7 height 7
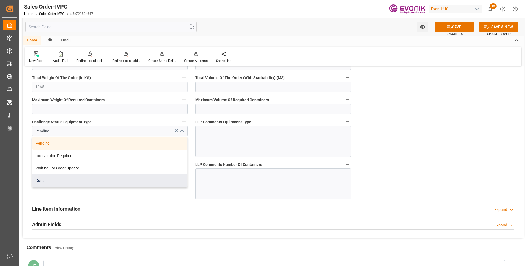
click at [91, 184] on div "Done" at bounding box center [109, 180] width 155 height 12
type input "Done"
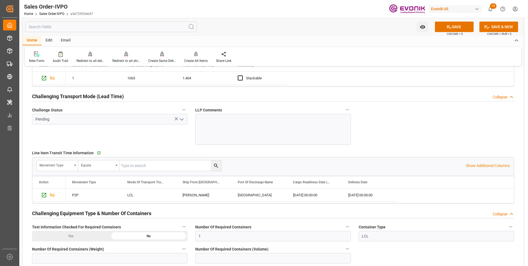
scroll to position [802, 0]
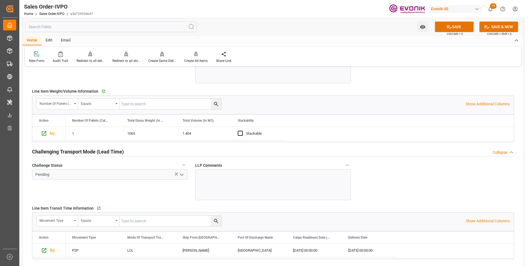
click at [181, 172] on icon "open menu" at bounding box center [181, 174] width 7 height 7
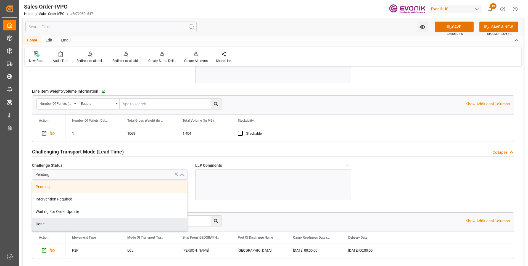
click at [39, 225] on div "Done" at bounding box center [109, 224] width 155 height 12
type input "Done"
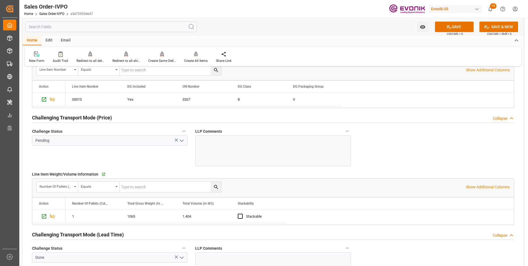
scroll to position [691, 0]
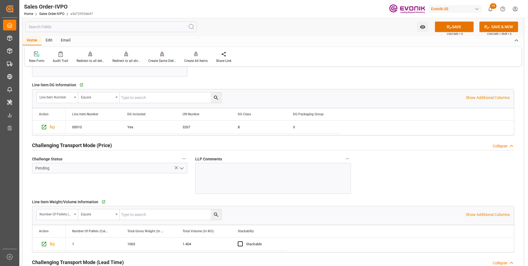
click at [181, 168] on polyline "open menu" at bounding box center [181, 168] width 3 height 2
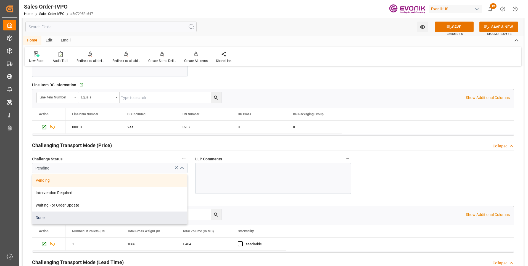
click at [48, 217] on div "Done" at bounding box center [109, 217] width 155 height 12
type input "Done"
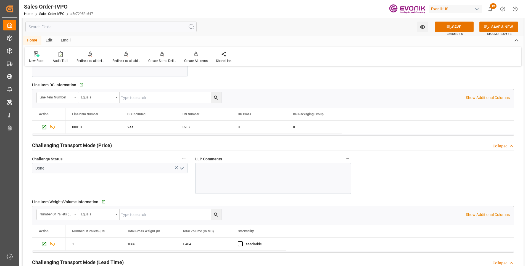
scroll to position [608, 0]
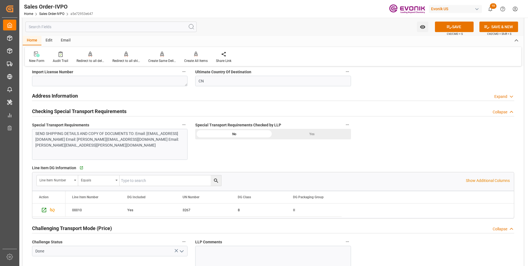
click at [288, 132] on div "Yes" at bounding box center [312, 134] width 78 height 10
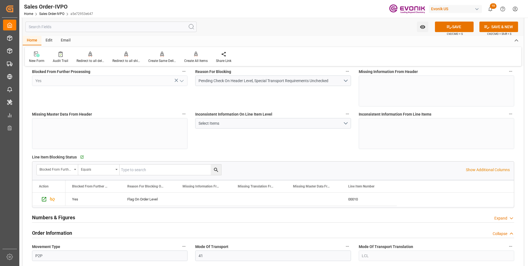
scroll to position [0, 0]
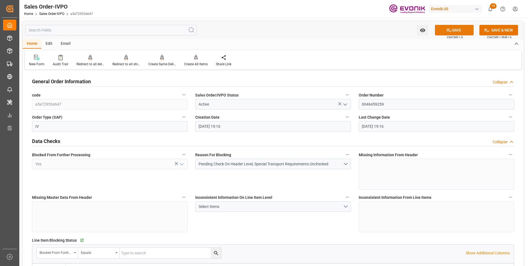
click at [452, 25] on button "SAVE" at bounding box center [454, 30] width 39 height 10
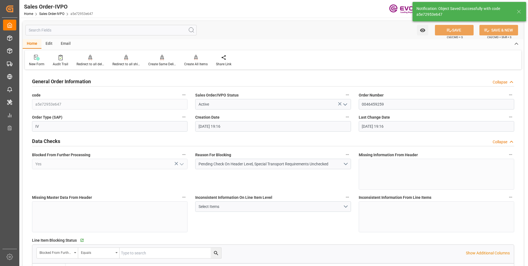
type input "[DATE] 23:05"
type input "No"
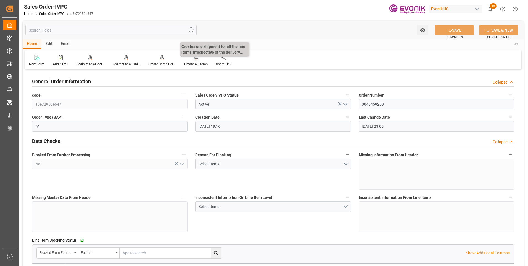
click at [186, 59] on div at bounding box center [195, 57] width 23 height 6
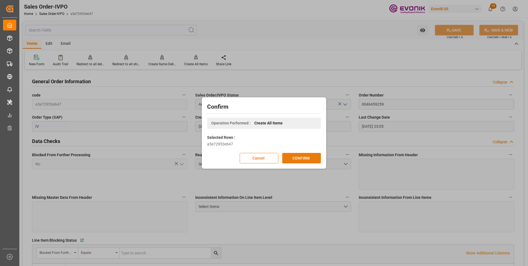
click at [296, 156] on button "CONFIRM" at bounding box center [301, 158] width 39 height 10
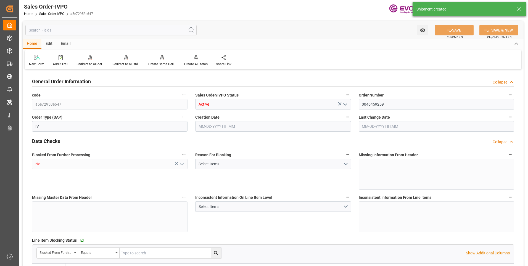
type input "CNSHA"
type input "0"
type input "1"
type input "1065"
type input "[DATE] 19:16"
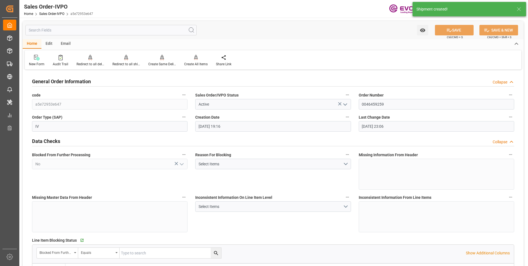
type input "[DATE] 23:06"
click at [126, 64] on div "Redirect to all shipments" at bounding box center [126, 64] width 28 height 5
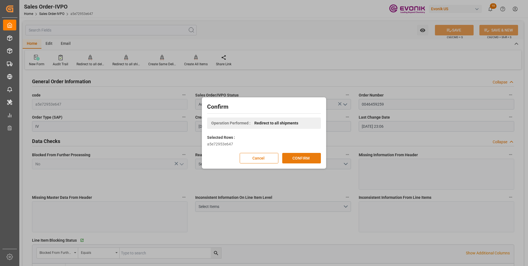
click at [293, 157] on button "CONFIRM" at bounding box center [301, 158] width 39 height 10
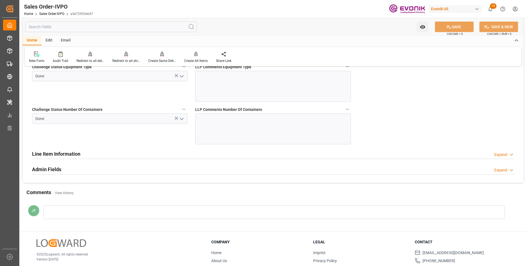
scroll to position [1133, 0]
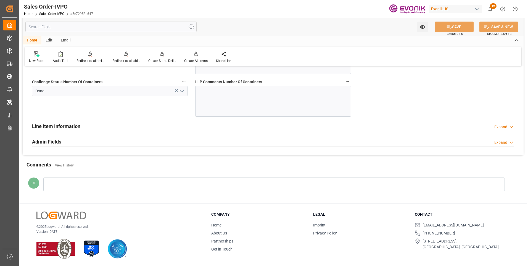
click at [60, 128] on h2 "Line Item Information" at bounding box center [56, 125] width 48 height 7
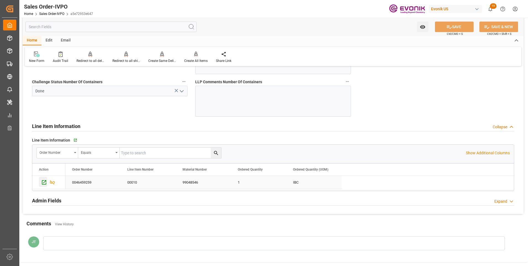
click at [42, 182] on icon "Press SPACE to select this row." at bounding box center [44, 182] width 4 height 4
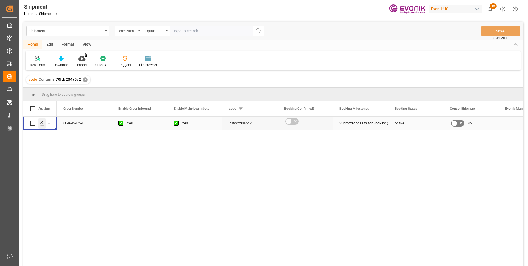
click at [41, 123] on icon "Press SPACE to select this row." at bounding box center [42, 123] width 4 height 4
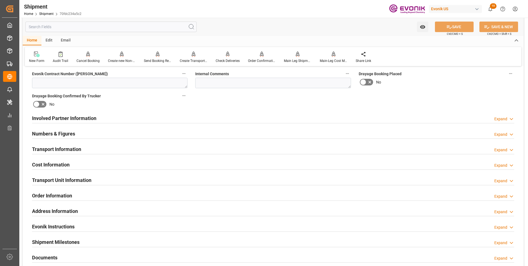
scroll to position [294, 0]
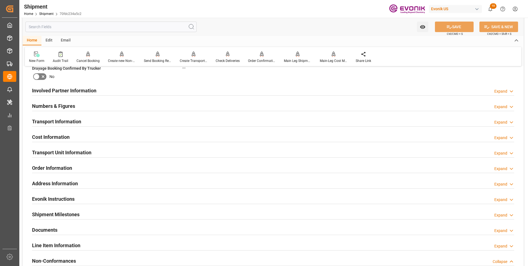
click at [104, 143] on div "Cost Information Expand" at bounding box center [273, 136] width 490 height 15
click at [104, 137] on div "Cost Information Expand" at bounding box center [273, 136] width 482 height 10
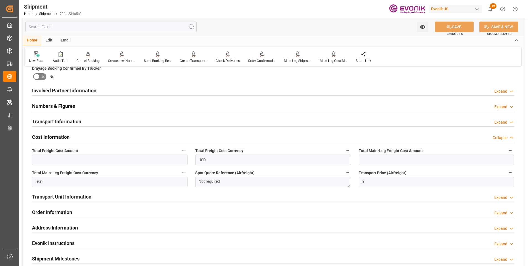
scroll to position [211, 0]
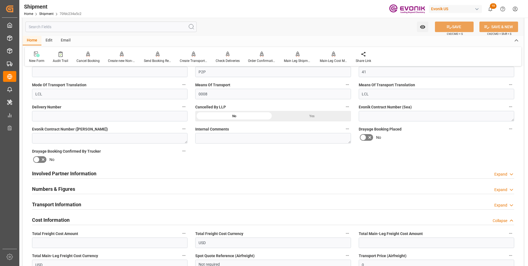
click at [112, 171] on div "Involved Partner Information Expand" at bounding box center [273, 173] width 482 height 10
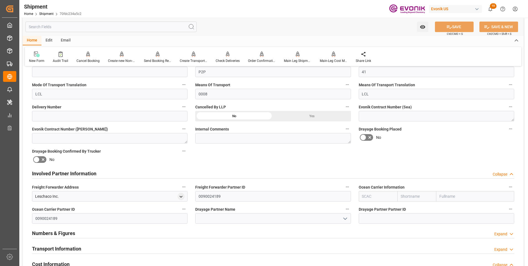
click at [387, 198] on input "text" at bounding box center [378, 196] width 39 height 10
click at [367, 207] on b "ALRB" at bounding box center [368, 208] width 10 height 4
type input "ALRB"
type input "AC Containerline"
type input "AC Containerline GmbH"
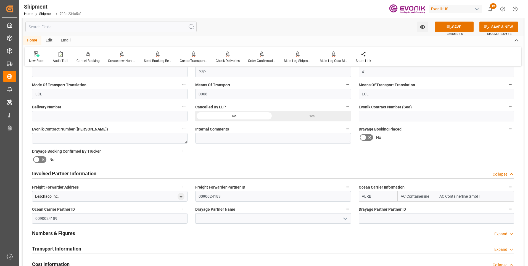
type input "ALRB"
click at [236, 217] on input at bounding box center [273, 218] width 156 height 10
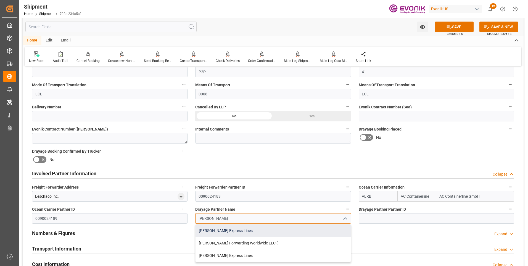
click at [225, 232] on div "Estes Express Lines" at bounding box center [273, 230] width 155 height 12
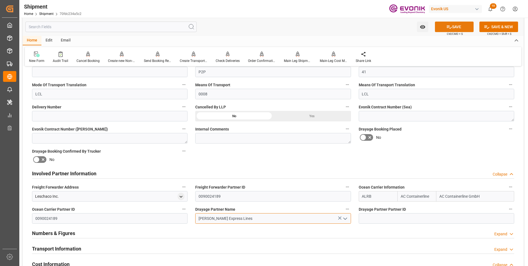
type input "Estes Express Lines"
click at [447, 29] on icon at bounding box center [450, 27] width 6 height 6
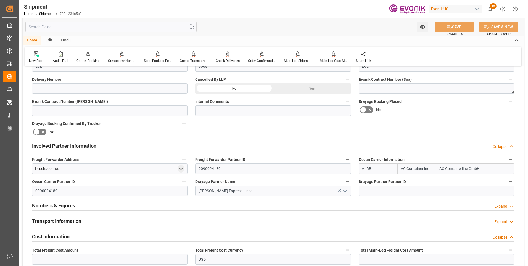
scroll to position [266, 0]
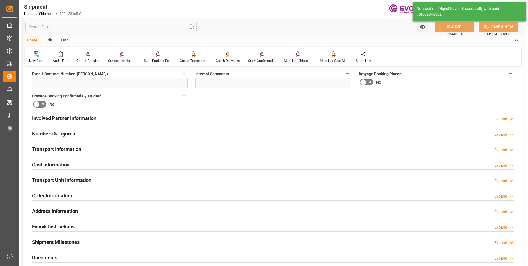
type textarea "[GEOGRAPHIC_DATA]"
click at [154, 149] on div "Transport Information Expand" at bounding box center [273, 148] width 482 height 10
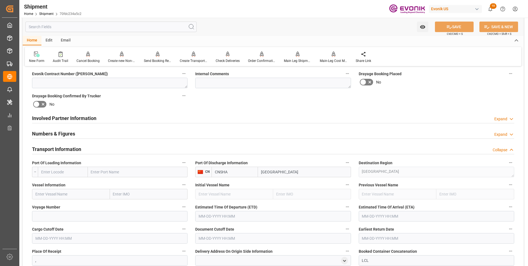
click at [69, 171] on input "text" at bounding box center [63, 172] width 50 height 10
click at [71, 169] on input "text" at bounding box center [63, 172] width 50 height 10
click at [62, 185] on span "USLGB - Long Beach" at bounding box center [59, 187] width 37 height 10
type input "USLGB"
type input "[GEOGRAPHIC_DATA]"
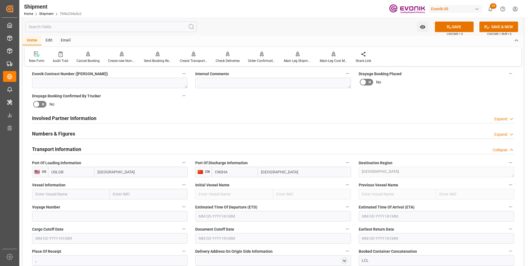
type input "USLGB"
click at [56, 194] on input "text" at bounding box center [71, 194] width 78 height 10
paste input "YM WELLHEAD"
click at [62, 207] on span "YM Wellhead - 9684665" at bounding box center [66, 206] width 61 height 4
type input "YM Wellhead"
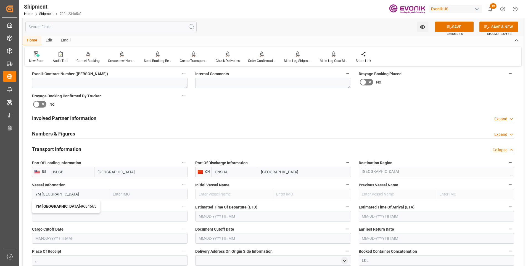
type input "9684665"
type input "YM Wellhead"
click at [104, 222] on div "Voyage Number" at bounding box center [109, 212] width 163 height 22
click at [99, 217] on input at bounding box center [110, 216] width 156 height 10
paste input "0048W"
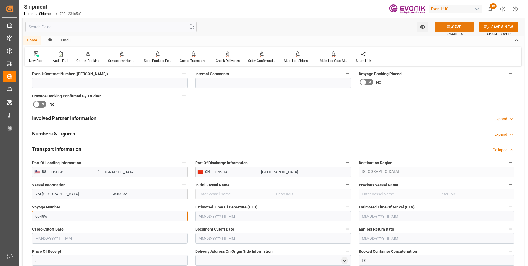
type input "0048W"
click at [450, 30] on icon at bounding box center [450, 27] width 6 height 6
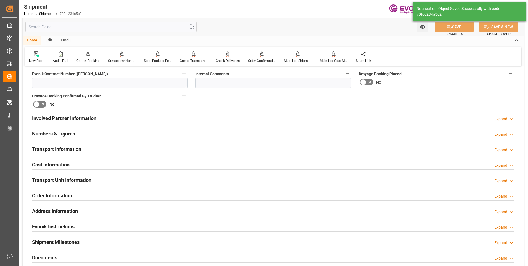
click at [166, 151] on div "Transport Information Expand" at bounding box center [273, 148] width 482 height 10
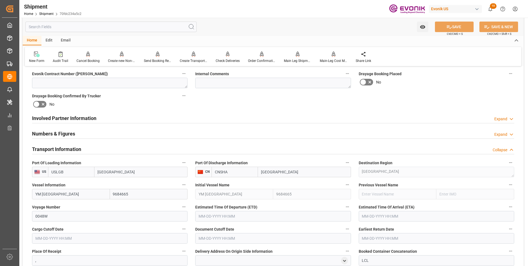
click at [219, 216] on input "text" at bounding box center [273, 216] width 156 height 10
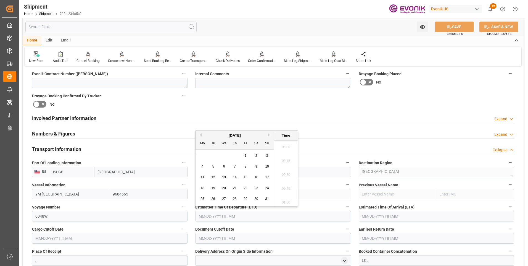
scroll to position [1024, 0]
click at [216, 217] on input "text" at bounding box center [273, 216] width 156 height 10
click at [284, 186] on li "19:15" at bounding box center [285, 187] width 23 height 14
type input "09-28-2025 19:15"
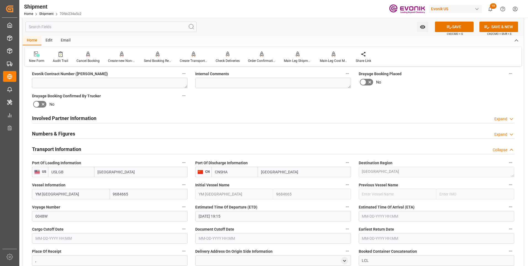
click at [364, 214] on input "text" at bounding box center [437, 216] width 156 height 10
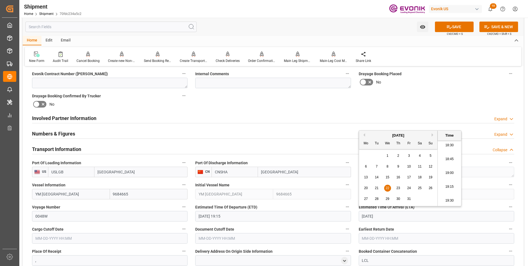
click at [449, 187] on li "19:15" at bounding box center [449, 187] width 23 height 14
type input "10-22-2025 19:15"
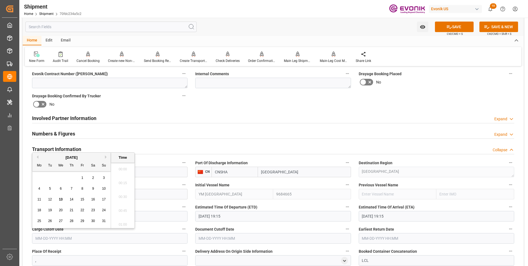
click at [60, 236] on input "text" at bounding box center [110, 238] width 156 height 10
click at [113, 212] on li "19:15" at bounding box center [122, 209] width 23 height 14
type input "09-02-2025 19:15"
drag, startPoint x: 64, startPoint y: 238, endPoint x: 26, endPoint y: 236, distance: 38.2
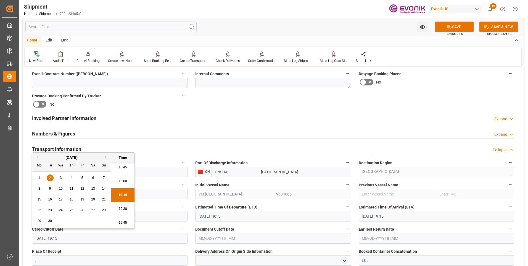
click at [26, 236] on div "Booking Confirmation Milestone Bar Collapse Submitted to FFW for Booking (Pendi…" at bounding box center [273, 178] width 501 height 747
click at [200, 237] on input "text" at bounding box center [273, 238] width 156 height 10
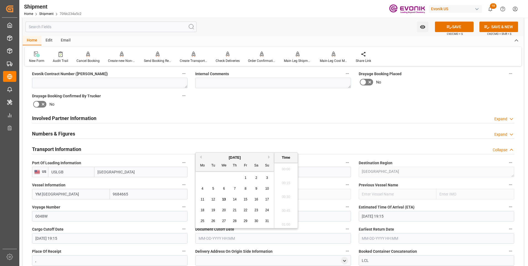
scroll to position [1024, 0]
paste input "09-02-2025 19:15"
type input "09-02-2025 19:15"
click at [372, 239] on input "text" at bounding box center [437, 238] width 156 height 10
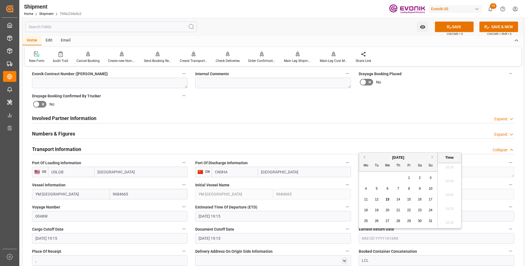
paste input "09-02-2025 19:15"
type input "09-02-2025 19:15"
click at [453, 207] on li "19:15" at bounding box center [449, 209] width 23 height 14
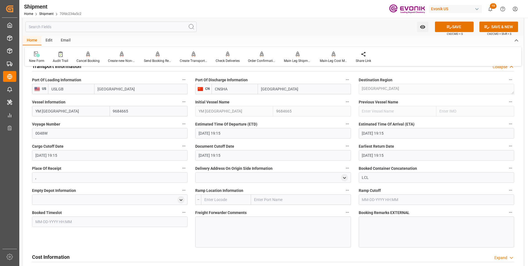
scroll to position [377, 0]
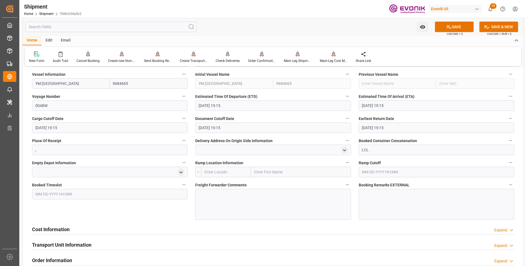
click at [221, 172] on input "text" at bounding box center [226, 172] width 50 height 10
click at [220, 182] on span "USCHI - Chicago" at bounding box center [223, 187] width 37 height 10
type input "USCHI"
type input "Chicago"
type input "USCHI"
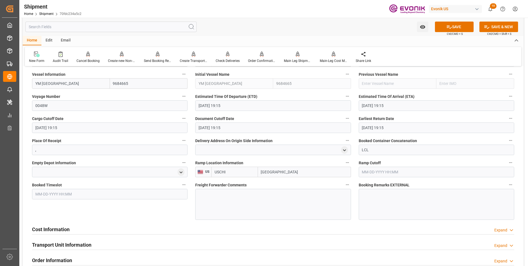
click at [220, 198] on div at bounding box center [273, 204] width 156 height 31
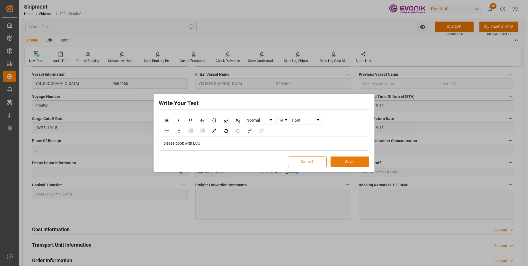
click at [342, 161] on button "Save" at bounding box center [350, 161] width 39 height 10
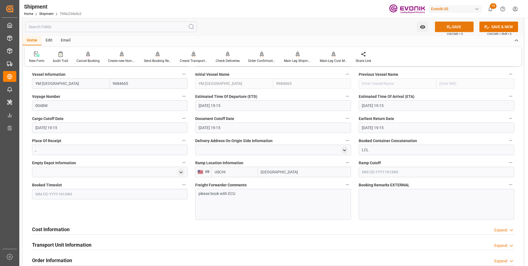
click at [451, 26] on button "SAVE" at bounding box center [454, 27] width 39 height 10
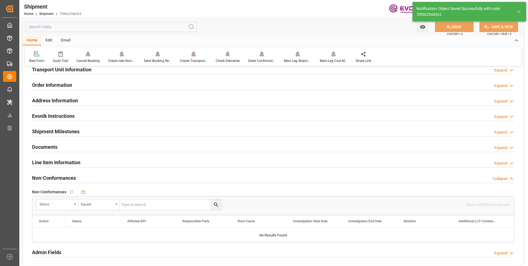
scroll to position [349, 0]
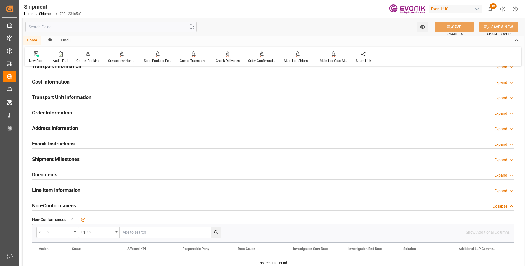
click at [83, 100] on h2 "Transport Unit Information" at bounding box center [61, 96] width 59 height 7
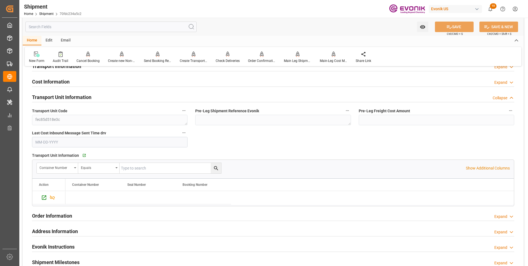
click at [83, 100] on h2 "Transport Unit Information" at bounding box center [61, 96] width 59 height 7
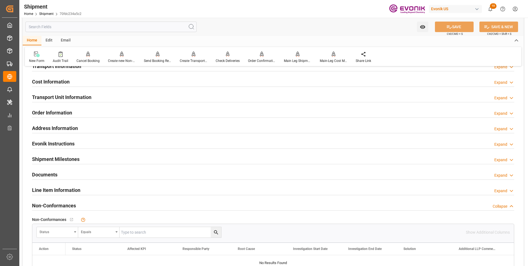
scroll to position [294, 0]
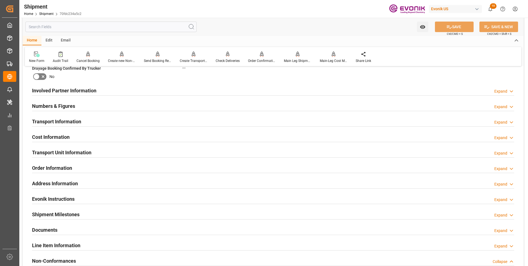
click at [84, 120] on div "Transport Information Expand" at bounding box center [273, 121] width 482 height 10
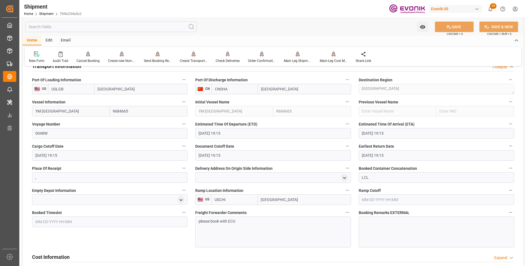
scroll to position [377, 0]
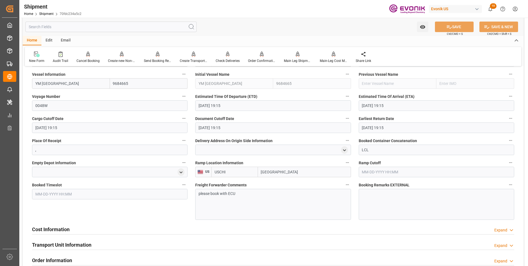
click at [88, 231] on div "Cost Information Expand" at bounding box center [273, 229] width 482 height 10
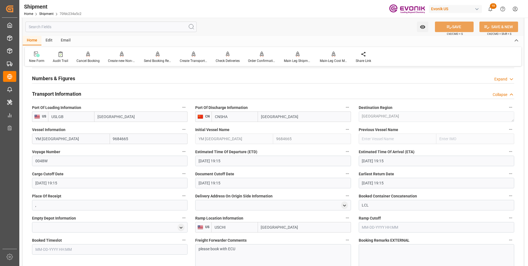
scroll to position [294, 0]
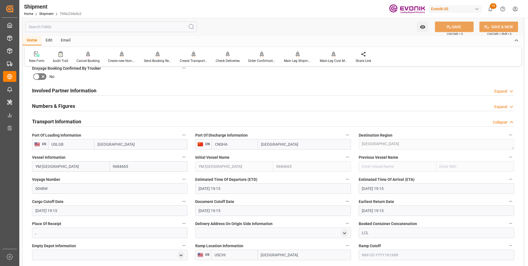
click at [282, 107] on div "Numbers & Figures Expand" at bounding box center [273, 105] width 482 height 10
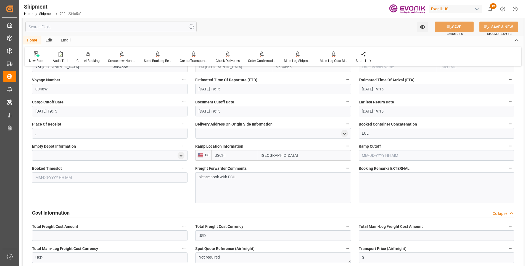
scroll to position [487, 0]
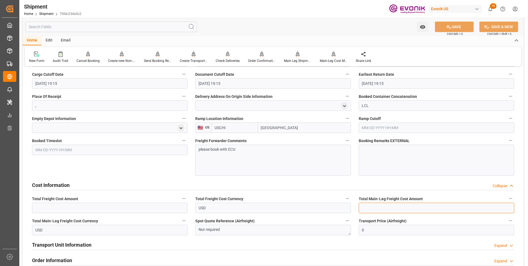
click at [380, 206] on input "text" at bounding box center [437, 208] width 156 height 10
type input "444"
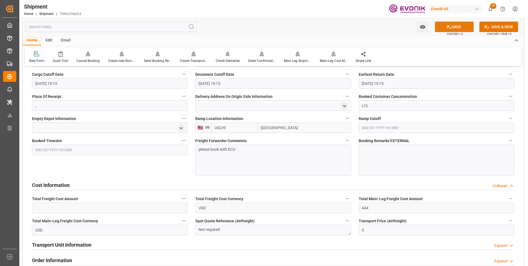
click at [450, 23] on button "SAVE" at bounding box center [454, 27] width 39 height 10
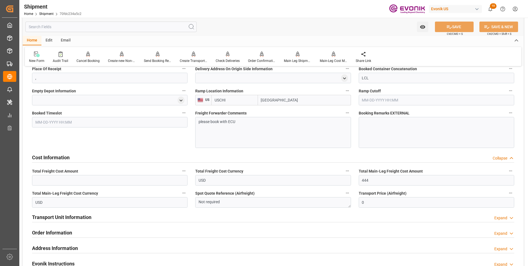
click at [66, 218] on h2 "Transport Unit Information" at bounding box center [61, 216] width 59 height 7
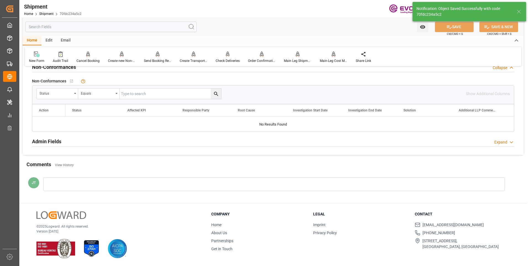
scroll to position [329, 0]
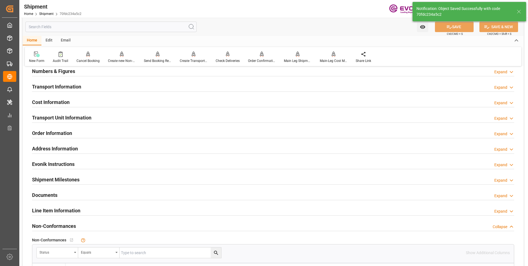
click at [52, 100] on h2 "Cost Information" at bounding box center [51, 101] width 38 height 7
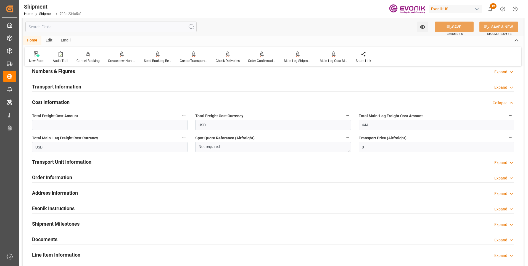
click at [52, 162] on h2 "Transport Unit Information" at bounding box center [61, 161] width 59 height 7
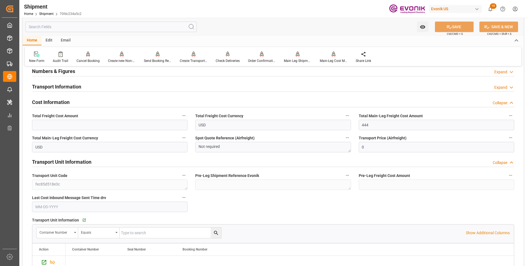
scroll to position [384, 0]
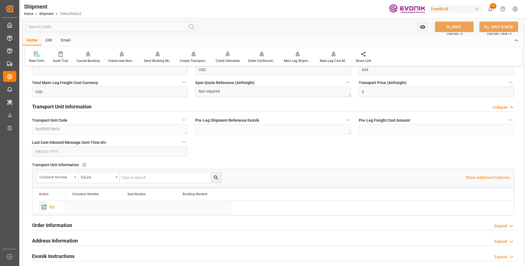
click at [44, 206] on icon "Press SPACE to select this row." at bounding box center [44, 207] width 6 height 6
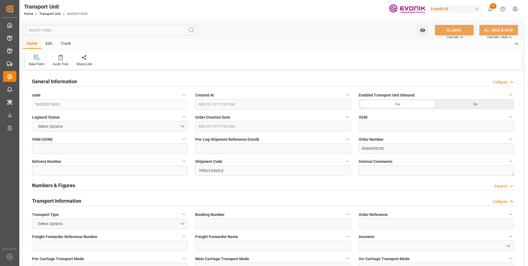
type input "AC Containerline"
type input "Leschaco Inc."
type input "USLGB"
type input "CNSHA"
type input "1065"
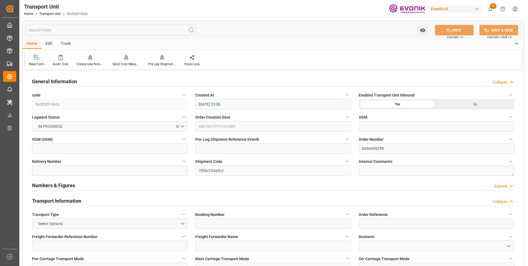
type input "[DATE] 23:06"
type input "[DATE]"
type input "[DATE] 19:15"
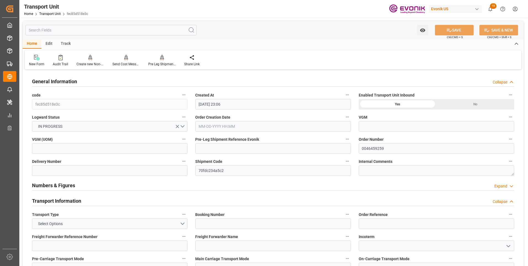
type input "[DATE] 19:15"
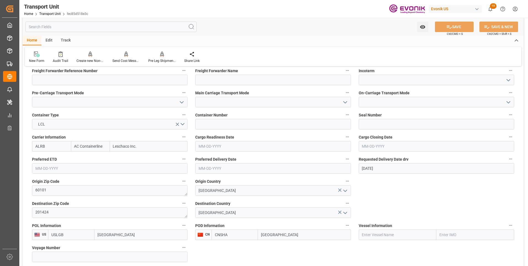
scroll to position [193, 0]
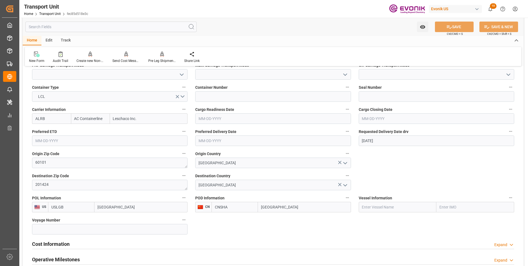
click at [44, 243] on h2 "Cost Information" at bounding box center [51, 243] width 38 height 7
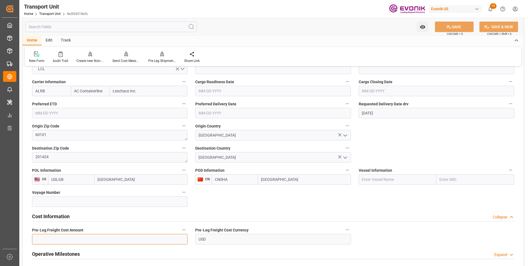
click at [54, 239] on input "text" at bounding box center [110, 239] width 156 height 10
click at [71, 238] on input "text" at bounding box center [110, 239] width 156 height 10
type input "102"
click at [452, 25] on button "SAVE" at bounding box center [454, 27] width 39 height 10
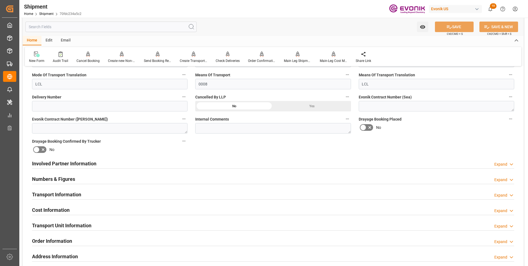
scroll to position [249, 0]
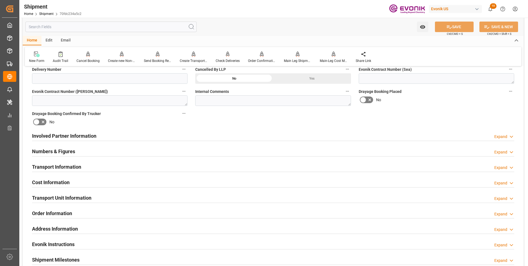
click at [106, 180] on div "Cost Information Expand" at bounding box center [273, 182] width 482 height 10
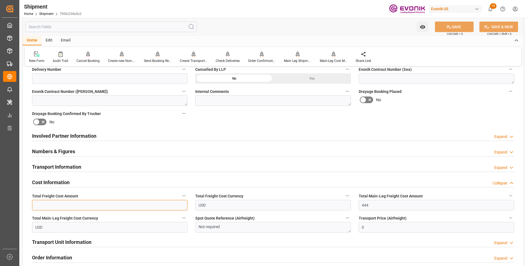
click at [102, 204] on input "text" at bounding box center [110, 205] width 156 height 10
click at [71, 203] on input "text" at bounding box center [110, 205] width 156 height 10
drag, startPoint x: 71, startPoint y: 203, endPoint x: 67, endPoint y: 205, distance: 4.3
click at [67, 205] on input "text" at bounding box center [110, 205] width 156 height 10
click at [42, 205] on input "text" at bounding box center [110, 205] width 156 height 10
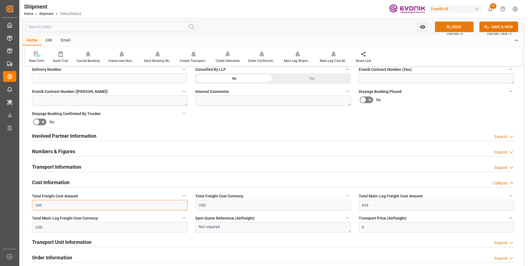
type input "546"
click at [459, 25] on button "SAVE" at bounding box center [454, 27] width 39 height 10
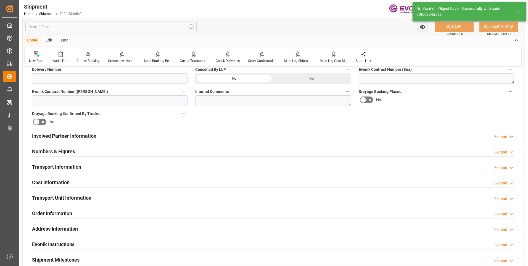
click at [80, 180] on div "Cost Information Expand" at bounding box center [273, 182] width 482 height 10
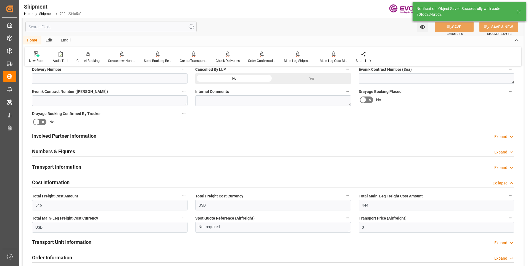
click at [91, 180] on div "Cost Information Collapse" at bounding box center [273, 182] width 482 height 10
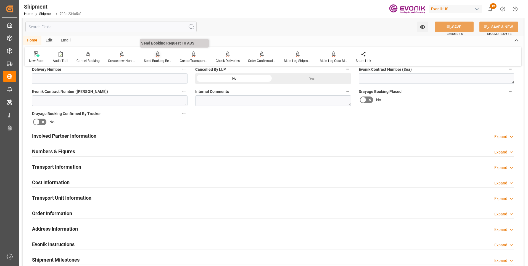
click at [156, 59] on div "Send Booking Request To ABS" at bounding box center [158, 60] width 28 height 5
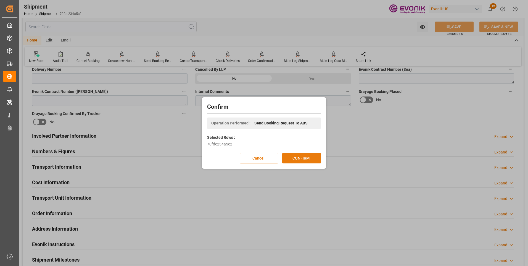
click at [293, 159] on button "CONFIRM" at bounding box center [301, 158] width 39 height 10
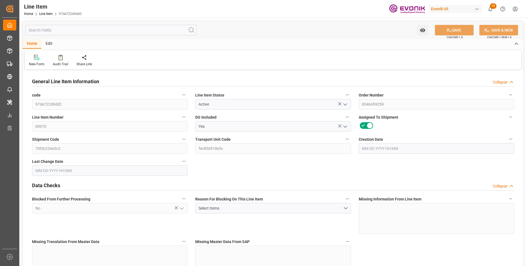
type input "1"
type input "1065"
type input "1000"
type input "1.404"
type input "1"
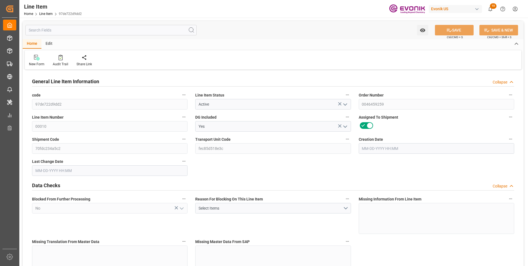
type input "8190"
type input "1"
type input "1000"
type input "1065"
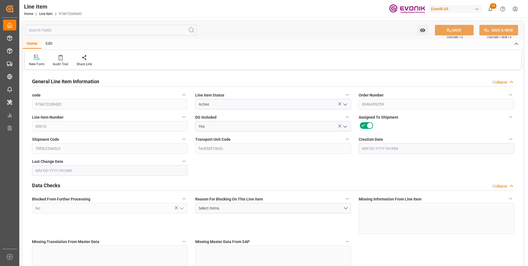
type input "1065"
type input "1000"
type input "1.404"
type input "1404"
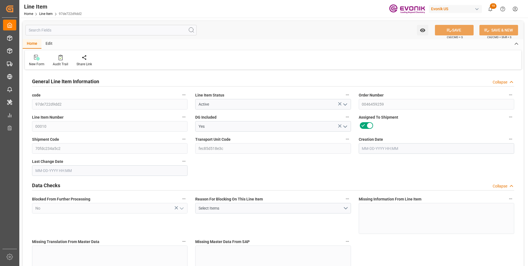
type input "0"
type input "[DATE] 19:16"
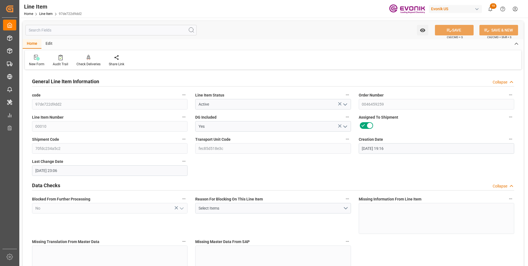
type input "[DATE] 23:06"
type input "[DATE]"
type input "08-29-2025"
type input "08-22-2025"
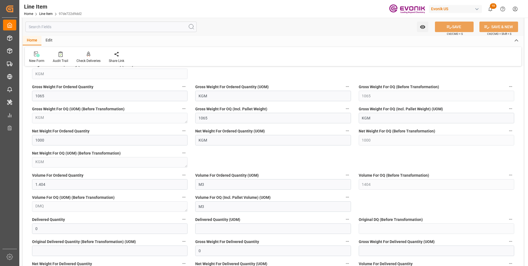
scroll to position [636, 0]
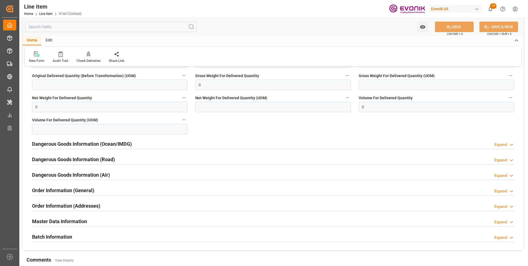
click at [88, 144] on h2 "Dangerous Goods Information (Ocean/IMDG)" at bounding box center [82, 143] width 100 height 7
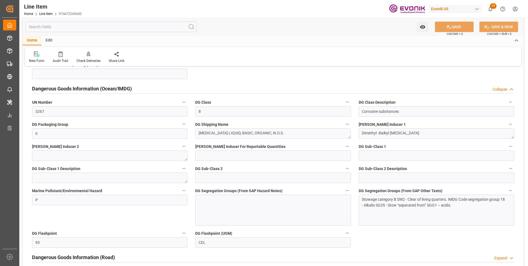
scroll to position [746, 0]
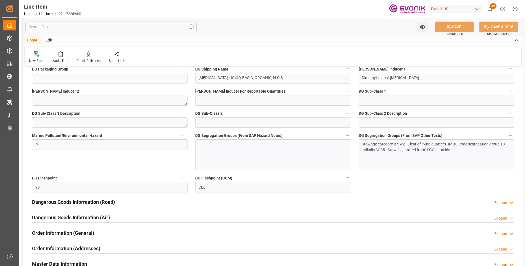
click at [209, 148] on div at bounding box center [273, 154] width 156 height 31
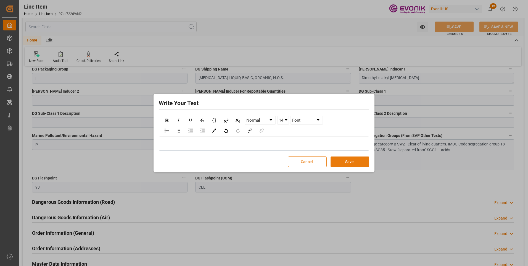
click at [359, 163] on button "Save" at bounding box center [350, 161] width 39 height 10
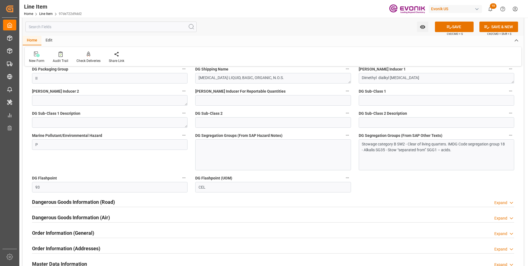
click at [460, 23] on button "SAVE" at bounding box center [454, 27] width 39 height 10
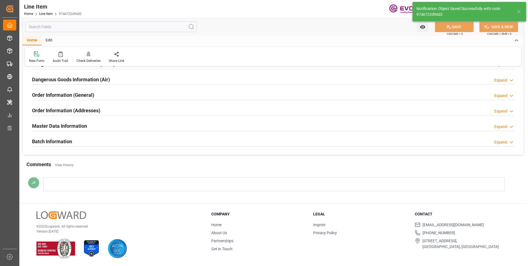
type input "08-13-2025 23:12"
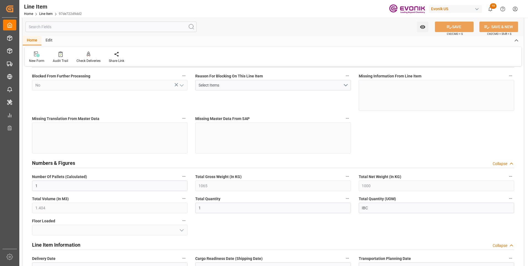
scroll to position [0, 0]
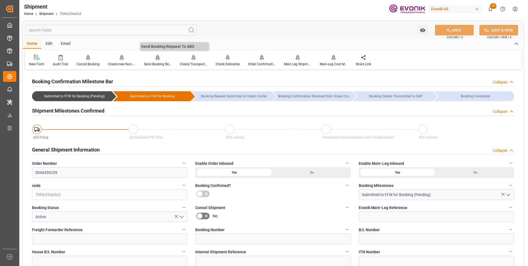
click at [155, 62] on div "Send Booking Request To ABS" at bounding box center [158, 64] width 28 height 5
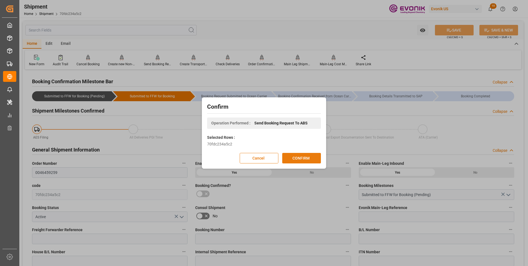
click at [289, 158] on button "CONFIRM" at bounding box center [301, 158] width 39 height 10
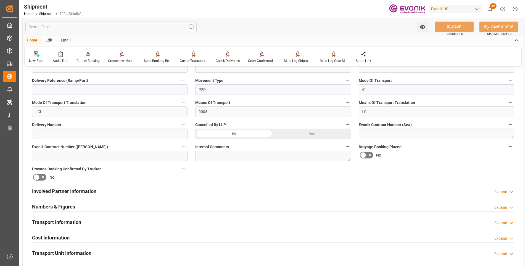
scroll to position [221, 0]
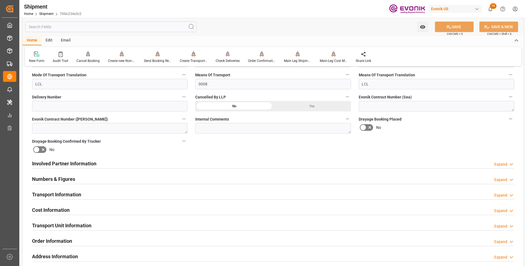
click at [102, 163] on div "Involved Partner Information Expand" at bounding box center [273, 163] width 482 height 10
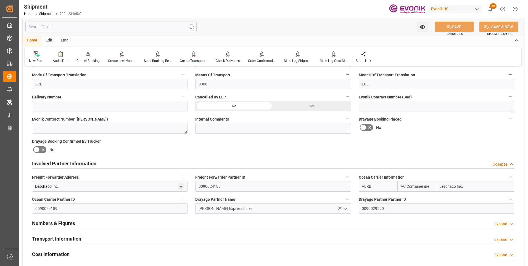
click at [65, 237] on h2 "Transport Information" at bounding box center [56, 238] width 49 height 7
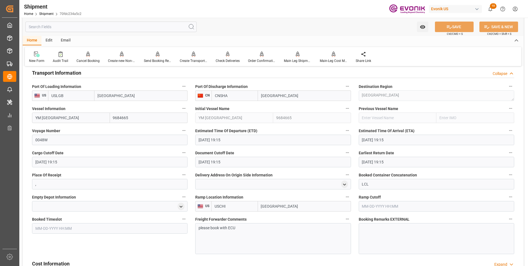
scroll to position [414, 0]
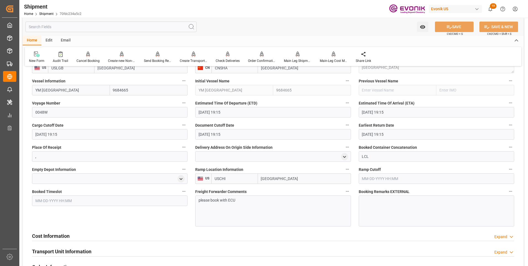
click at [83, 235] on div "Cost Information Expand" at bounding box center [273, 235] width 482 height 10
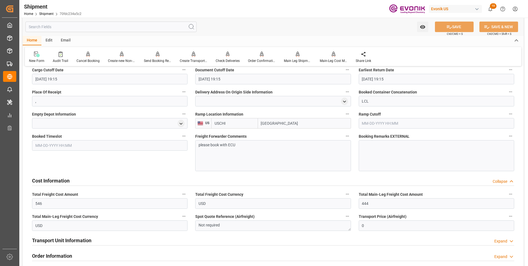
scroll to position [497, 0]
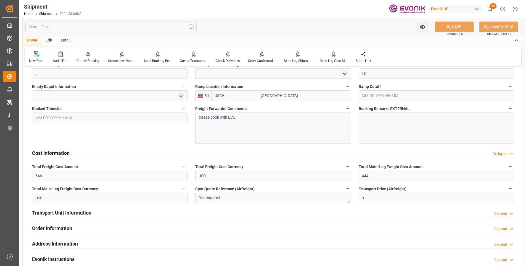
click at [55, 60] on div "Audit Trail" at bounding box center [60, 60] width 15 height 5
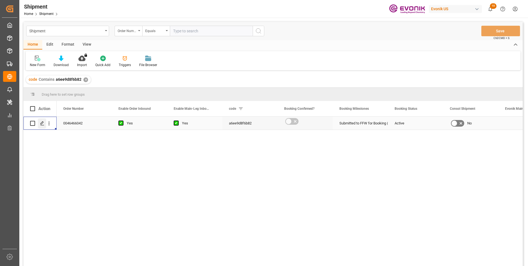
click at [42, 124] on icon "Press SPACE to select this row." at bounding box center [42, 123] width 4 height 4
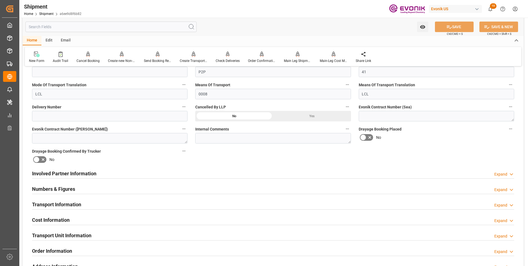
scroll to position [156, 0]
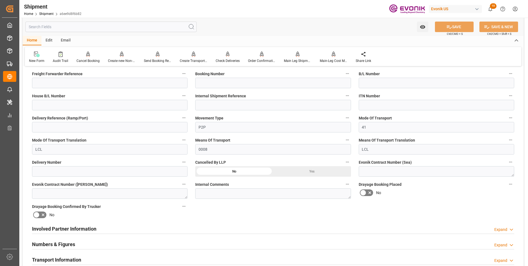
click at [101, 227] on div "Involved Partner Information Expand" at bounding box center [273, 228] width 482 height 10
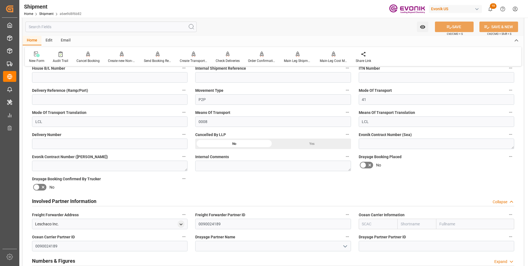
scroll to position [211, 0]
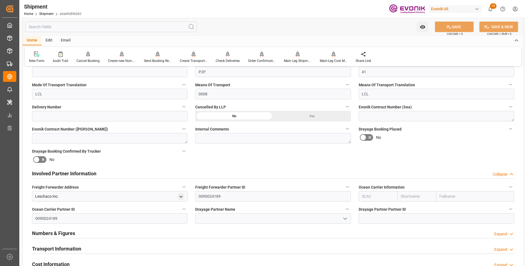
click at [381, 197] on input "text" at bounding box center [378, 196] width 39 height 10
click at [362, 210] on div "ALRB" at bounding box center [367, 208] width 16 height 12
type input "ALRB"
type input "AC Containerline"
type input "AC Containerline GmbH"
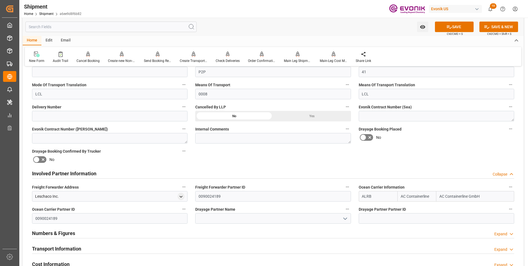
type input "ALRB"
click at [259, 216] on input at bounding box center [273, 218] width 156 height 10
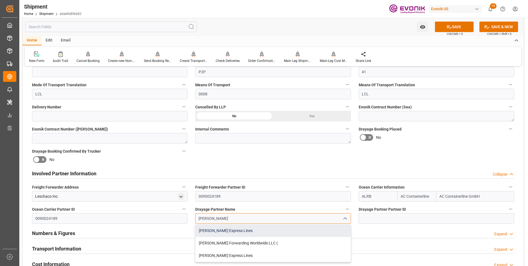
click at [230, 231] on div "[PERSON_NAME] Express Lines" at bounding box center [273, 230] width 155 height 12
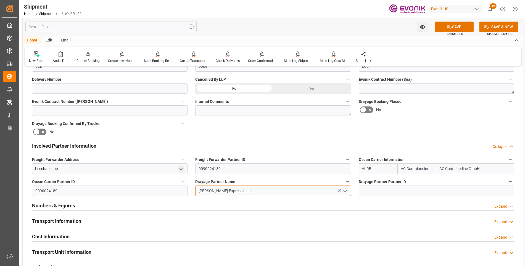
scroll to position [266, 0]
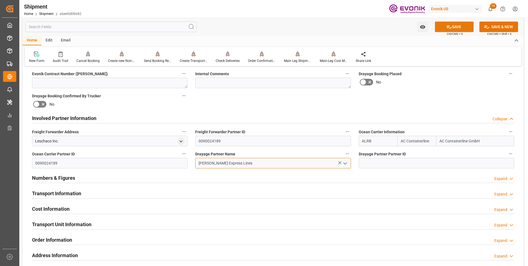
type input "[PERSON_NAME] Express Lines"
click at [443, 26] on button "SAVE" at bounding box center [454, 27] width 39 height 10
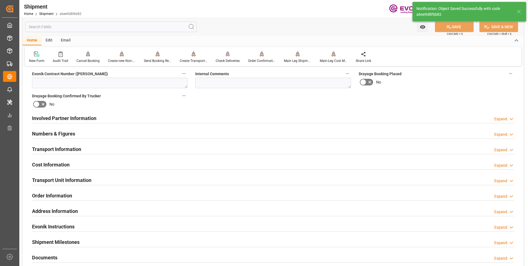
click at [143, 151] on div "Transport Information Expand" at bounding box center [273, 148] width 482 height 10
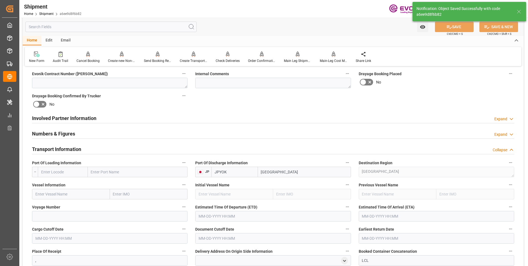
scroll to position [294, 0]
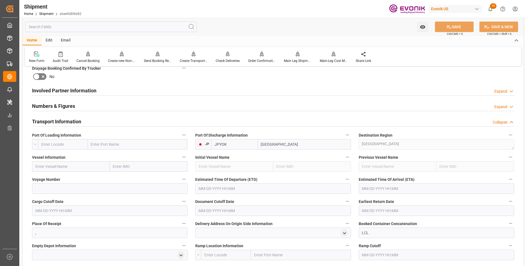
click at [74, 165] on input "text" at bounding box center [71, 166] width 78 height 10
paste input "NYK [PERSON_NAME]"
click at [53, 179] on span "NYK [PERSON_NAME] - 9312781" at bounding box center [63, 178] width 55 height 4
type input "NYK [PERSON_NAME]"
type input "9312781"
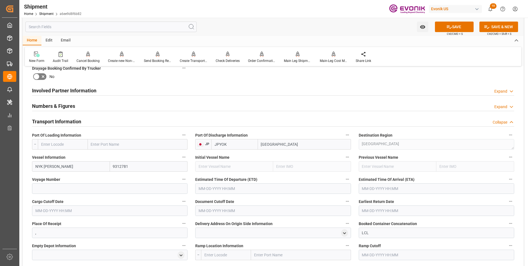
type input "NYK [PERSON_NAME]"
click at [50, 145] on input "text" at bounding box center [63, 144] width 50 height 10
click at [48, 172] on div "USLAX - [GEOGRAPHIC_DATA]" at bounding box center [62, 178] width 49 height 18
type input "USLAX"
type input "[GEOGRAPHIC_DATA]"
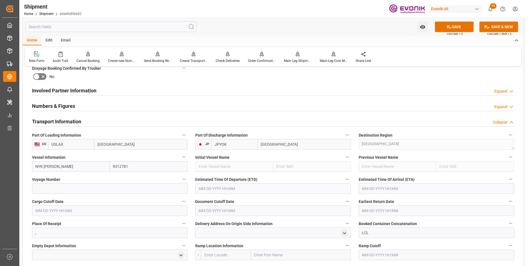
type input "USLAX"
click at [46, 188] on input at bounding box center [110, 188] width 156 height 10
type input "084W"
click at [466, 27] on button "SAVE" at bounding box center [454, 27] width 39 height 10
click at [248, 189] on input "text" at bounding box center [273, 188] width 156 height 10
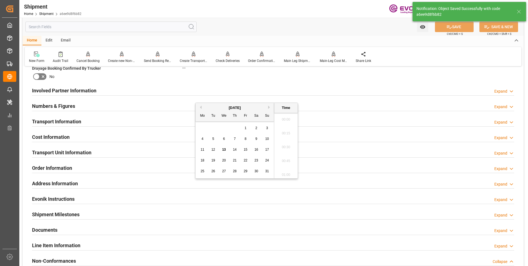
type input "NYK Vega"
type input "9312781"
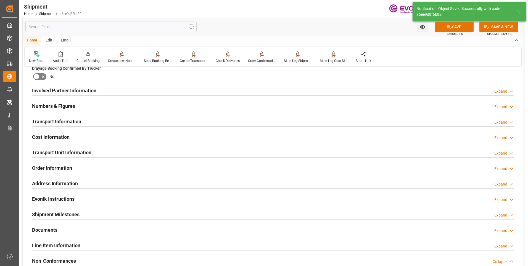
click at [108, 119] on div "Transport Information Expand" at bounding box center [273, 121] width 482 height 10
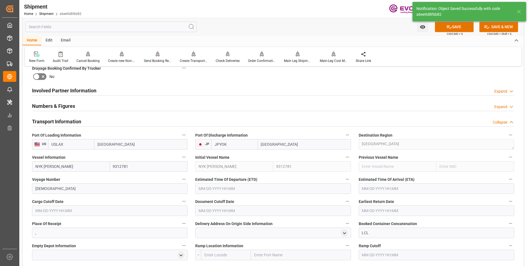
click at [219, 186] on input "text" at bounding box center [273, 188] width 156 height 10
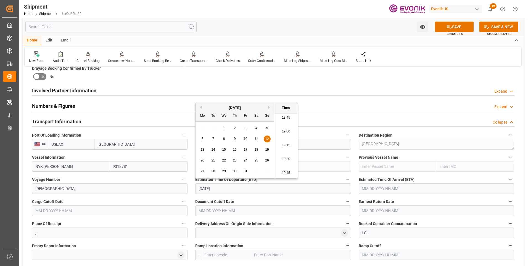
click at [283, 156] on li "19:30" at bounding box center [285, 159] width 23 height 14
type input "[DATE] 19:30"
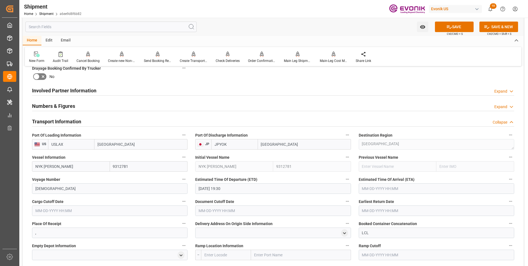
click at [366, 191] on input "text" at bounding box center [437, 188] width 156 height 10
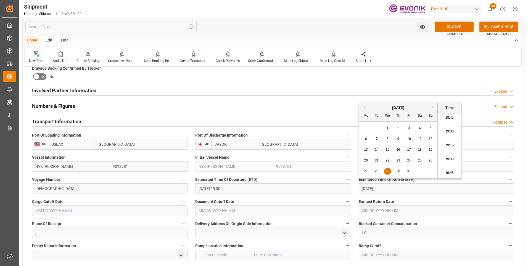
click at [446, 145] on li "19:15" at bounding box center [449, 145] width 23 height 14
type input "[DATE] 19:15"
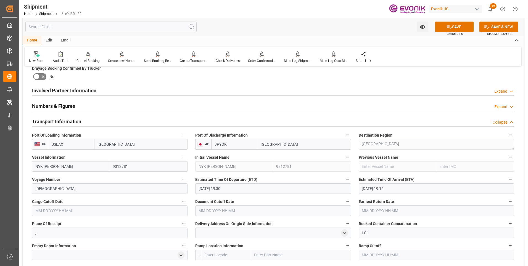
click at [84, 209] on input "text" at bounding box center [110, 210] width 156 height 10
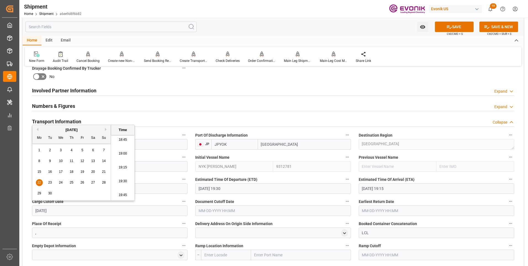
click at [118, 180] on li "19:30" at bounding box center [122, 181] width 23 height 14
type input "09-22-2025 19:30"
drag, startPoint x: 66, startPoint y: 211, endPoint x: 23, endPoint y: 210, distance: 43.4
click at [23, 210] on div "Booking Confirmation Milestone Bar Collapse Submitted to FFW for Booking (Pendi…" at bounding box center [273, 150] width 501 height 747
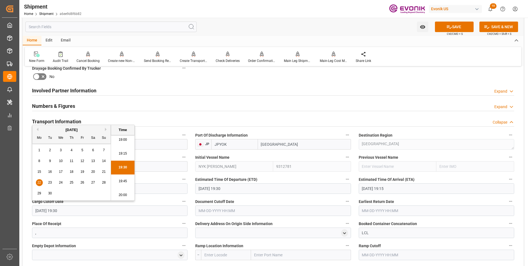
click at [217, 210] on input "text" at bounding box center [273, 210] width 156 height 10
paste input "09-22-2025 19:30"
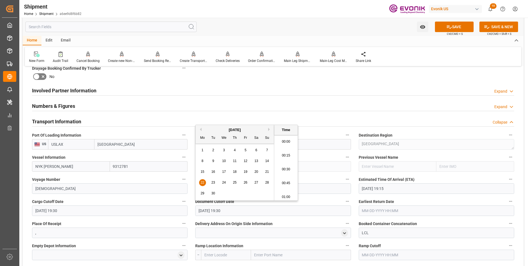
scroll to position [1038, 0]
type input "09-22-2025 19:30"
click at [373, 210] on input "text" at bounding box center [437, 210] width 156 height 10
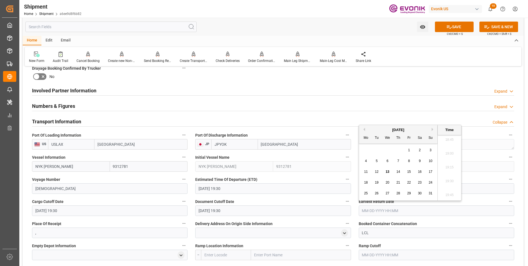
paste input "09-22-2025 19:30"
type input "09-22-2025 19:30"
click at [447, 181] on li "19:30" at bounding box center [449, 181] width 23 height 14
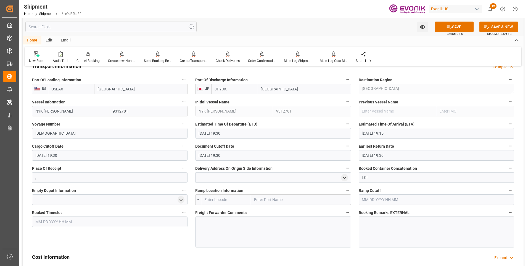
scroll to position [377, 0]
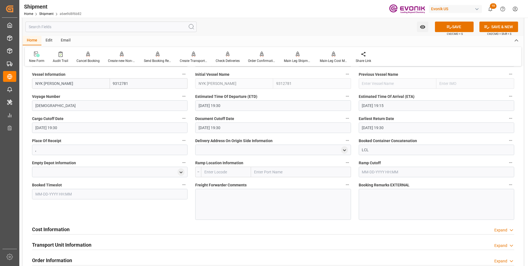
click at [217, 200] on div at bounding box center [273, 204] width 156 height 31
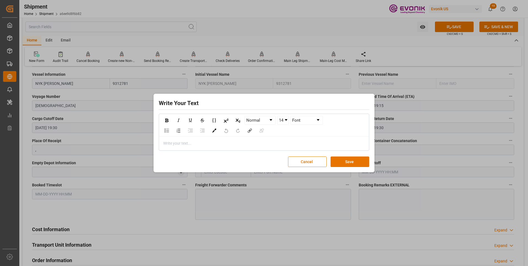
click at [213, 174] on div "Write Your Text Normal 14 Font Write your text... Cancel Save" at bounding box center [264, 133] width 528 height 266
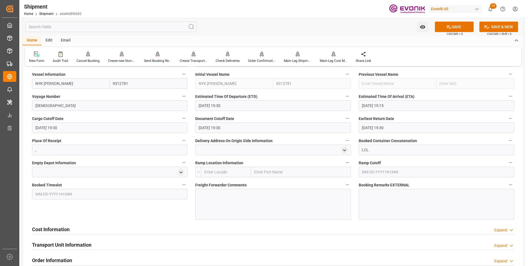
click at [213, 170] on input "text" at bounding box center [226, 172] width 50 height 10
click at [210, 185] on b "USCHI" at bounding box center [210, 184] width 11 height 4
type input "USCHI"
type input "Chicago"
type input "USCHI"
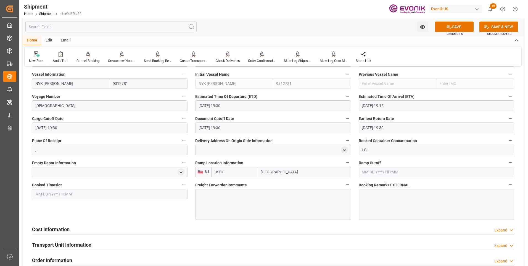
click at [211, 199] on div at bounding box center [273, 204] width 156 height 31
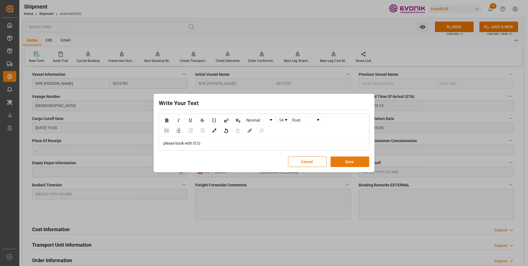
click at [356, 160] on button "Save" at bounding box center [350, 161] width 39 height 10
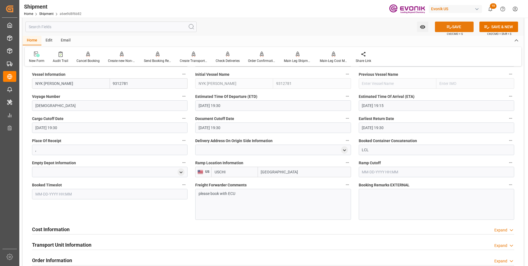
click at [448, 26] on icon at bounding box center [450, 27] width 6 height 6
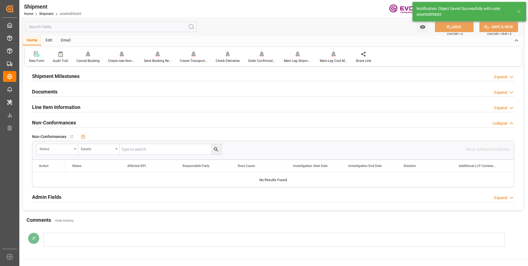
scroll to position [257, 0]
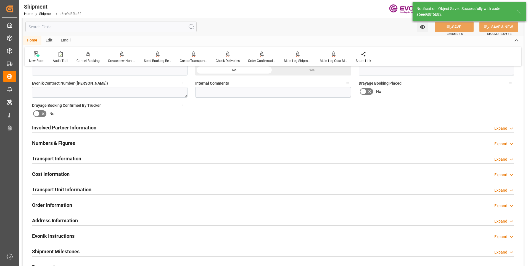
click at [92, 177] on div "Cost Information Expand" at bounding box center [273, 173] width 482 height 10
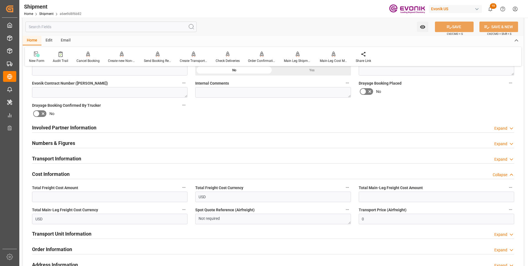
click at [129, 143] on div "Numbers & Figures Expand" at bounding box center [273, 142] width 482 height 10
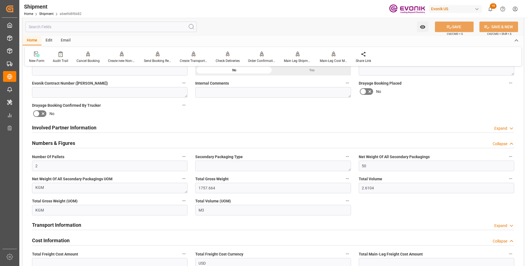
scroll to position [323, 0]
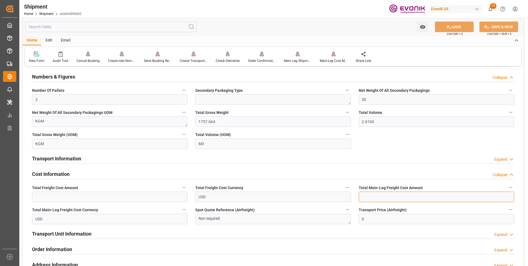
click at [374, 196] on input "text" at bounding box center [437, 196] width 156 height 10
type input "484"
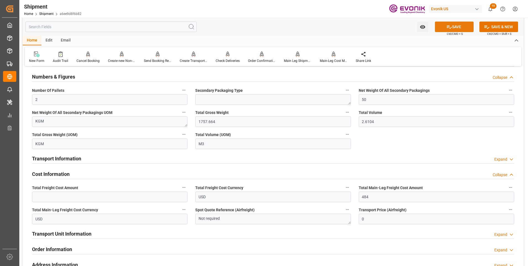
click at [451, 27] on button "SAVE" at bounding box center [454, 27] width 39 height 10
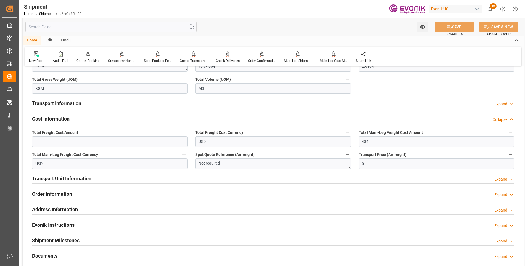
click at [54, 175] on h2 "Transport Unit Information" at bounding box center [61, 178] width 59 height 7
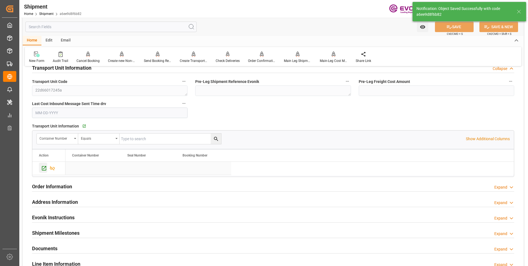
click at [44, 167] on icon "Press SPACE to select this row." at bounding box center [44, 168] width 6 height 6
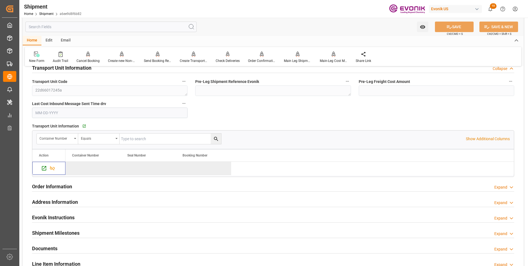
scroll to position [296, 0]
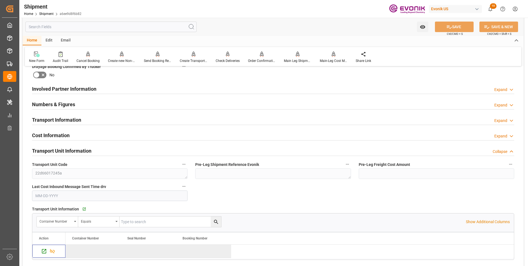
click at [169, 134] on div "Cost Information Expand" at bounding box center [273, 135] width 482 height 10
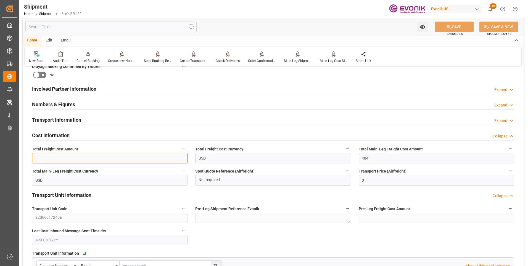
click at [48, 157] on input "text" at bounding box center [110, 158] width 156 height 10
click at [82, 158] on input "text" at bounding box center [110, 158] width 156 height 10
type input "681"
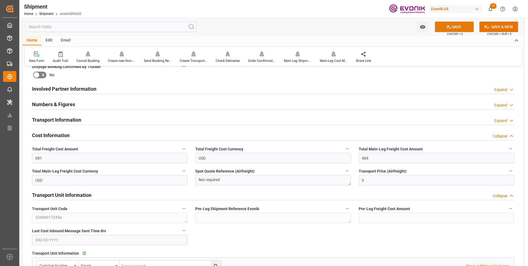
click at [448, 27] on icon at bounding box center [450, 27] width 6 height 6
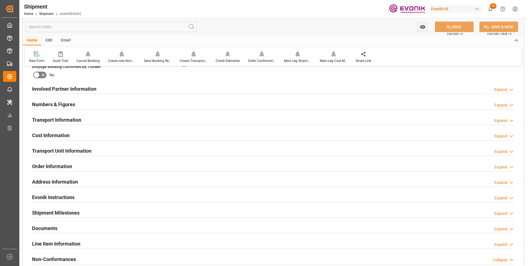
click at [111, 138] on div "Cost Information Expand" at bounding box center [273, 135] width 482 height 10
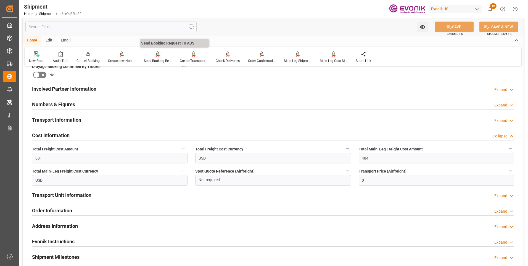
click at [153, 61] on div "Send Booking Request To ABS" at bounding box center [158, 60] width 28 height 5
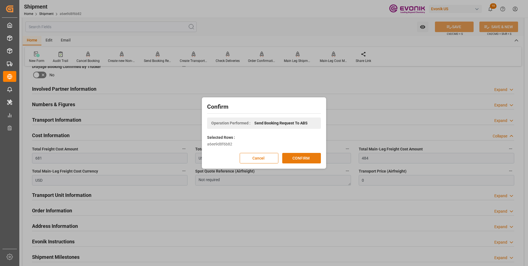
click at [299, 159] on button "CONFIRM" at bounding box center [301, 158] width 39 height 10
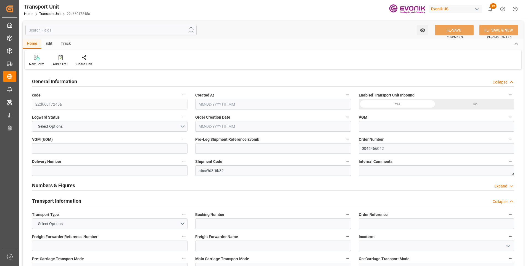
type input "AC Containerline"
type input "Leschaco Inc."
type input "USLAX"
type input "JPYOK"
type input "1757.664"
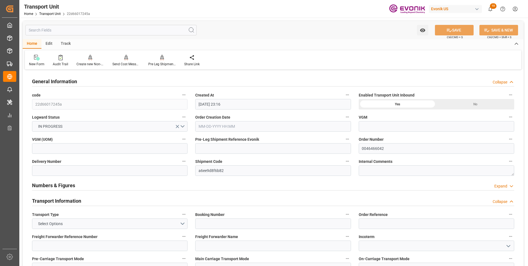
type input "[DATE] 23:16"
type input "[DATE]"
type input "[DATE] 19:30"
type input "10-29-2025 19:15"
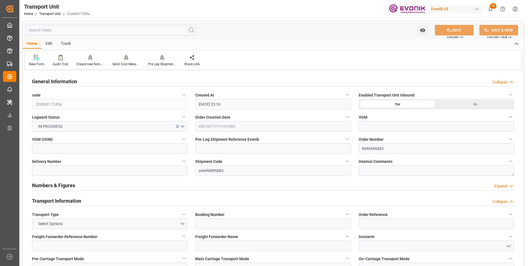
type input "10-29-2025 19:15"
type input "09-22-2025 19:30"
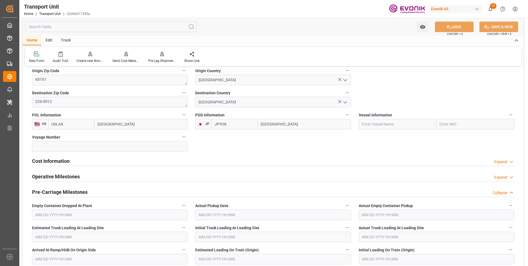
scroll to position [304, 0]
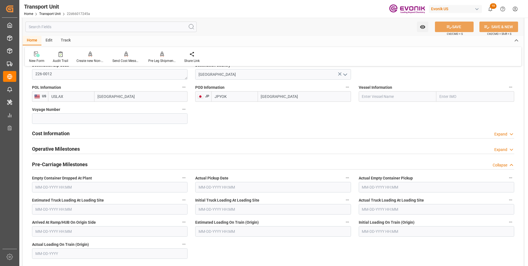
click at [69, 133] on h2 "Cost Information" at bounding box center [51, 133] width 38 height 7
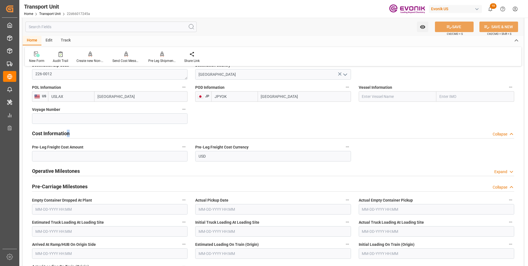
drag, startPoint x: 70, startPoint y: 131, endPoint x: 74, endPoint y: 132, distance: 4.2
click at [74, 132] on div "Cost Information Collapse" at bounding box center [273, 133] width 482 height 10
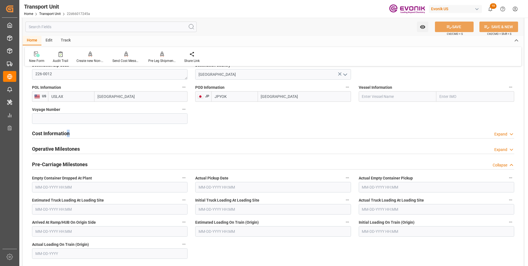
click at [66, 131] on h2 "Cost Information" at bounding box center [51, 133] width 38 height 7
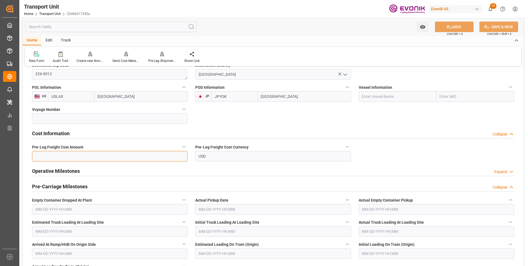
click at [61, 154] on input "text" at bounding box center [110, 156] width 156 height 10
type input "197"
click at [454, 26] on button "SAVE" at bounding box center [454, 27] width 39 height 10
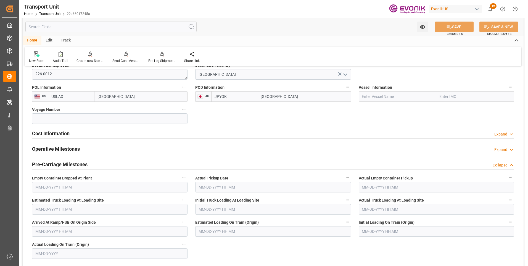
click at [74, 138] on div "Cost Information Expand" at bounding box center [273, 133] width 482 height 10
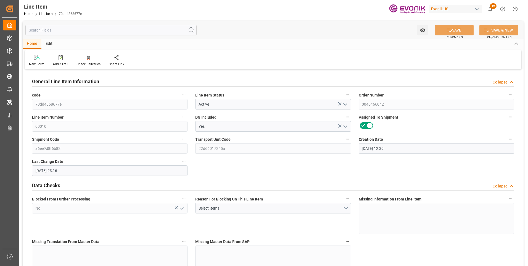
click at [52, 29] on input "text" at bounding box center [110, 30] width 171 height 10
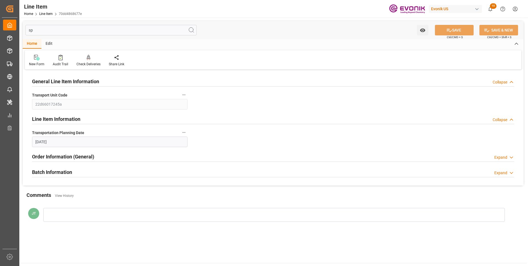
type input "sp"
click at [48, 151] on div "Order Information (General)" at bounding box center [63, 156] width 62 height 10
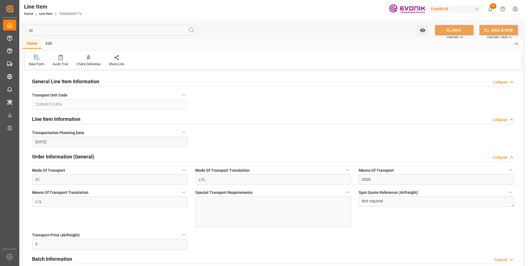
scroll to position [28, 0]
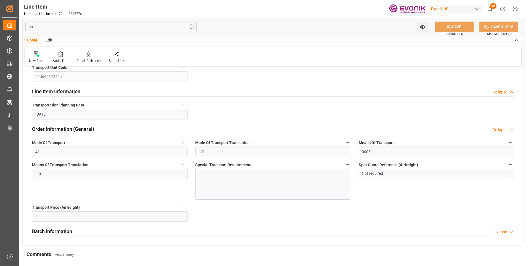
click at [225, 183] on div at bounding box center [273, 184] width 156 height 31
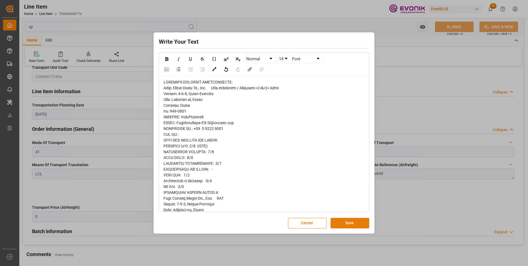
click at [347, 226] on button "Save" at bounding box center [350, 223] width 39 height 10
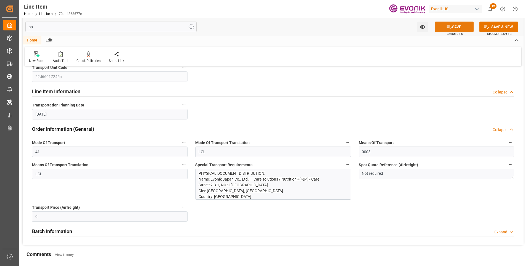
click at [451, 25] on button "SAVE" at bounding box center [454, 27] width 39 height 10
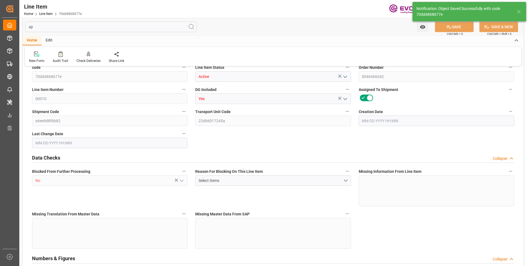
type input "1"
type input "853.832"
type input "772"
type input "1.1565"
type input "4"
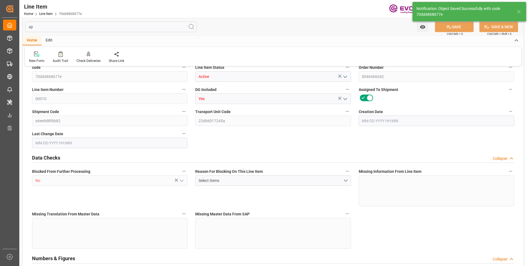
type input "537312"
type input "4"
type input "772"
type input "853.832"
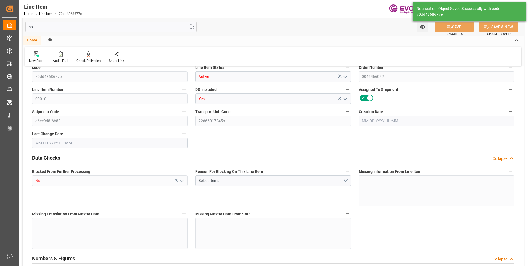
type input "878.832"
type input "772"
type input "1.1565"
type input "1156.456"
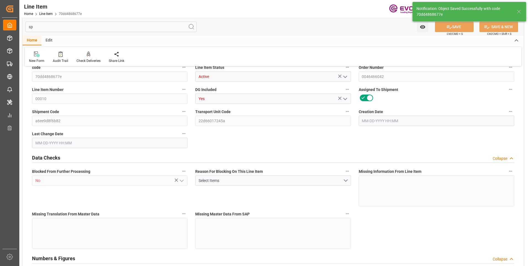
type input "0"
type input "[DATE] 12:39"
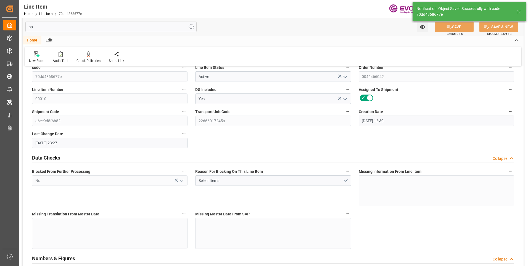
type input "[DATE] 23:27"
type input "[DATE]"
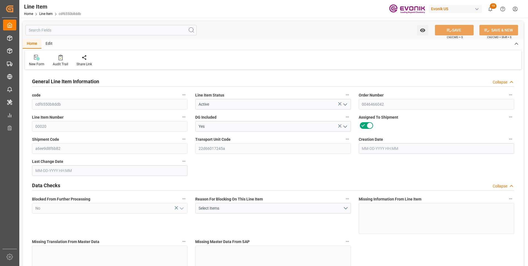
type input "1"
type input "853.832"
type input "772"
type input "1.1565"
type input "4"
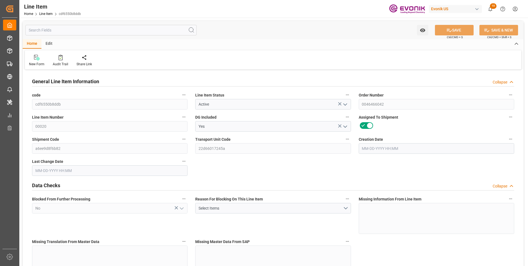
type input "537312"
type input "4"
type input "772"
type input "853.832"
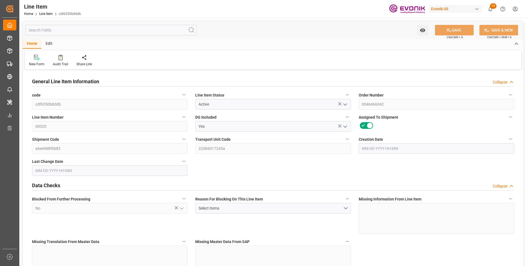
type input "878.832"
type input "772"
type input "1.1565"
type input "1156.456"
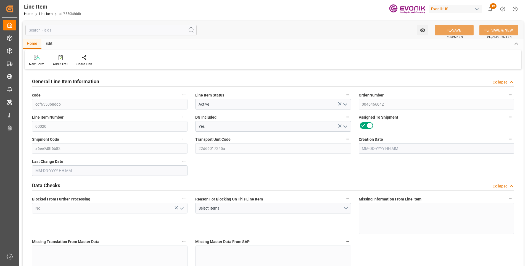
type input "0"
type input "[DATE] 12:39"
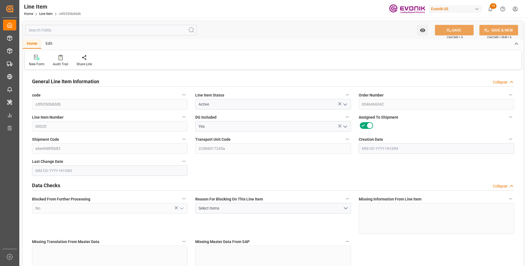
type input "[DATE] 23:16"
type input "[DATE]"
click at [93, 32] on input "text" at bounding box center [110, 30] width 171 height 10
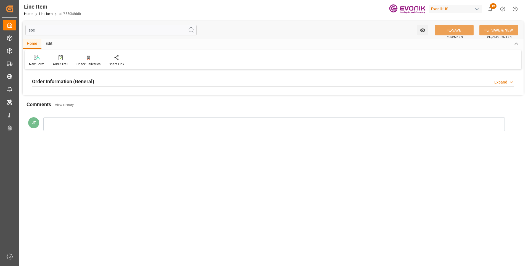
type input "spe"
click at [83, 78] on h2 "Order Information (General)" at bounding box center [63, 81] width 62 height 7
click at [110, 109] on div at bounding box center [110, 114] width 156 height 31
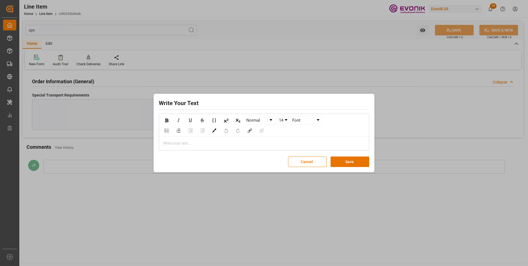
click at [177, 143] on div "rdw-editor" at bounding box center [264, 143] width 201 height 6
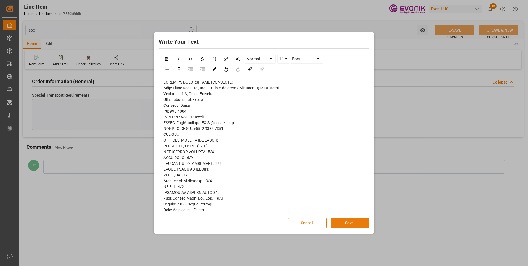
click at [348, 225] on button "Save" at bounding box center [350, 223] width 39 height 10
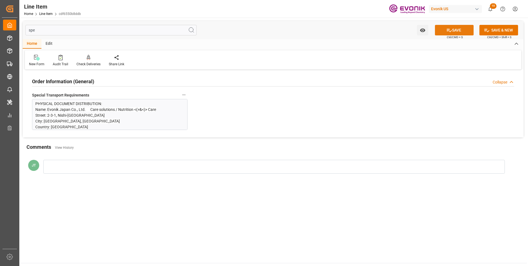
click at [455, 29] on button "SAVE" at bounding box center [454, 30] width 39 height 10
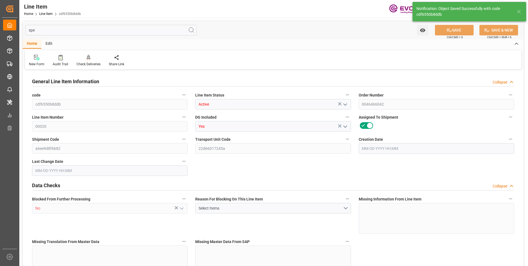
type input "1"
type input "853.832"
type input "772"
type input "1.1565"
type input "4"
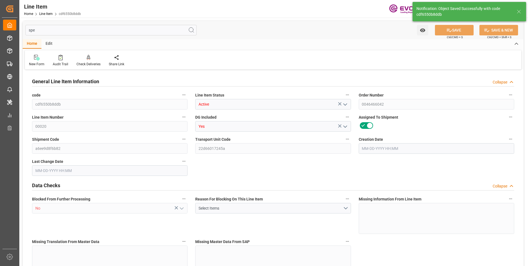
type input "537312"
type input "4"
type input "772"
type input "853.832"
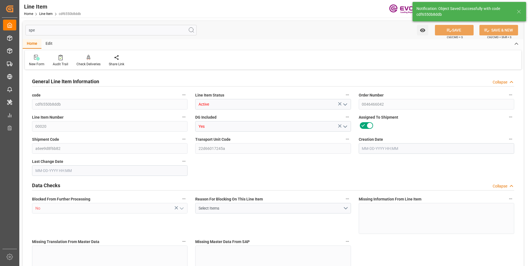
type input "878.832"
type input "772"
type input "1.1565"
type input "1156.456"
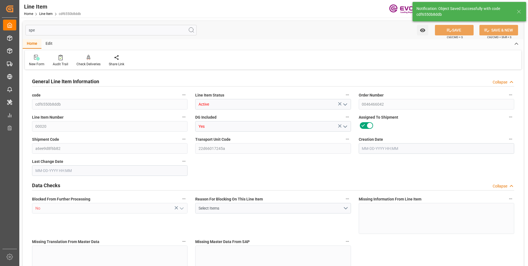
type input "0"
type input "[DATE] 12:39"
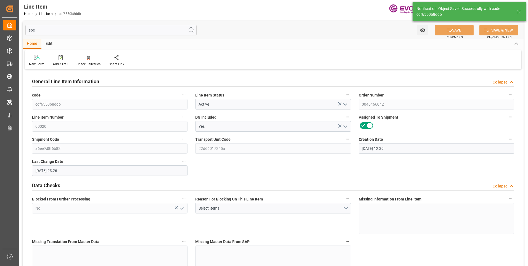
type input "[DATE] 23:26"
type input "[DATE]"
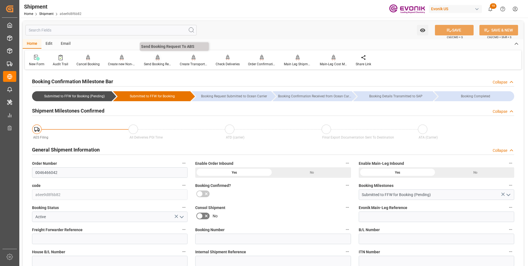
click at [157, 63] on div "Send Booking Request To ABS" at bounding box center [158, 64] width 28 height 5
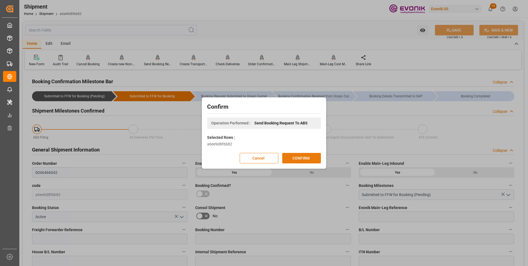
click at [302, 163] on button "CONFIRM" at bounding box center [301, 158] width 39 height 10
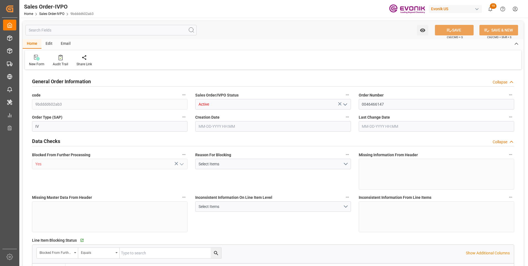
type input "BRSSZ"
type input "0"
type input "1"
type input "1601.936"
type input "[DATE] 14:35"
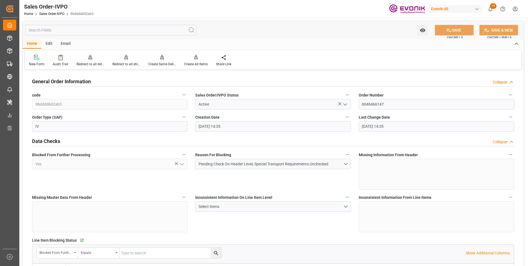
type input "[DATE] 14:35"
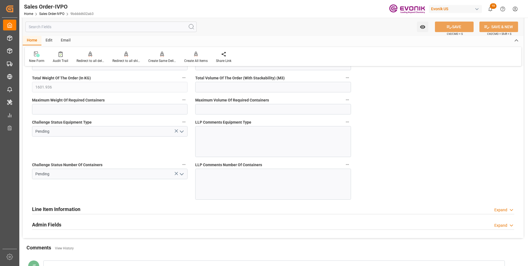
scroll to position [1133, 0]
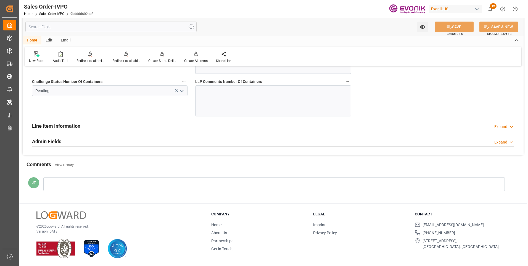
click at [70, 125] on h2 "Line Item Information" at bounding box center [56, 125] width 48 height 7
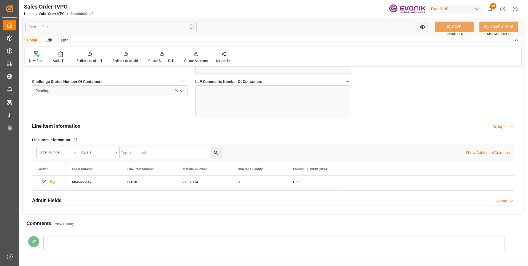
scroll to position [1078, 0]
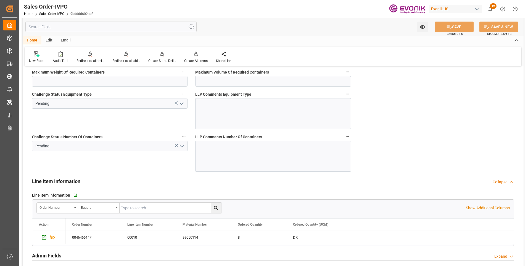
click at [183, 144] on icon "open menu" at bounding box center [181, 146] width 7 height 7
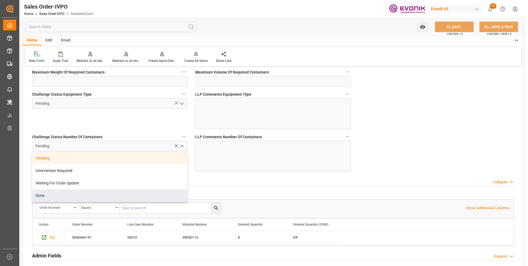
click at [60, 197] on div "Done" at bounding box center [109, 195] width 155 height 12
type input "Done"
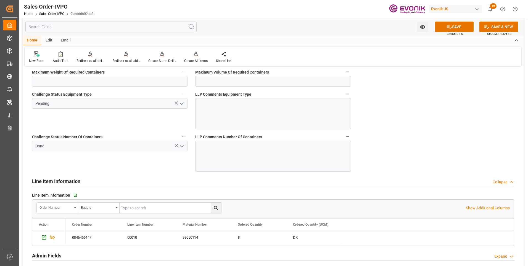
click at [183, 104] on icon "open menu" at bounding box center [181, 103] width 7 height 7
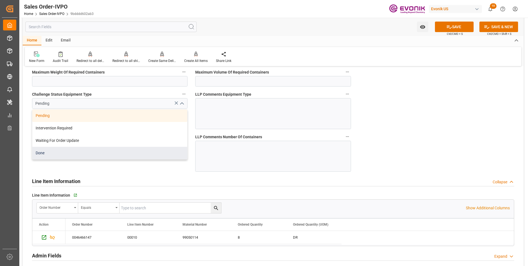
click at [81, 156] on div "Done" at bounding box center [109, 153] width 155 height 12
type input "Done"
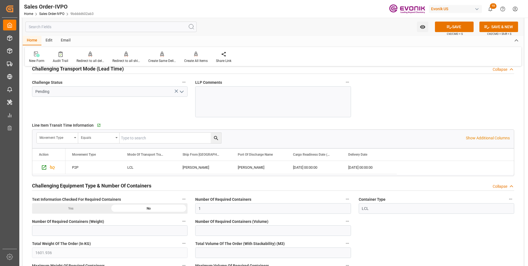
scroll to position [857, 0]
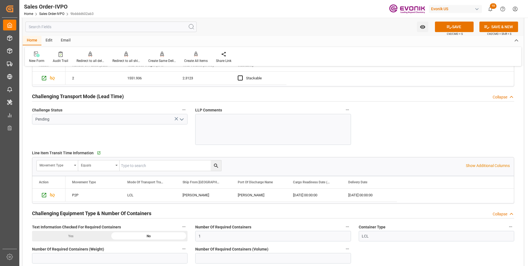
click at [179, 120] on icon "open menu" at bounding box center [181, 119] width 7 height 7
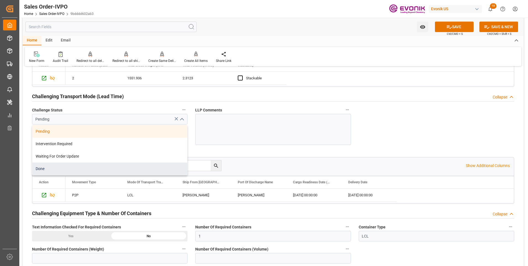
click at [74, 171] on div "Done" at bounding box center [109, 168] width 155 height 12
type input "Done"
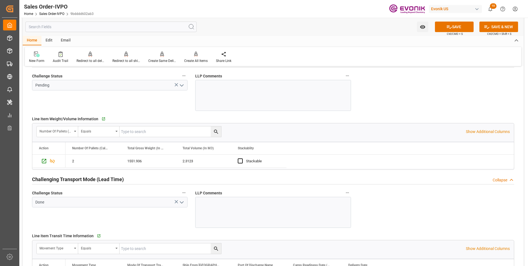
scroll to position [746, 0]
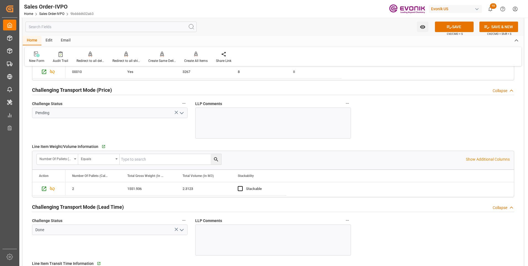
click at [180, 113] on icon "open menu" at bounding box center [181, 113] width 7 height 7
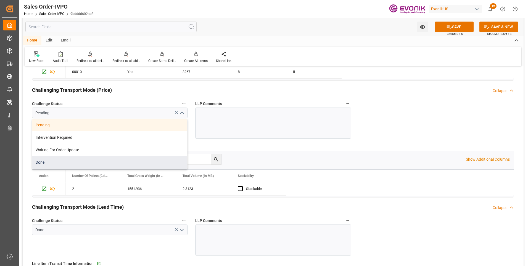
click at [61, 163] on div "Done" at bounding box center [109, 162] width 155 height 12
type input "Done"
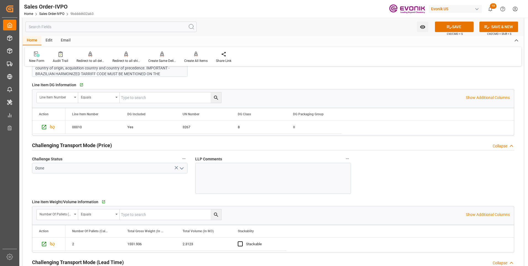
scroll to position [663, 0]
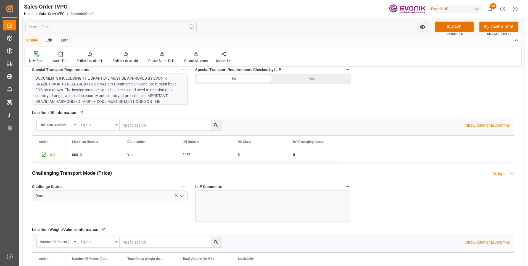
click at [313, 80] on div "Yes" at bounding box center [312, 78] width 78 height 10
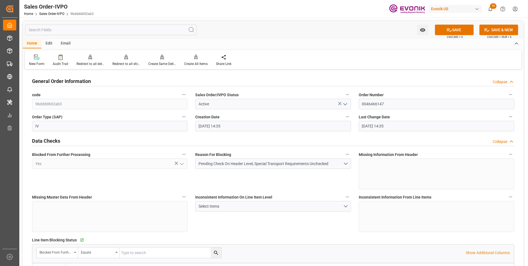
scroll to position [0, 0]
click at [458, 33] on button "SAVE" at bounding box center [454, 30] width 39 height 10
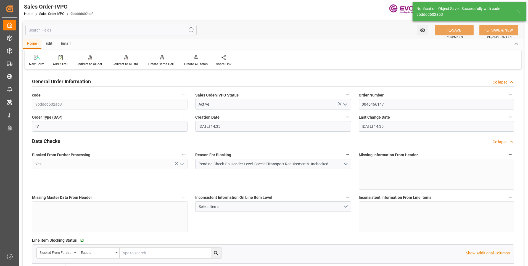
type input "08-13-2025 23:30"
type input "No"
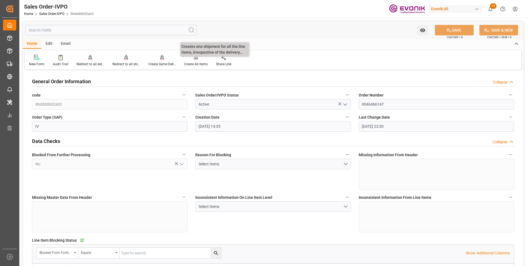
click at [195, 62] on div "Create All Items" at bounding box center [195, 64] width 23 height 5
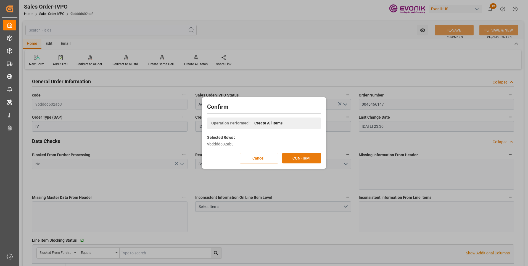
click at [296, 159] on button "CONFIRM" at bounding box center [301, 158] width 39 height 10
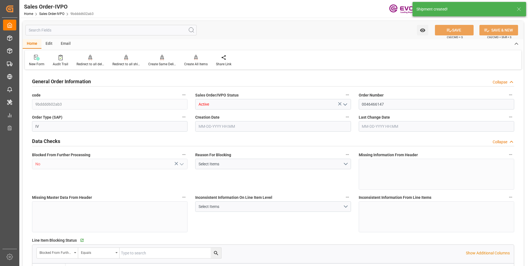
type input "BRSSZ"
type input "0"
type input "1"
type input "1601.936"
type input "08-13-2025 14:35"
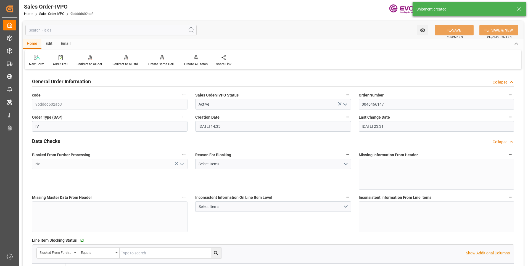
type input "[DATE] 23:31"
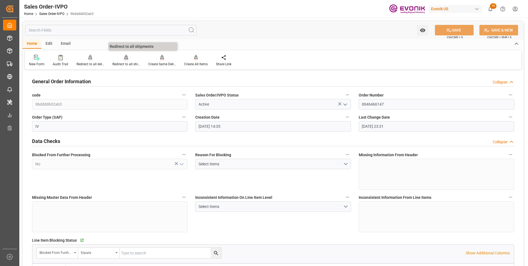
click at [129, 64] on div "Redirect to all shipments" at bounding box center [126, 64] width 28 height 5
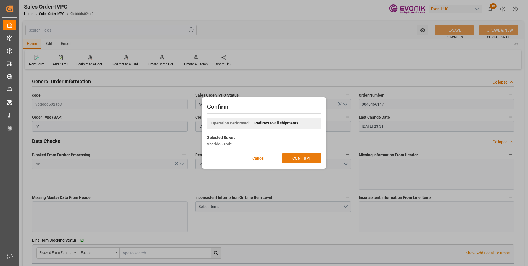
click at [297, 157] on button "CONFIRM" at bounding box center [301, 158] width 39 height 10
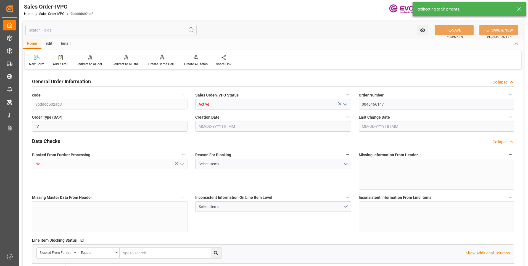
type input "BRSSZ"
type input "0"
type input "1"
type input "1601.936"
type input "08-13-2025 14:35"
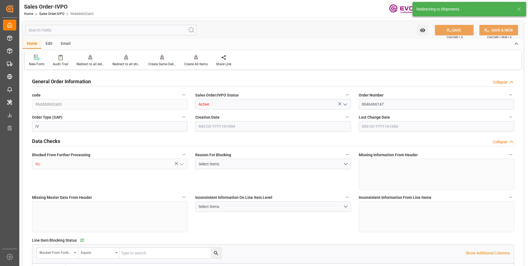
type input "[DATE] 23:31"
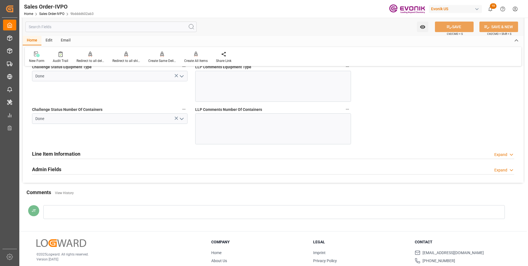
scroll to position [1133, 0]
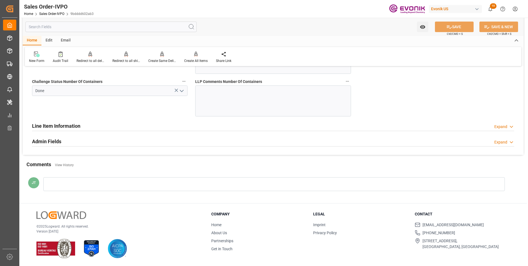
click at [54, 125] on h2 "Line Item Information" at bounding box center [56, 125] width 48 height 7
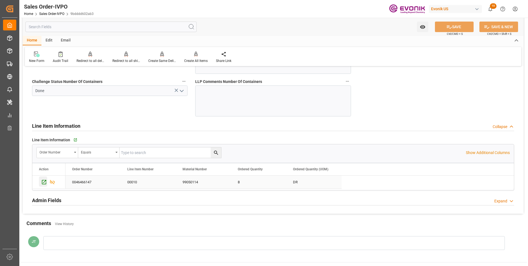
click at [44, 184] on icon "Press SPACE to select this row." at bounding box center [44, 182] width 4 height 4
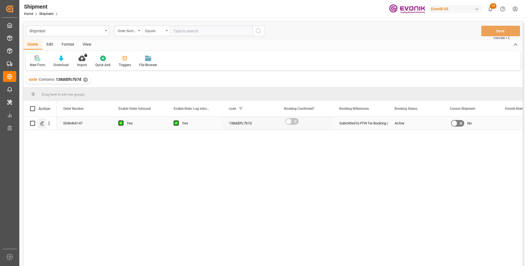
click at [43, 125] on icon "Press SPACE to select this row." at bounding box center [42, 123] width 4 height 4
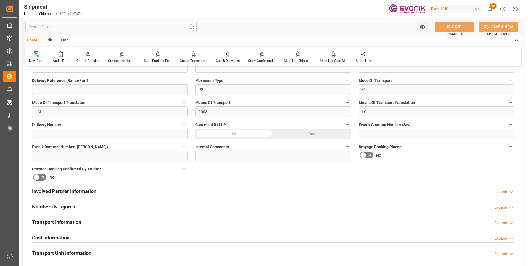
scroll to position [249, 0]
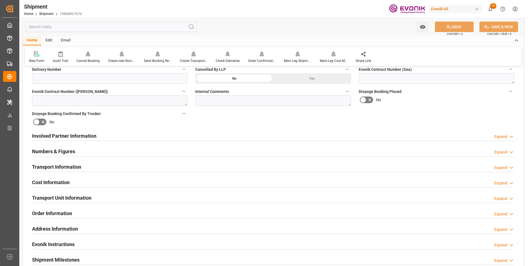
drag, startPoint x: 110, startPoint y: 135, endPoint x: 144, endPoint y: 141, distance: 34.5
click at [110, 135] on div "Involved Partner Information Expand" at bounding box center [273, 135] width 482 height 10
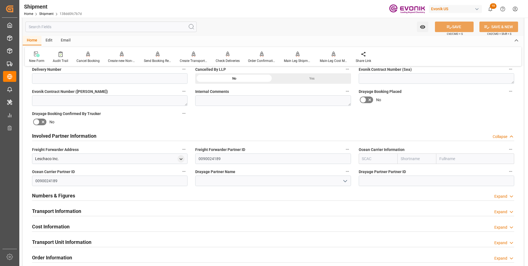
click at [376, 156] on input "text" at bounding box center [378, 158] width 39 height 10
click at [374, 158] on input "text" at bounding box center [378, 158] width 39 height 10
click at [371, 170] on b "ALRB" at bounding box center [368, 171] width 10 height 4
type input "ALRB"
type input "AC Containerline"
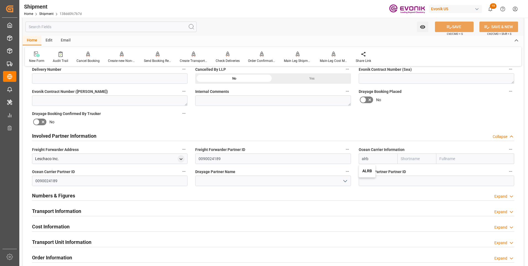
type input "AC Containerline GmbH"
type input "ALRB"
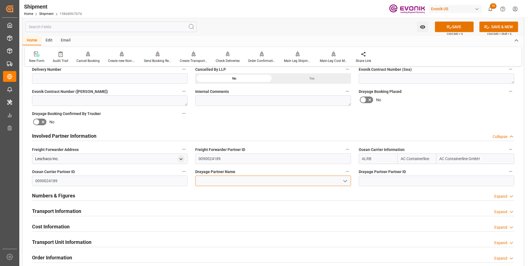
click at [232, 181] on input at bounding box center [273, 180] width 156 height 10
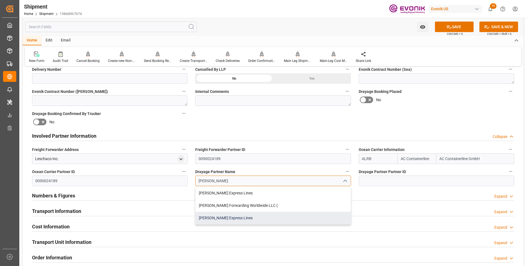
click at [231, 215] on div "[PERSON_NAME] Express Lines" at bounding box center [273, 218] width 155 height 12
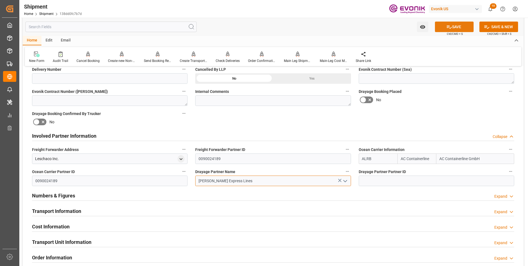
type input "[PERSON_NAME] Express Lines"
click at [451, 27] on icon at bounding box center [450, 27] width 6 height 6
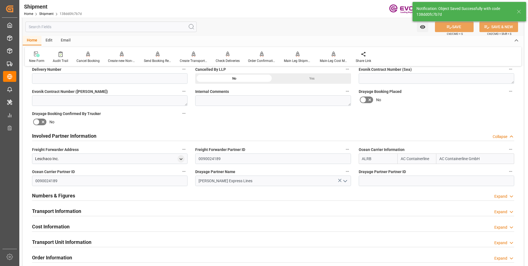
click at [111, 210] on div "Booking Confirmation Milestone Bar Collapse Submitted to FFW for Booking (Pendi…" at bounding box center [273, 130] width 501 height 616
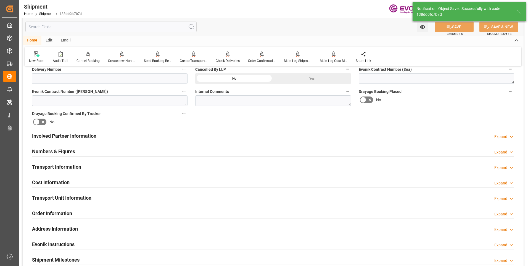
click at [110, 164] on div "Transport Information Expand" at bounding box center [273, 166] width 482 height 10
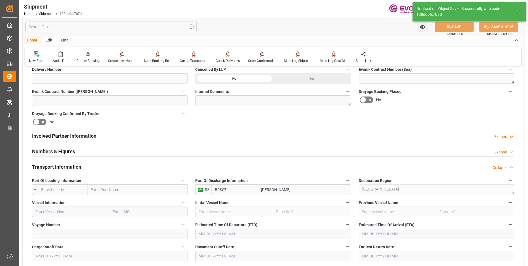
scroll to position [276, 0]
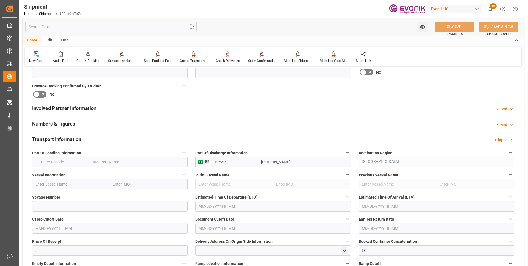
click at [60, 183] on input "text" at bounding box center [71, 184] width 78 height 10
paste input "Vessel / Voyage Carrier Cut-Off Date /Time ETD ETA CFS Routing Via Transit Time…"
drag, startPoint x: 78, startPoint y: 185, endPoint x: 24, endPoint y: 182, distance: 53.4
click at [24, 182] on div "Booking Confirmation Milestone Bar Collapse Submitted to FFW for Booking (Pendi…" at bounding box center [273, 168] width 501 height 747
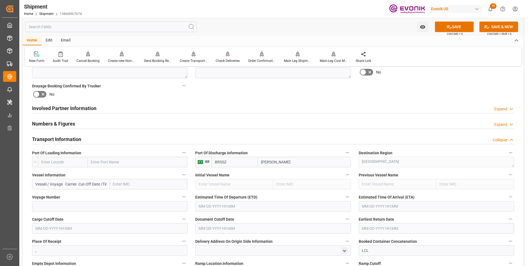
type input "MONTE TAMARO"
click at [59, 197] on b "MONTE TAMARO" at bounding box center [51, 196] width 30 height 4
type input "9357949"
type input "MONTE TAMARO"
click at [54, 160] on input "text" at bounding box center [63, 162] width 50 height 10
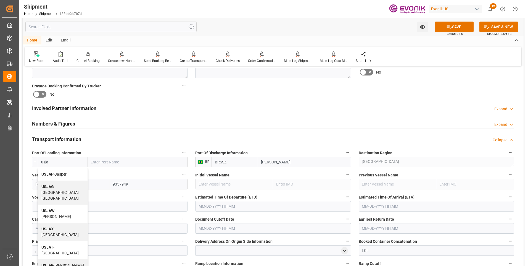
click at [53, 227] on b "USJAX" at bounding box center [47, 229] width 12 height 4
type input "USJAX"
type input "[GEOGRAPHIC_DATA]"
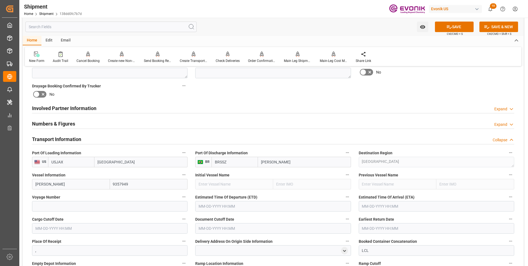
type input "USJAX"
click at [49, 204] on input at bounding box center [110, 206] width 156 height 10
type input "537S"
click at [204, 207] on input "text" at bounding box center [273, 206] width 156 height 10
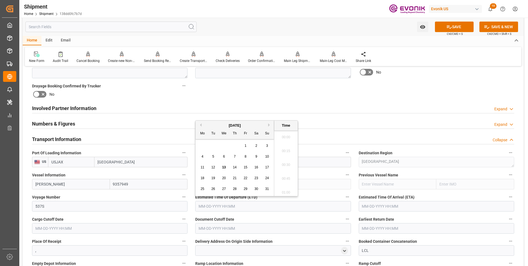
scroll to position [1052, 0]
click at [282, 174] on li "19:45" at bounding box center [285, 177] width 23 height 14
type input "[DATE] 19:45"
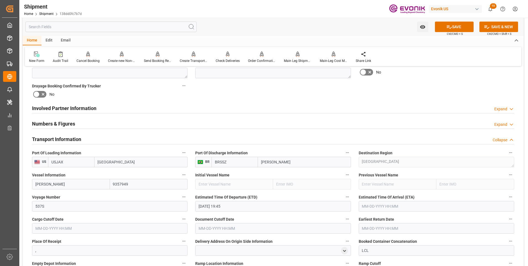
click at [374, 205] on input "text" at bounding box center [437, 206] width 156 height 10
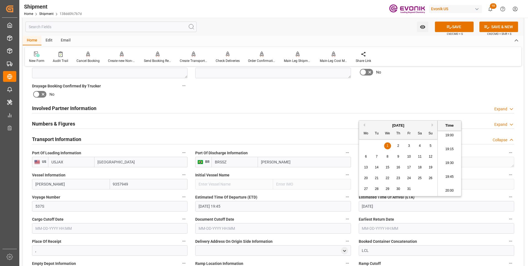
click at [446, 159] on li "19:30" at bounding box center [449, 163] width 23 height 14
type input "10-01-2025 19:30"
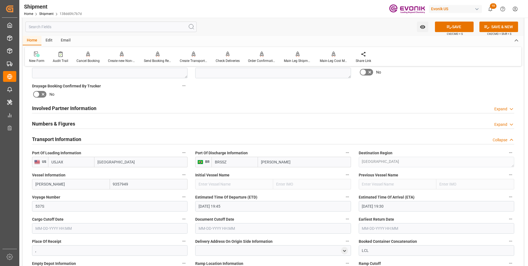
click at [74, 226] on input "text" at bounding box center [110, 228] width 156 height 10
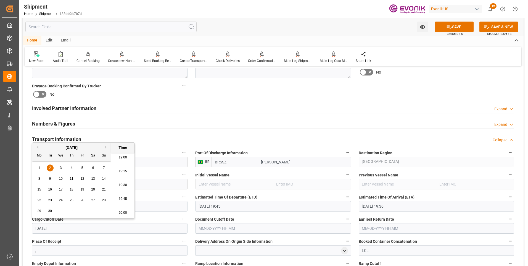
click at [118, 197] on li "19:45" at bounding box center [122, 199] width 23 height 14
type input "09-02-2025 19:45"
drag, startPoint x: 71, startPoint y: 230, endPoint x: 23, endPoint y: 229, distance: 48.4
click at [23, 229] on div "Booking Confirmation Milestone Bar Collapse Submitted to FFW for Booking (Pendi…" at bounding box center [273, 168] width 501 height 747
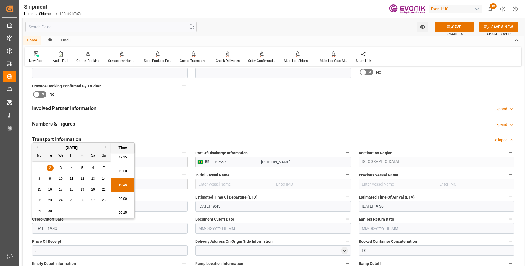
click at [202, 227] on input "text" at bounding box center [273, 228] width 156 height 10
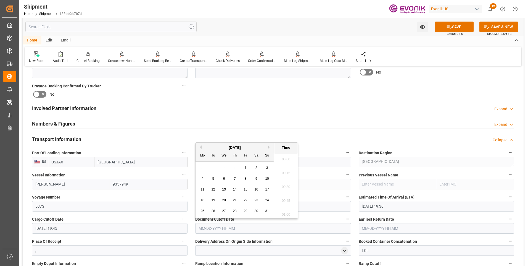
scroll to position [1052, 0]
paste input "09-02-2025 19:45"
type input "09-02-2025 19:45"
click at [373, 227] on input "text" at bounding box center [437, 228] width 156 height 10
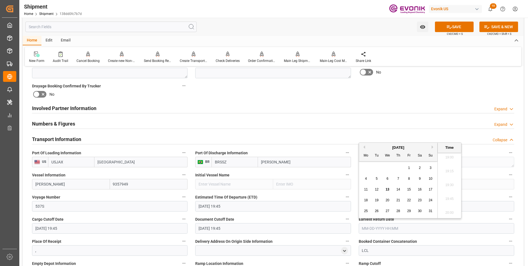
paste input "09-02-2025 19:45"
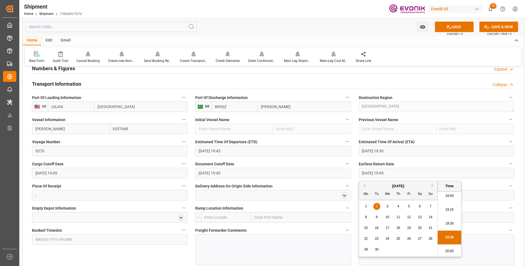
type input "09-02-2025 19:45"
click at [215, 217] on input "text" at bounding box center [226, 217] width 50 height 10
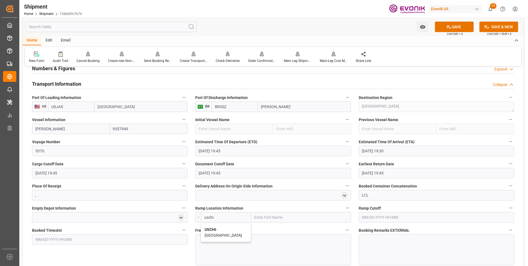
click at [217, 229] on span "USCHI - Chicago" at bounding box center [223, 232] width 37 height 10
type input "USCHI"
type input "[GEOGRAPHIC_DATA]"
type input "USCHI"
click at [219, 245] on div at bounding box center [273, 249] width 156 height 31
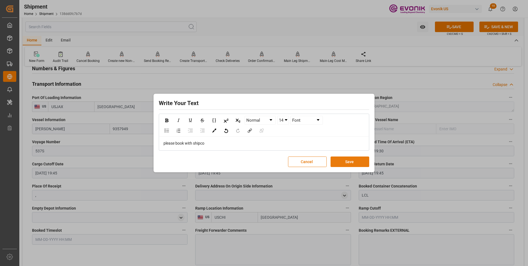
click at [352, 159] on button "Save" at bounding box center [350, 161] width 39 height 10
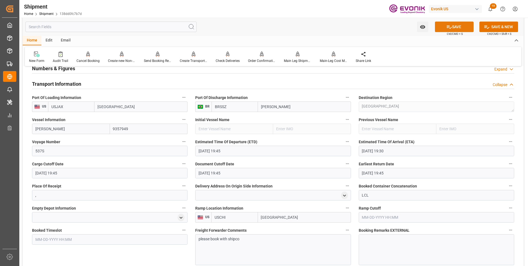
click at [458, 24] on button "SAVE" at bounding box center [454, 27] width 39 height 10
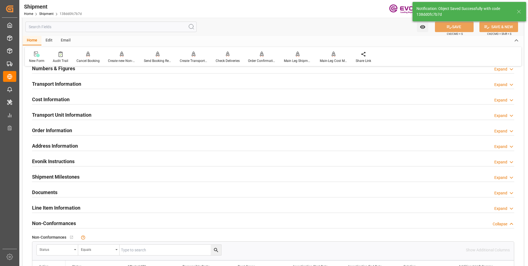
scroll to position [304, 0]
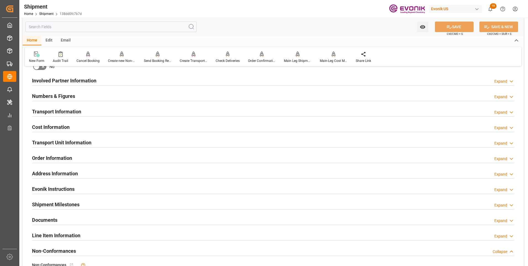
click at [120, 114] on div "Transport Information Expand" at bounding box center [273, 111] width 482 height 10
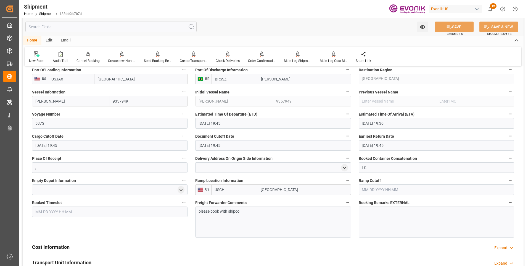
scroll to position [414, 0]
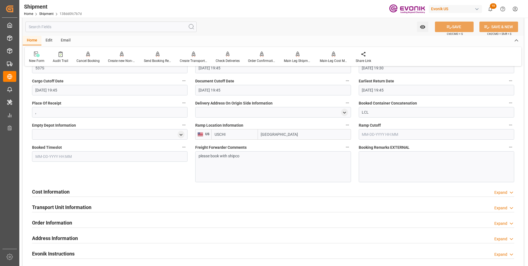
click at [64, 188] on h2 "Cost Information" at bounding box center [51, 191] width 38 height 7
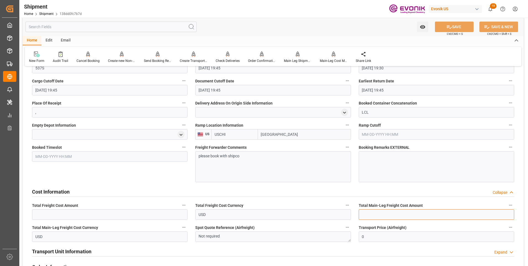
click at [370, 212] on input "text" at bounding box center [437, 214] width 156 height 10
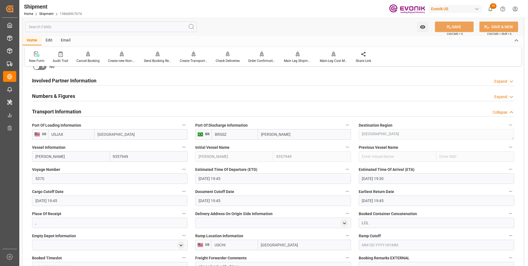
scroll to position [276, 0]
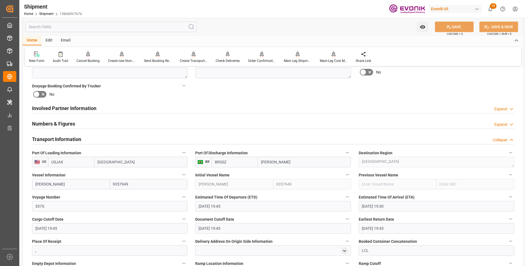
click at [217, 127] on div "Numbers & Figures Expand" at bounding box center [273, 123] width 482 height 10
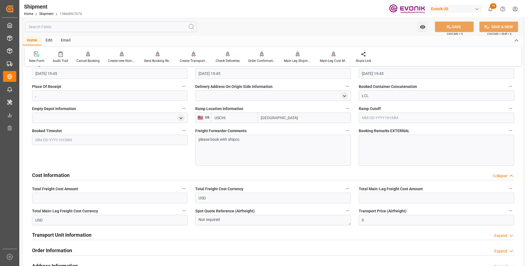
scroll to position [553, 0]
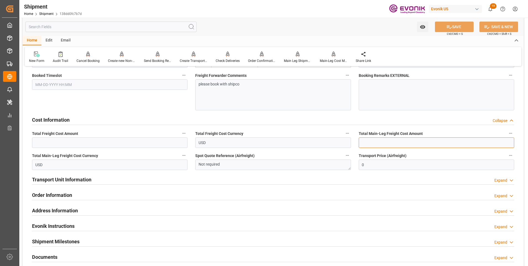
click at [366, 143] on input "text" at bounding box center [437, 142] width 156 height 10
type input "484"
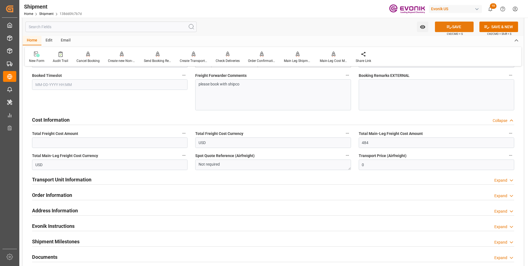
click at [451, 27] on button "SAVE" at bounding box center [454, 27] width 39 height 10
click at [78, 179] on h2 "Transport Unit Information" at bounding box center [61, 179] width 59 height 7
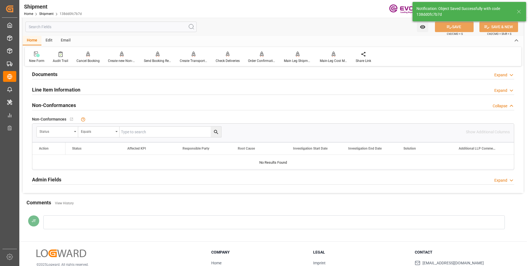
scroll to position [311, 0]
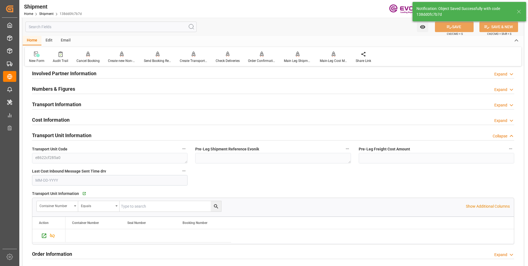
click at [67, 102] on h2 "Transport Information" at bounding box center [56, 104] width 49 height 7
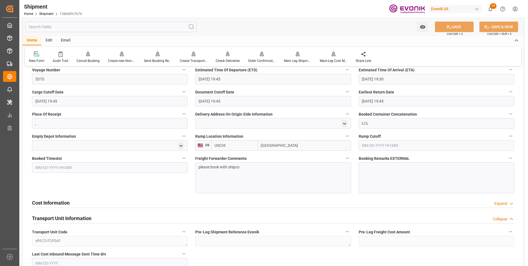
scroll to position [486, 0]
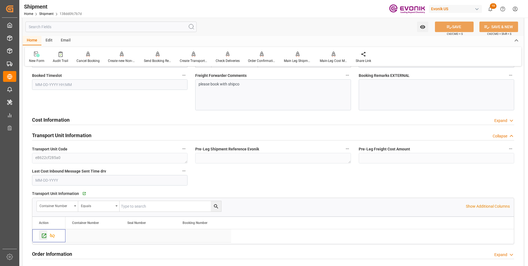
click at [43, 235] on icon "Press SPACE to select this row." at bounding box center [44, 236] width 6 height 6
click at [52, 117] on h2 "Cost Information" at bounding box center [51, 119] width 38 height 7
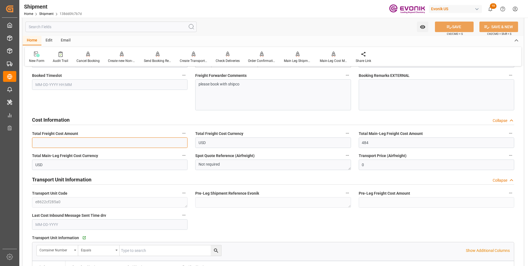
click at [80, 141] on input "text" at bounding box center [110, 142] width 156 height 10
click at [133, 144] on input "text" at bounding box center [110, 142] width 156 height 10
type input "681"
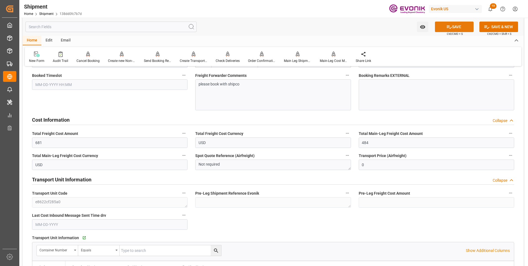
click at [447, 28] on icon at bounding box center [450, 27] width 6 height 6
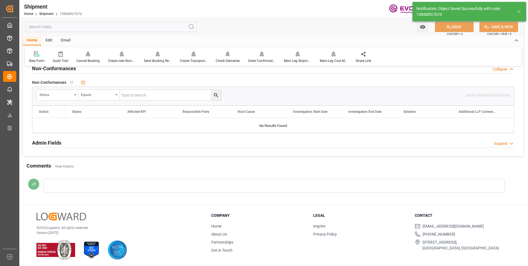
scroll to position [311, 0]
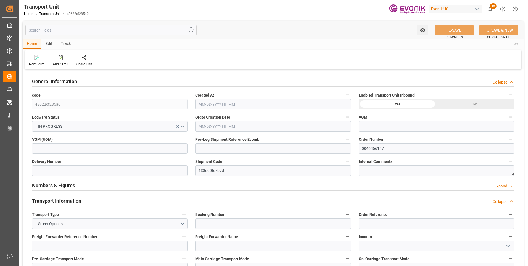
type input "AC Containerline"
type input "Leschaco Inc."
type input "USJAX"
type input "BRSSZ"
type input "1601.936"
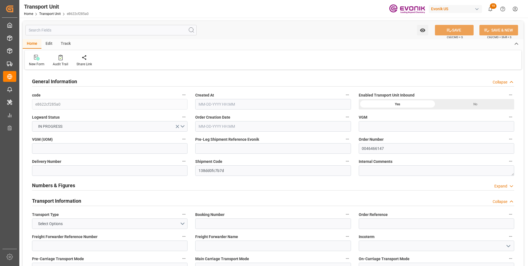
type input "[DATE] 23:31"
type input "[DATE]"
type input "[DATE] 19:45"
type input "10-01-2025 19:30"
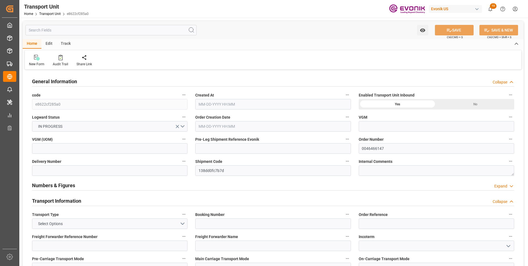
type input "10-01-2025 19:30"
type input "09-02-2025 19:45"
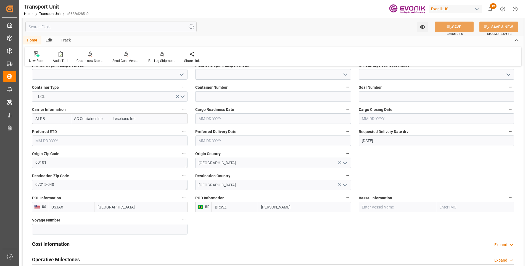
scroll to position [221, 0]
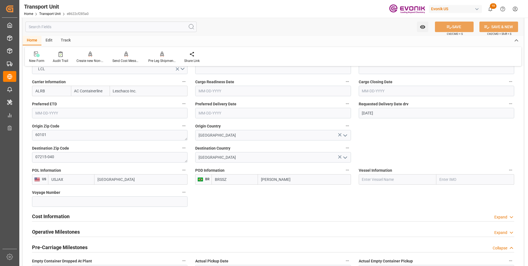
click at [48, 216] on h2 "Cost Information" at bounding box center [51, 215] width 38 height 7
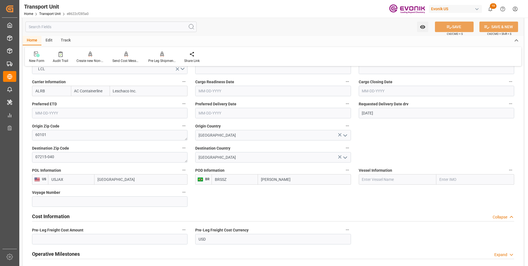
scroll to position [276, 0]
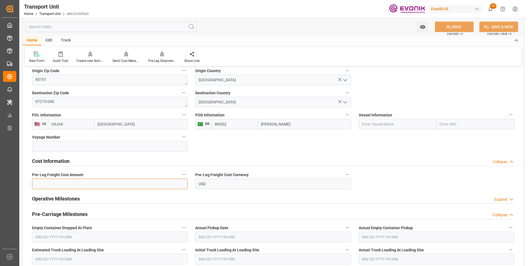
click at [65, 188] on input "text" at bounding box center [110, 183] width 156 height 10
type input "102"
click at [447, 25] on icon at bounding box center [450, 27] width 6 height 6
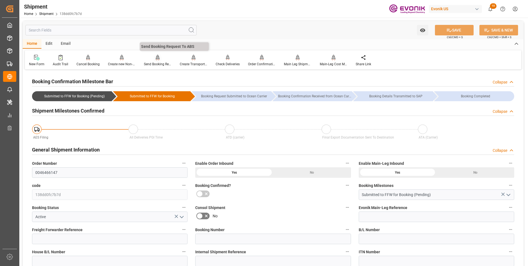
click at [155, 63] on div "Send Booking Request To ABS" at bounding box center [158, 64] width 28 height 5
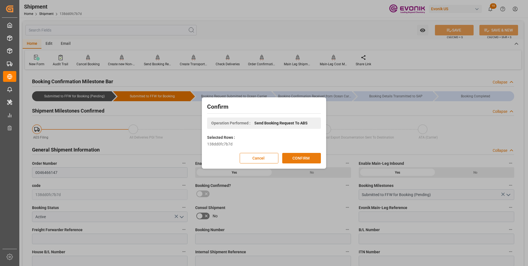
click at [301, 156] on button "CONFIRM" at bounding box center [301, 158] width 39 height 10
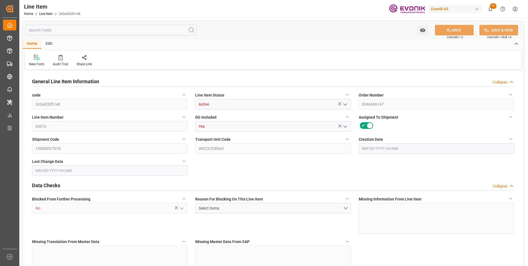
type input "2"
type input "1551.936"
type input "1416"
type input "2.3123"
type input "8"
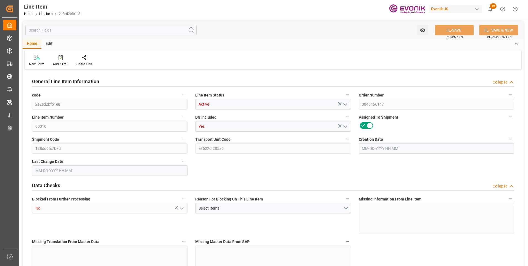
type input "18124.8"
type input "8"
type input "1416"
type input "1551.936"
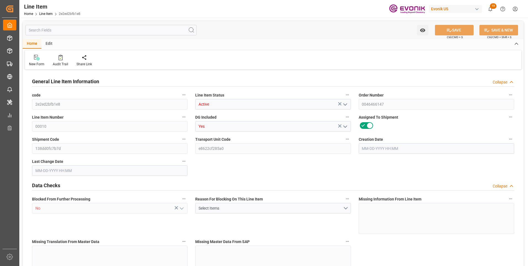
type input "1601.936"
type input "1416"
type input "2.3123"
type input "2312.328"
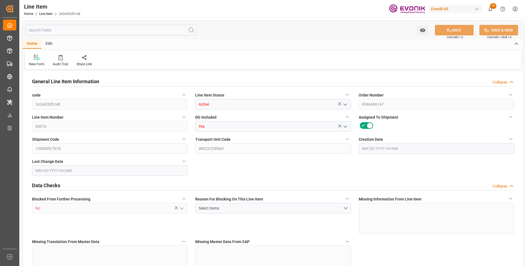
type input "0"
type input "[DATE] 14:35"
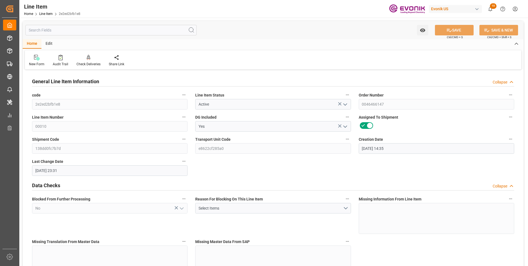
type input "[DATE] 23:31"
type input "[DATE]"
click at [60, 29] on input "text" at bounding box center [110, 30] width 171 height 10
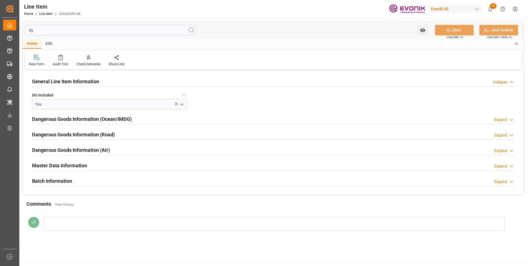
type input "dg"
click at [73, 117] on h2 "Dangerous Goods Information (Ocean/IMDG)" at bounding box center [82, 118] width 100 height 7
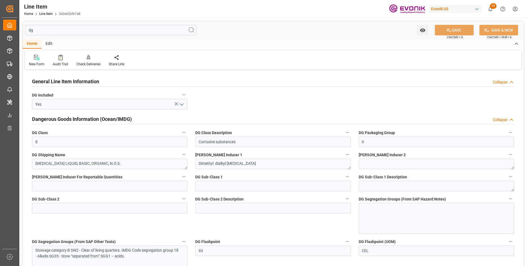
scroll to position [55, 0]
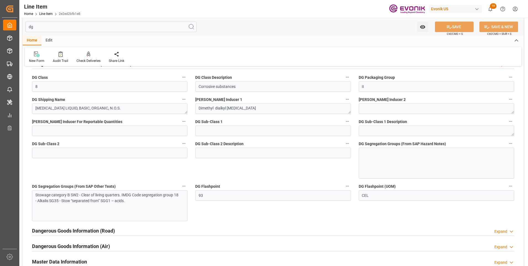
click at [397, 160] on div at bounding box center [437, 163] width 156 height 31
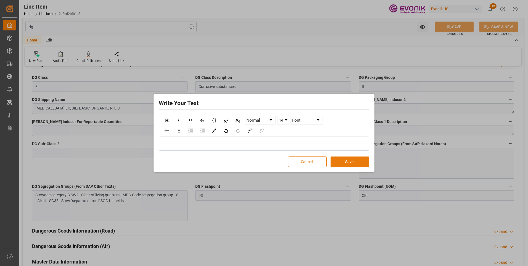
click at [352, 160] on button "Save" at bounding box center [350, 161] width 39 height 10
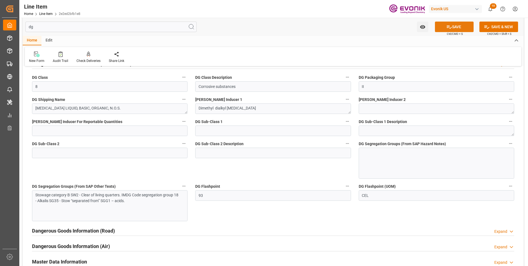
click at [459, 25] on button "SAVE" at bounding box center [454, 27] width 39 height 10
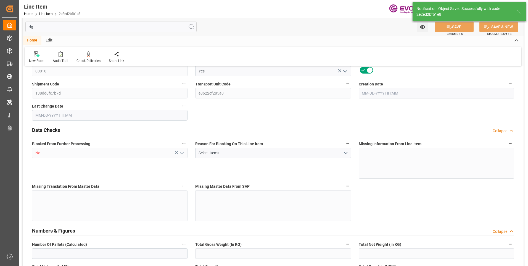
type input "2"
type input "1551.936"
type input "1416"
type input "2.3123"
type input "8"
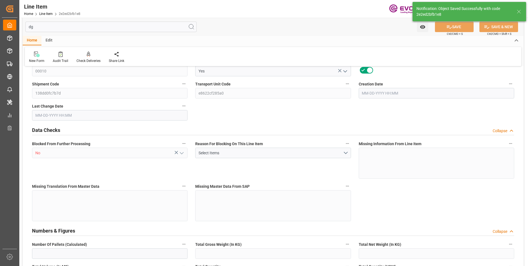
type input "18124.8"
type input "8"
type input "1416"
type input "1551.936"
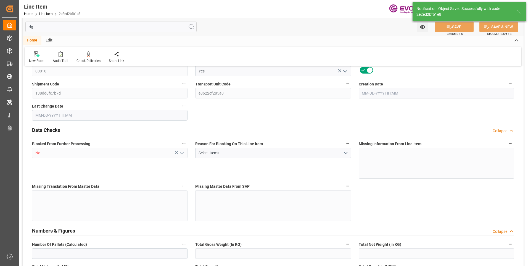
type input "1601.936"
type input "1416"
type input "2.3123"
type input "2312.328"
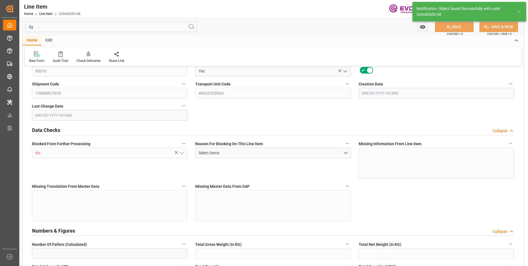
type input "0"
type input "[DATE] 14:35"
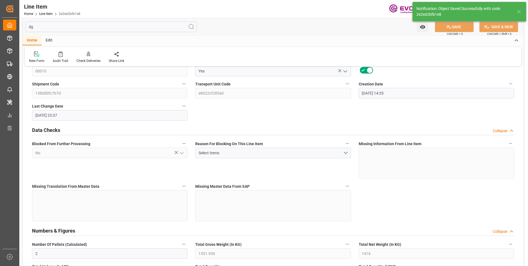
type input "08-13-2025 23:37"
type input "10-01-2025"
type input "08-27-2025"
type input "08-20-2025"
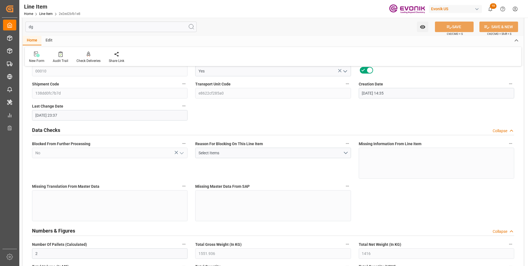
scroll to position [0, 0]
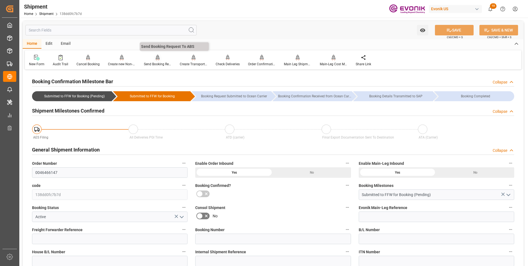
click at [158, 61] on div "Send Booking Request To ABS" at bounding box center [158, 60] width 36 height 12
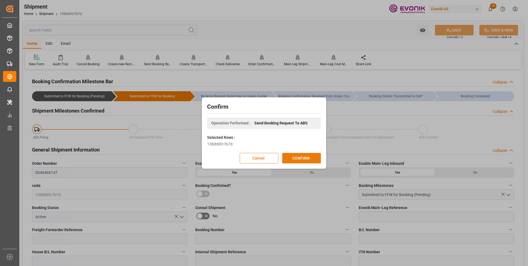
click at [301, 160] on button "CONFIRM" at bounding box center [301, 158] width 39 height 10
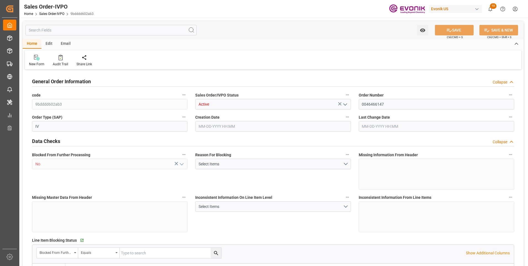
type input "BRSSZ"
type input "0"
type input "1"
type input "1601.936"
type input "[DATE] 14:35"
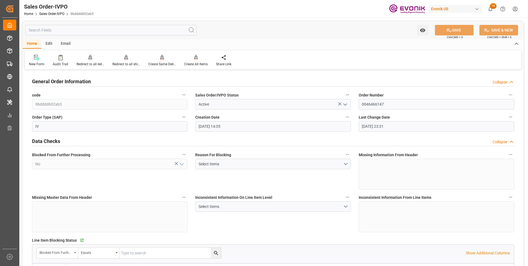
type input "[DATE] 23:31"
click at [129, 62] on div "Redirect to all shipments" at bounding box center [126, 64] width 28 height 5
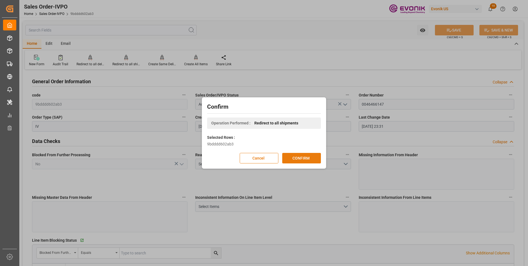
click at [297, 157] on button "CONFIRM" at bounding box center [301, 158] width 39 height 10
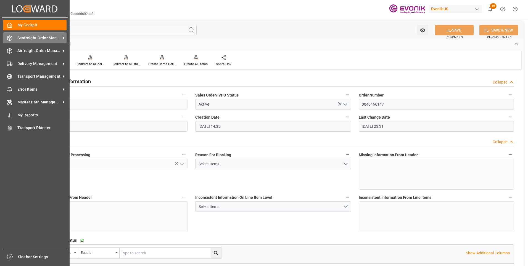
click at [10, 40] on icon at bounding box center [10, 38] width 6 height 6
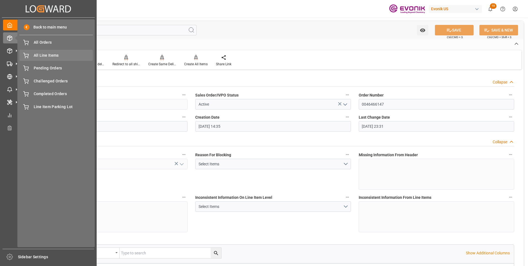
click at [36, 55] on span "All Line Items" at bounding box center [63, 55] width 59 height 6
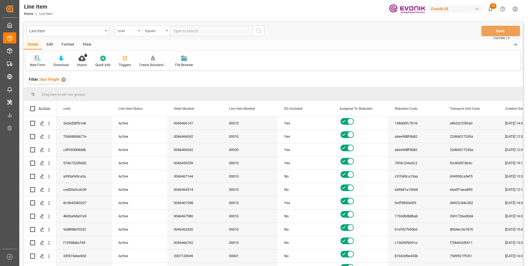
click at [132, 31] on div "code" at bounding box center [127, 30] width 19 height 6
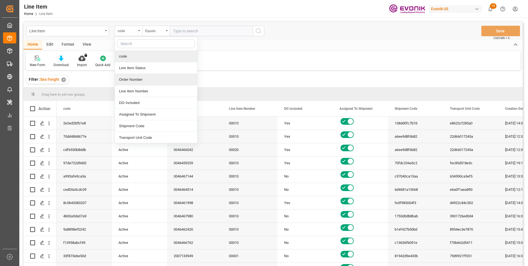
click at [135, 80] on div "Order Number" at bounding box center [156, 80] width 82 height 12
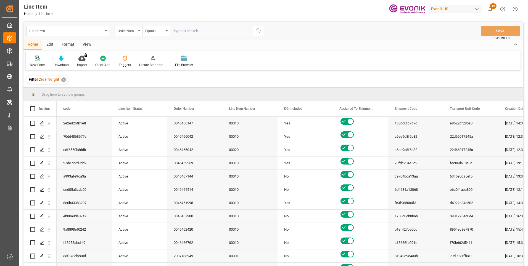
click at [184, 30] on input "text" at bounding box center [211, 31] width 83 height 10
paste input "2007093948"
type input "2007093948"
click at [260, 31] on icon "search button" at bounding box center [258, 31] width 7 height 7
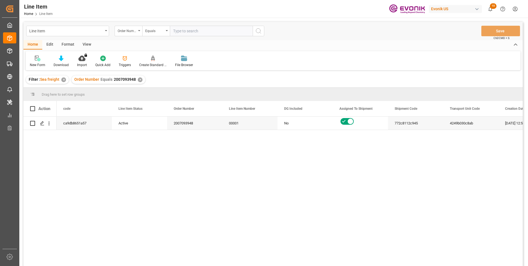
click at [86, 46] on div "View" at bounding box center [86, 44] width 17 height 9
click at [65, 59] on icon at bounding box center [63, 59] width 6 height 6
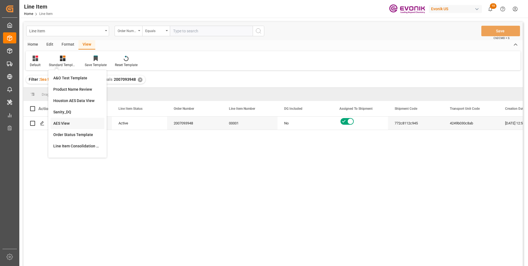
click at [64, 122] on div "AES View" at bounding box center [77, 123] width 48 height 6
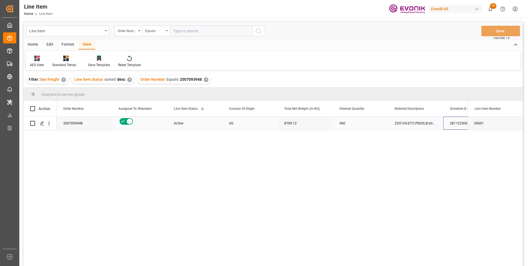
click at [459, 127] on div "2811225000" at bounding box center [470, 123] width 55 height 13
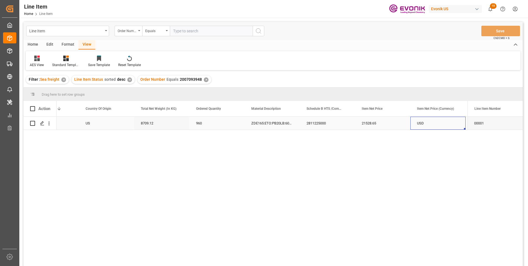
scroll to position [0, 199]
click at [256, 124] on div "2811225000" at bounding box center [272, 123] width 55 height 13
click at [312, 124] on div "21528.65" at bounding box center [327, 123] width 55 height 13
click at [279, 124] on div "2811225000" at bounding box center [272, 123] width 55 height 13
click at [107, 121] on div "8709.12" at bounding box center [106, 123] width 55 height 13
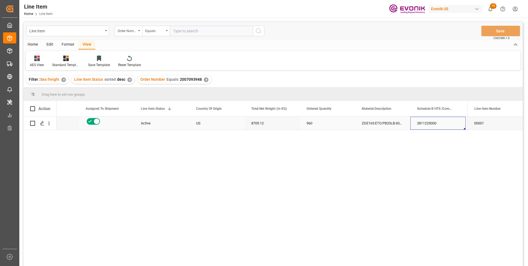
scroll to position [0, 143]
click at [202, 126] on div "960" at bounding box center [217, 123] width 55 height 13
click at [156, 125] on div "8709.12" at bounding box center [161, 123] width 55 height 13
click at [358, 122] on div "21528.65" at bounding box center [382, 123] width 55 height 13
click at [204, 78] on div "✕" at bounding box center [206, 79] width 5 height 5
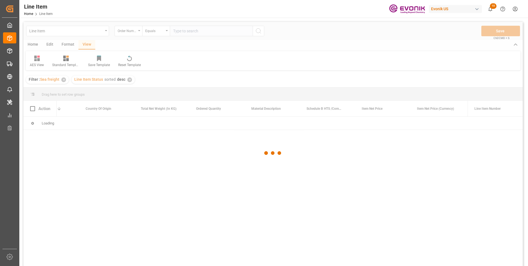
click at [194, 30] on div at bounding box center [273, 153] width 500 height 262
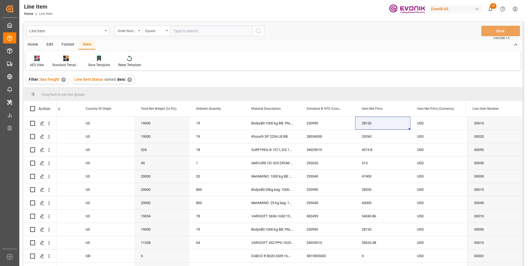
click at [192, 30] on input "text" at bounding box center [211, 31] width 83 height 10
paste input "2007093944"
type input "2007093944"
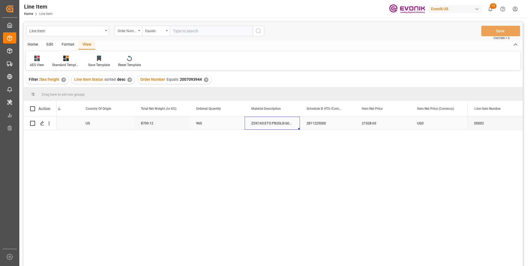
click at [263, 118] on div "ZDE165:ETO:PB20LB:600HP:I2:P:COLG" at bounding box center [272, 123] width 55 height 13
click at [305, 119] on div "2811225000" at bounding box center [327, 123] width 55 height 13
click at [156, 123] on div "8709.12" at bounding box center [161, 123] width 55 height 13
click at [368, 122] on div "21528.65" at bounding box center [382, 123] width 55 height 13
click at [184, 31] on input "text" at bounding box center [211, 31] width 83 height 10
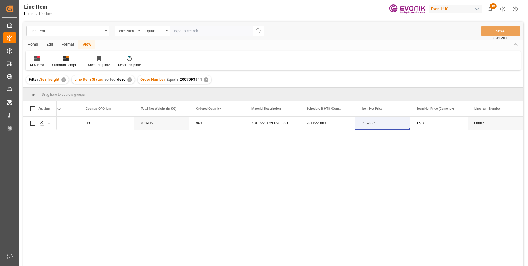
paste input "0046455200"
type input "0046455200"
click at [258, 31] on icon "search button" at bounding box center [258, 31] width 7 height 7
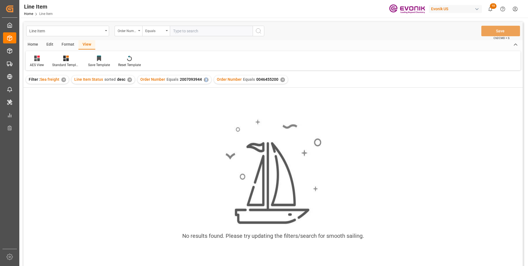
click at [204, 79] on div "✕" at bounding box center [206, 79] width 5 height 5
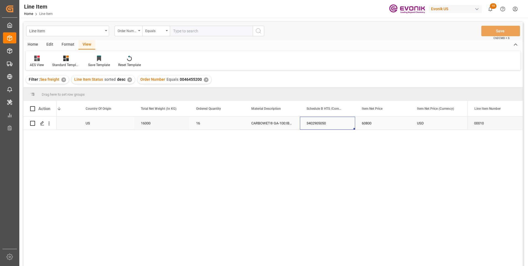
click at [325, 121] on div "3402905050" at bounding box center [327, 123] width 55 height 13
click at [104, 122] on div "USD" at bounding box center [106, 123] width 55 height 13
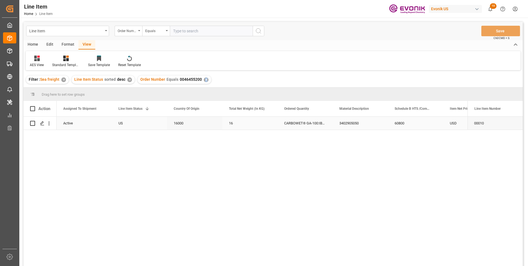
scroll to position [0, 55]
click at [238, 125] on div "16000" at bounding box center [249, 123] width 55 height 13
click at [411, 122] on div "3402905050" at bounding box center [415, 123] width 55 height 13
click at [456, 125] on div "60800" at bounding box center [470, 123] width 55 height 13
click at [423, 120] on div "3402905050" at bounding box center [415, 123] width 55 height 13
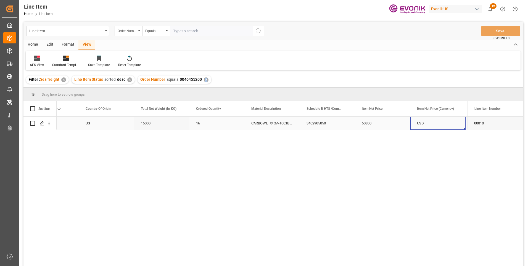
scroll to position [0, 199]
click at [112, 124] on div "16000" at bounding box center [106, 123] width 55 height 13
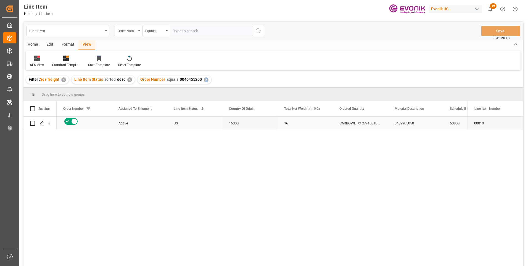
scroll to position [0, 0]
click at [323, 120] on div "16000" at bounding box center [305, 123] width 55 height 13
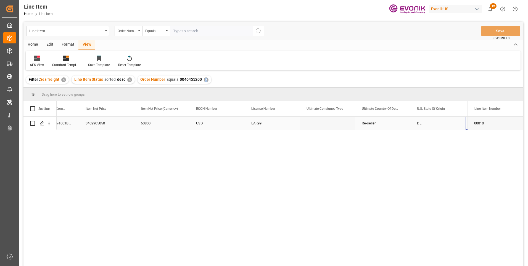
scroll to position [0, 420]
click at [190, 29] on input "text" at bounding box center [211, 31] width 83 height 10
paste input "0046466509"
type input "0046466509"
click at [258, 31] on icon "search button" at bounding box center [258, 31] width 7 height 7
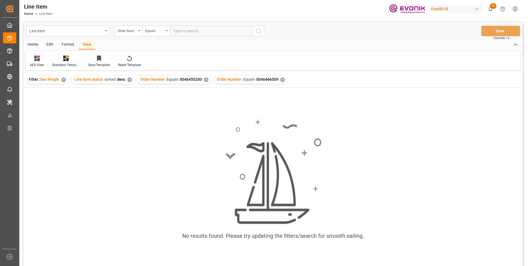
click at [206, 80] on div "✕" at bounding box center [206, 79] width 5 height 5
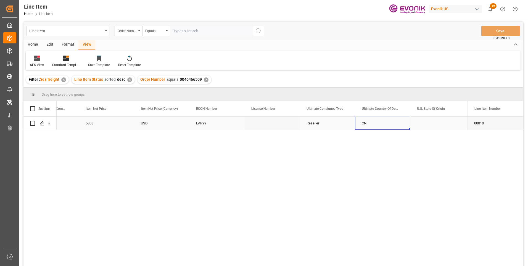
click at [392, 123] on div "CN" at bounding box center [382, 123] width 55 height 13
click at [334, 121] on div "No.599, North Muhua Road" at bounding box center [329, 123] width 55 height 13
click at [300, 107] on div "Consignee (Ship-To) Street" at bounding box center [327, 108] width 55 height 15
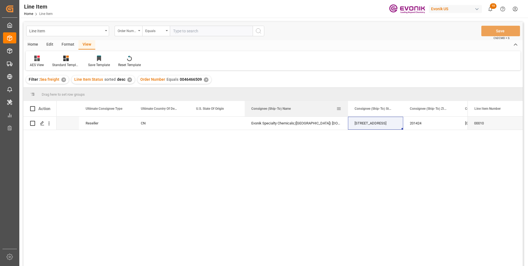
drag, startPoint x: 300, startPoint y: 107, endPoint x: 351, endPoint y: 111, distance: 51.3
click at [349, 111] on div at bounding box center [348, 108] width 2 height 15
click at [146, 122] on div "CN" at bounding box center [161, 123] width 55 height 13
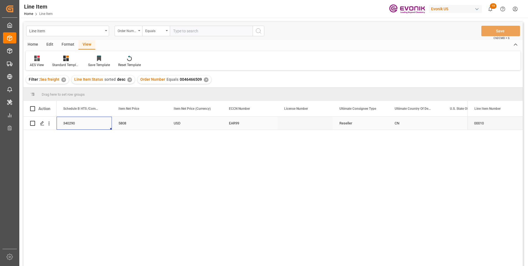
scroll to position [0, 387]
click at [183, 123] on div "340290" at bounding box center [194, 123] width 55 height 13
click at [131, 122] on div "TOMADOL 900:2446:200:PP:P" at bounding box center [139, 123] width 55 height 13
click at [459, 123] on div "5808" at bounding box center [470, 123] width 55 height 13
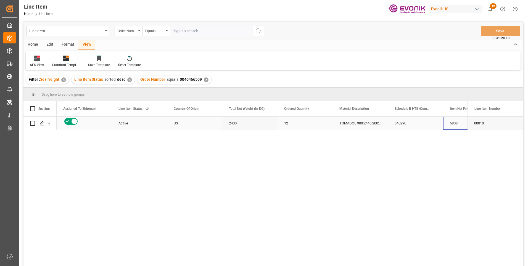
click at [234, 125] on div "2400" at bounding box center [249, 123] width 55 height 13
click at [458, 121] on div "5808" at bounding box center [470, 123] width 55 height 13
click at [195, 33] on input "text" at bounding box center [211, 31] width 83 height 10
paste input "2006984792"
type input "2006984792"
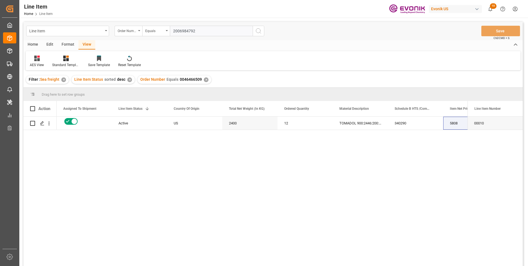
click at [259, 28] on icon "search button" at bounding box center [258, 31] width 7 height 7
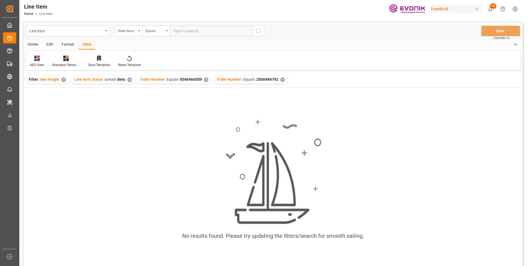
click at [204, 81] on div "✕" at bounding box center [206, 79] width 5 height 5
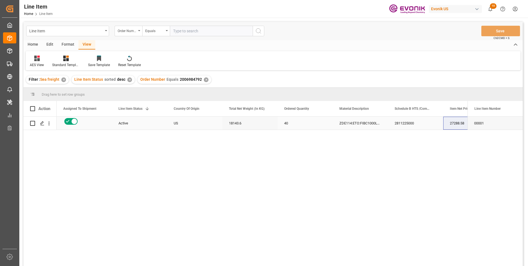
click at [411, 123] on div "2811225000" at bounding box center [415, 123] width 55 height 13
click at [241, 120] on div "18143.6" at bounding box center [249, 123] width 55 height 13
click at [450, 122] on div "27288.58" at bounding box center [470, 123] width 55 height 13
click at [204, 32] on input "text" at bounding box center [211, 31] width 83 height 10
paste input "2007020212"
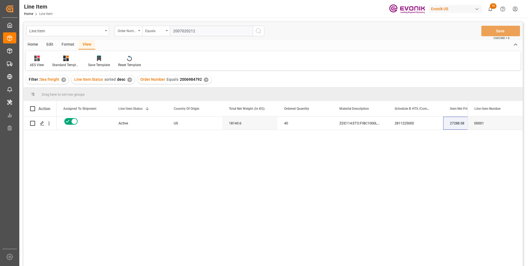
type input "2007020212"
click at [258, 32] on icon "search button" at bounding box center [258, 31] width 7 height 7
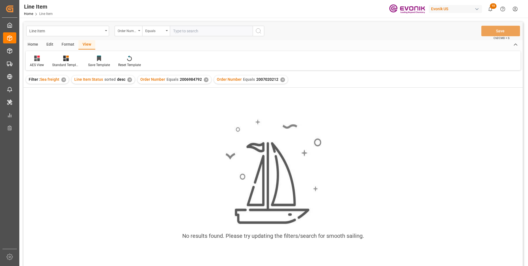
click at [204, 78] on div "✕" at bounding box center [206, 79] width 5 height 5
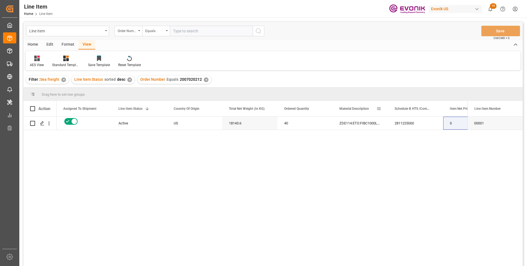
click at [397, 119] on div "2811225000" at bounding box center [415, 123] width 55 height 13
click at [406, 124] on div "2811225000" at bounding box center [415, 123] width 55 height 13
click at [236, 121] on div "18143.6" at bounding box center [249, 123] width 55 height 13
click at [198, 27] on input "text" at bounding box center [211, 31] width 83 height 10
paste input "2007020185"
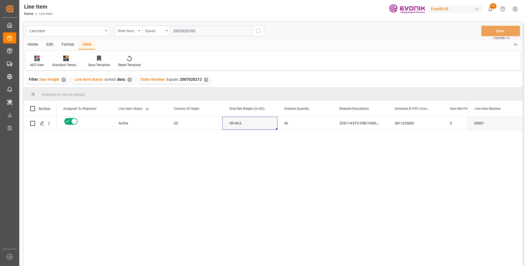
type input "2007020185"
click at [259, 29] on icon "search button" at bounding box center [258, 31] width 7 height 7
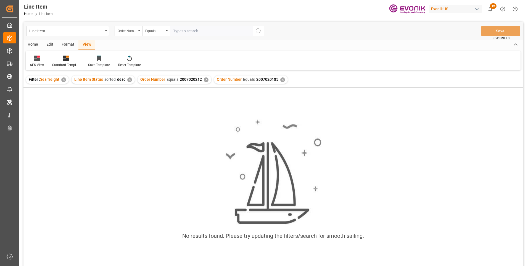
click at [204, 80] on div "✕" at bounding box center [206, 79] width 5 height 5
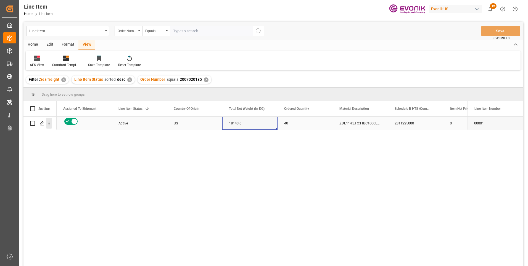
click at [49, 122] on icon "open menu" at bounding box center [49, 124] width 1 height 4
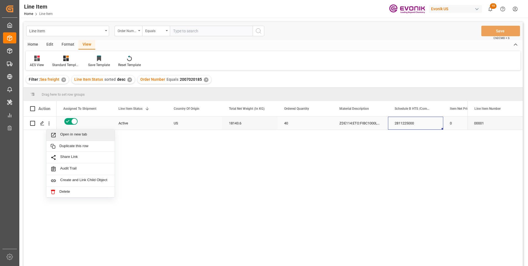
click at [401, 122] on div "2811225000" at bounding box center [415, 123] width 55 height 13
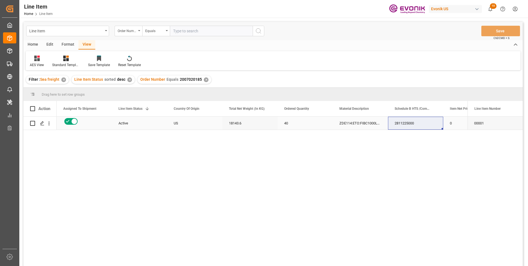
click at [248, 125] on div "18143.6" at bounding box center [249, 123] width 55 height 13
click at [186, 31] on input "text" at bounding box center [211, 31] width 83 height 10
paste input "2007069720"
type input "2007069720"
click at [259, 30] on icon "search button" at bounding box center [258, 31] width 7 height 7
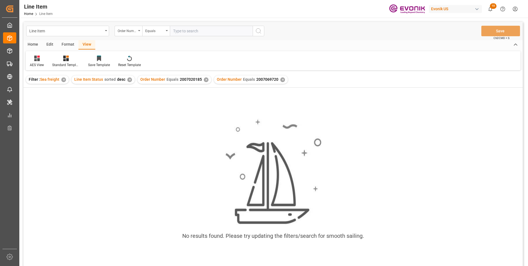
click at [204, 79] on div "✕" at bounding box center [206, 79] width 5 height 5
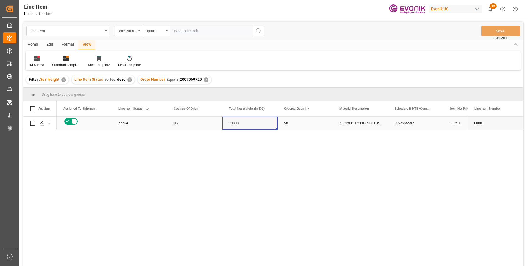
click at [347, 120] on div "ZFRP93:ETO:FIBC500KG:500PL:I2:P" at bounding box center [360, 123] width 55 height 13
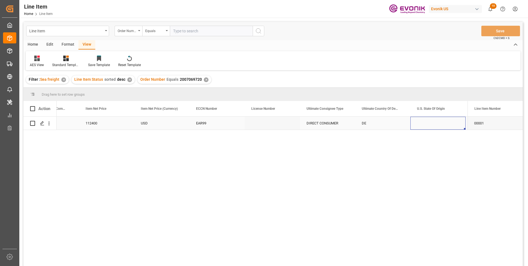
scroll to position [0, 526]
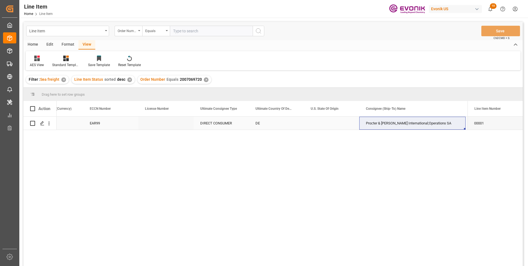
click at [387, 125] on div "Procter & Gamble International;Operations SA" at bounding box center [412, 123] width 106 height 13
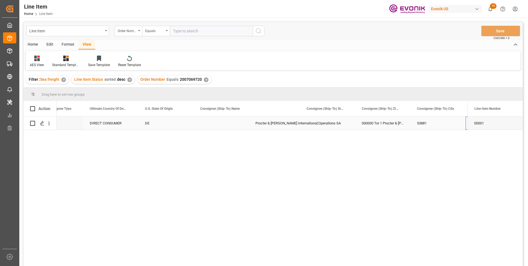
scroll to position [0, 690]
click at [427, 124] on div "Euskirchen" at bounding box center [440, 123] width 55 height 13
click at [335, 121] on div "000000 Tor 1 Procter & Gamble Straß Gate 1" at bounding box center [329, 123] width 55 height 13
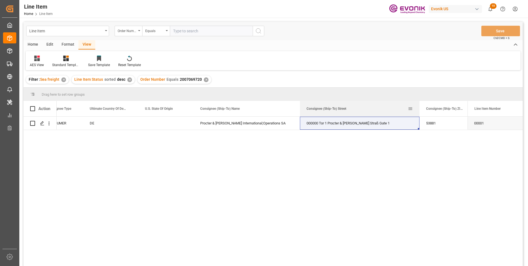
drag, startPoint x: 355, startPoint y: 106, endPoint x: 419, endPoint y: 114, distance: 64.9
click at [419, 114] on div at bounding box center [420, 108] width 2 height 15
click at [90, 124] on div "DE" at bounding box center [110, 123] width 55 height 13
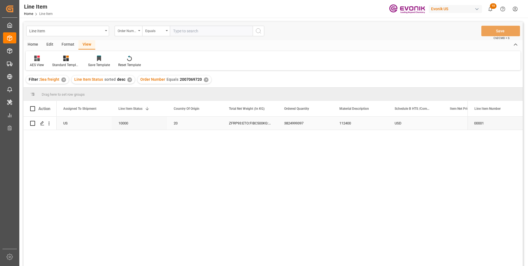
scroll to position [0, 55]
click at [412, 122] on div "3824999397" at bounding box center [415, 123] width 55 height 13
click at [236, 122] on div "10000" at bounding box center [249, 123] width 55 height 13
click at [449, 121] on div "112400" at bounding box center [470, 123] width 55 height 13
click at [191, 32] on input "text" at bounding box center [211, 31] width 83 height 10
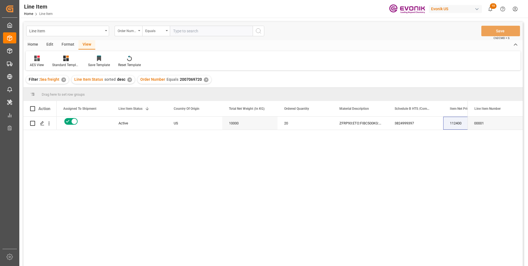
paste input "2007020201"
type input "2007020201"
click at [260, 31] on icon "search button" at bounding box center [258, 31] width 7 height 7
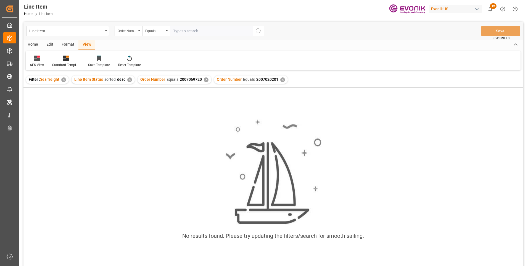
click at [206, 78] on div "✕" at bounding box center [206, 79] width 5 height 5
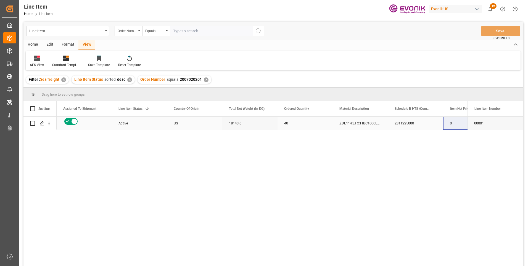
click at [403, 124] on div "2811225000" at bounding box center [415, 123] width 55 height 13
click at [240, 123] on div "18143.6" at bounding box center [249, 123] width 55 height 13
click at [414, 123] on div "2811225000" at bounding box center [415, 123] width 55 height 13
click at [372, 124] on div "ZDE114:ETO:FIBC1000LB:2000SWP:I2:P:$" at bounding box center [360, 123] width 55 height 13
click at [404, 116] on div "Schedule B HTS /Commodity Code (HS Code)" at bounding box center [413, 108] width 37 height 15
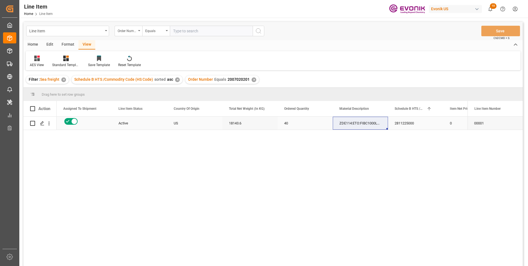
click at [406, 126] on div "2811225000" at bounding box center [415, 123] width 55 height 13
click at [230, 124] on div "18143.6" at bounding box center [249, 123] width 55 height 13
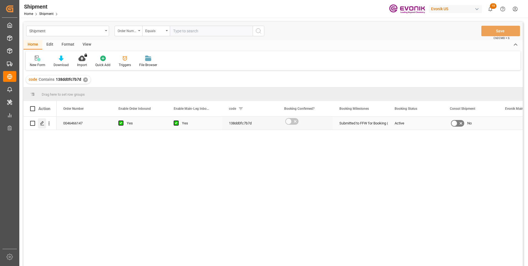
click at [44, 124] on icon "Press SPACE to select this row." at bounding box center [42, 123] width 4 height 4
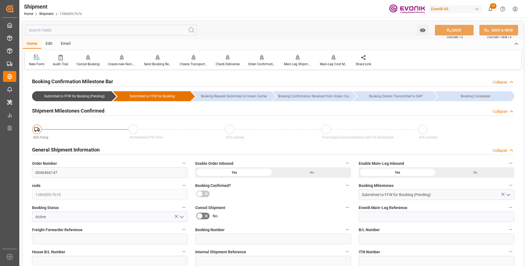
click at [62, 66] on div "Audit Trail" at bounding box center [60, 64] width 15 height 5
